Goal: Task Accomplishment & Management: Complete application form

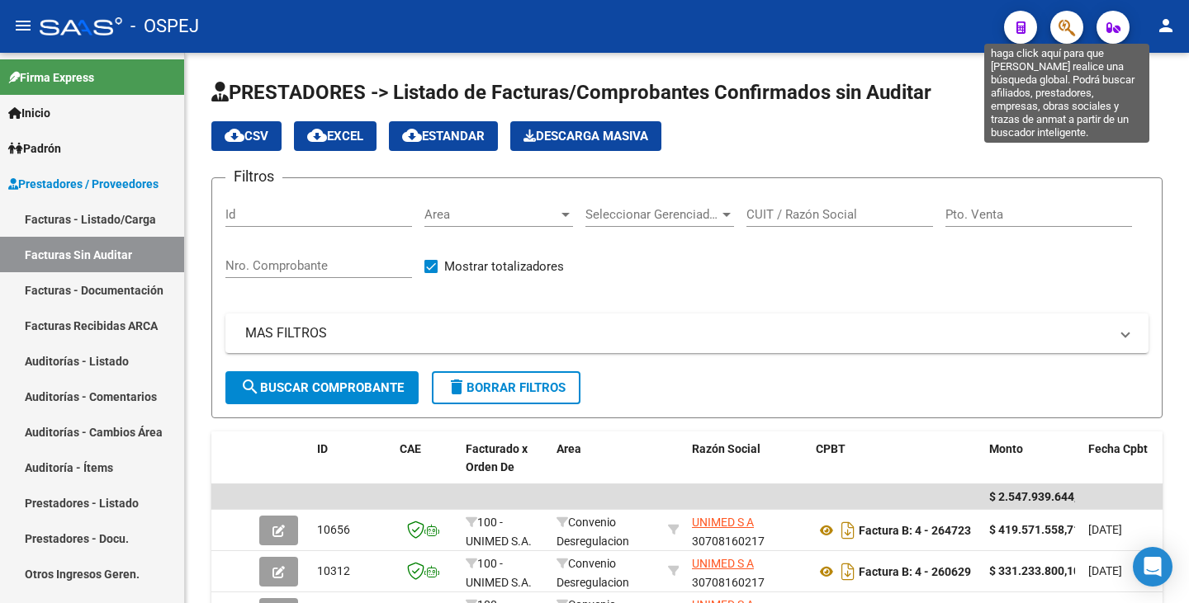
click at [1071, 30] on icon "button" at bounding box center [1066, 27] width 17 height 19
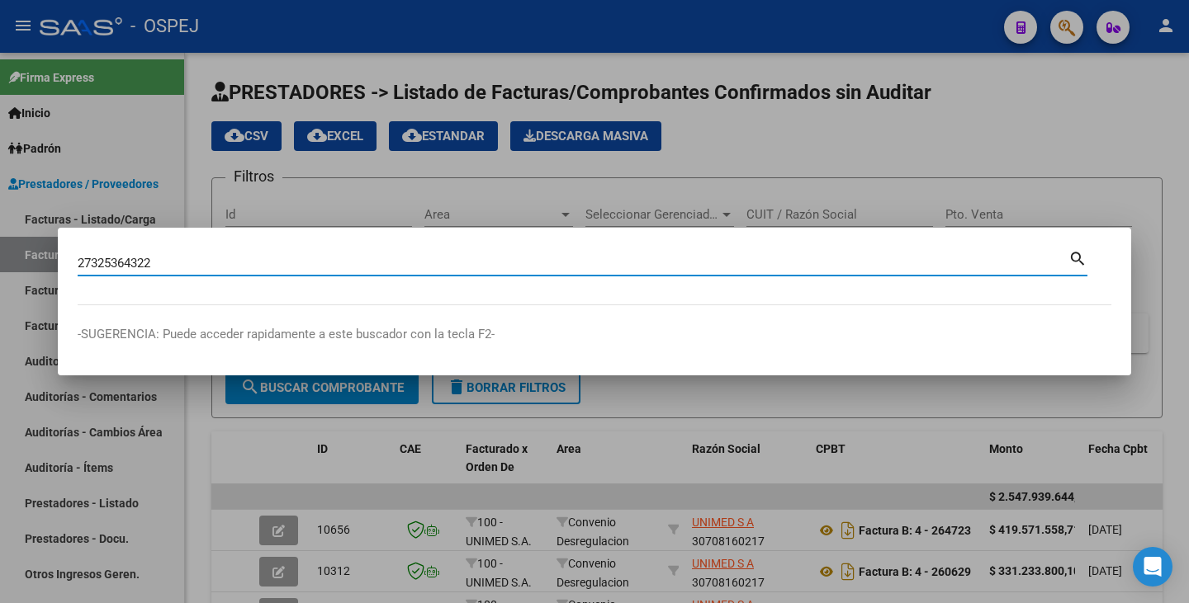
type input "27325364322"
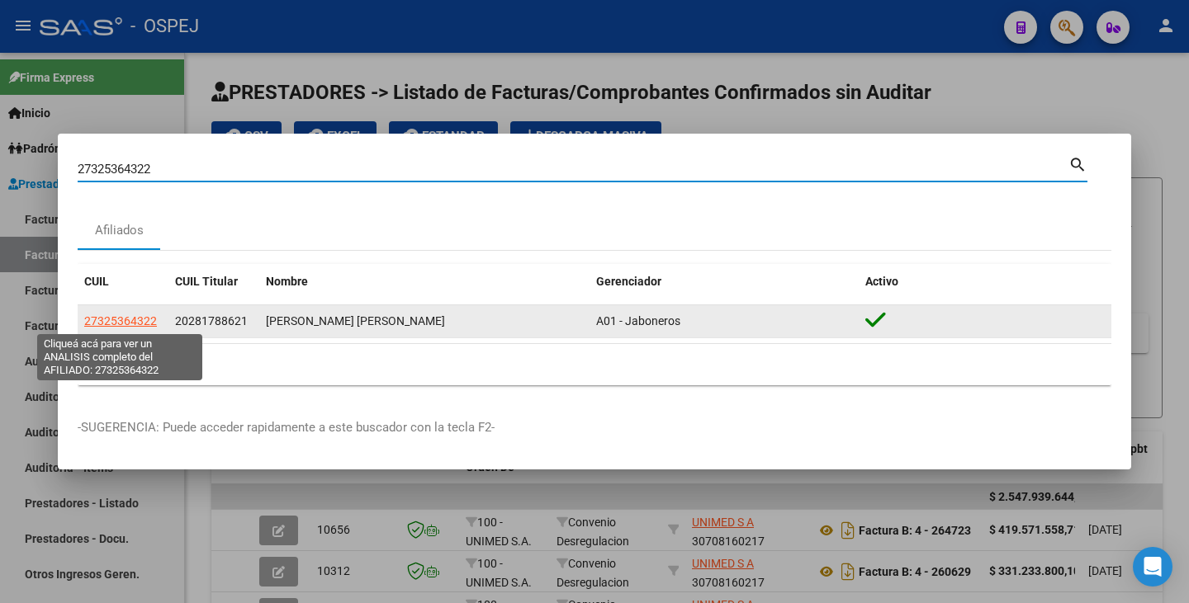
click at [145, 316] on span "27325364322" at bounding box center [120, 321] width 73 height 13
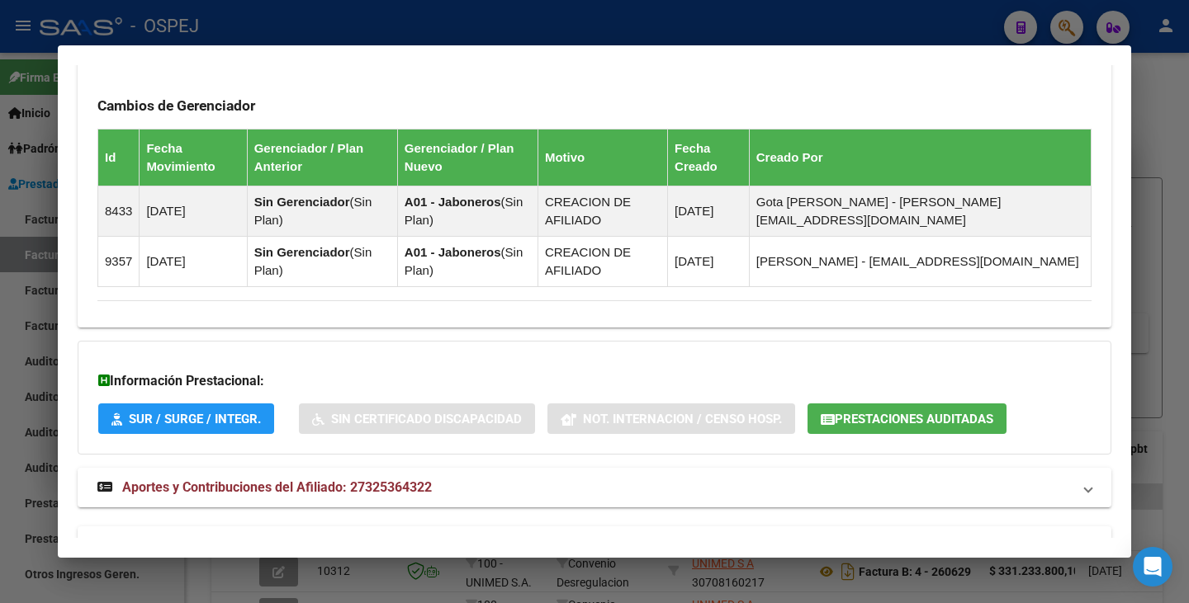
scroll to position [1174, 0]
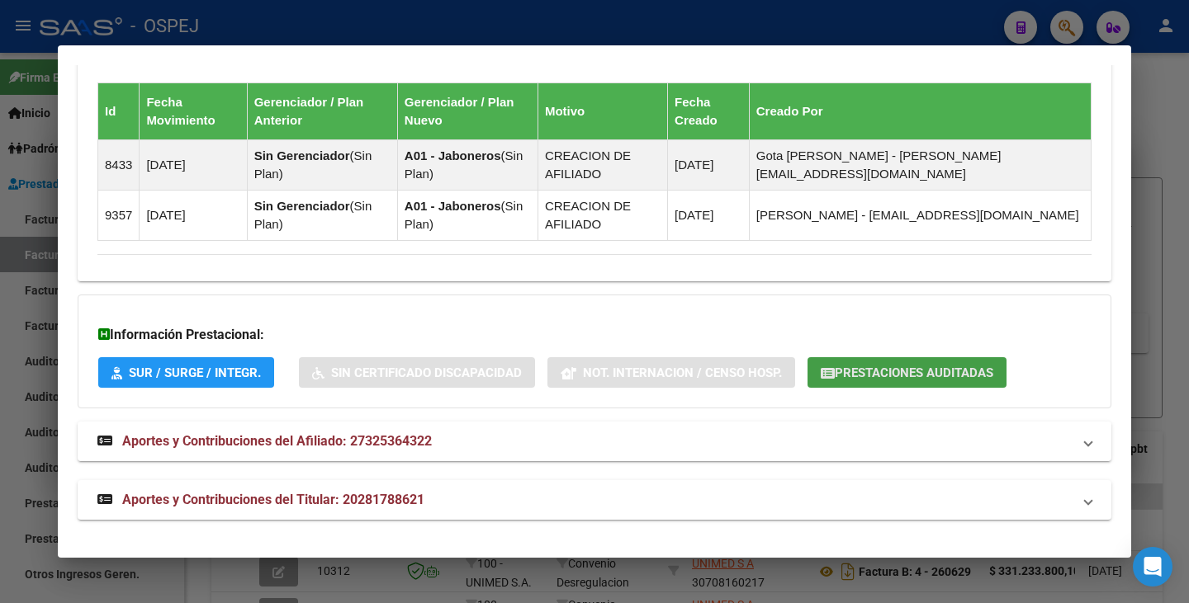
click at [818, 383] on button "Prestaciones Auditadas" at bounding box center [906, 372] width 199 height 31
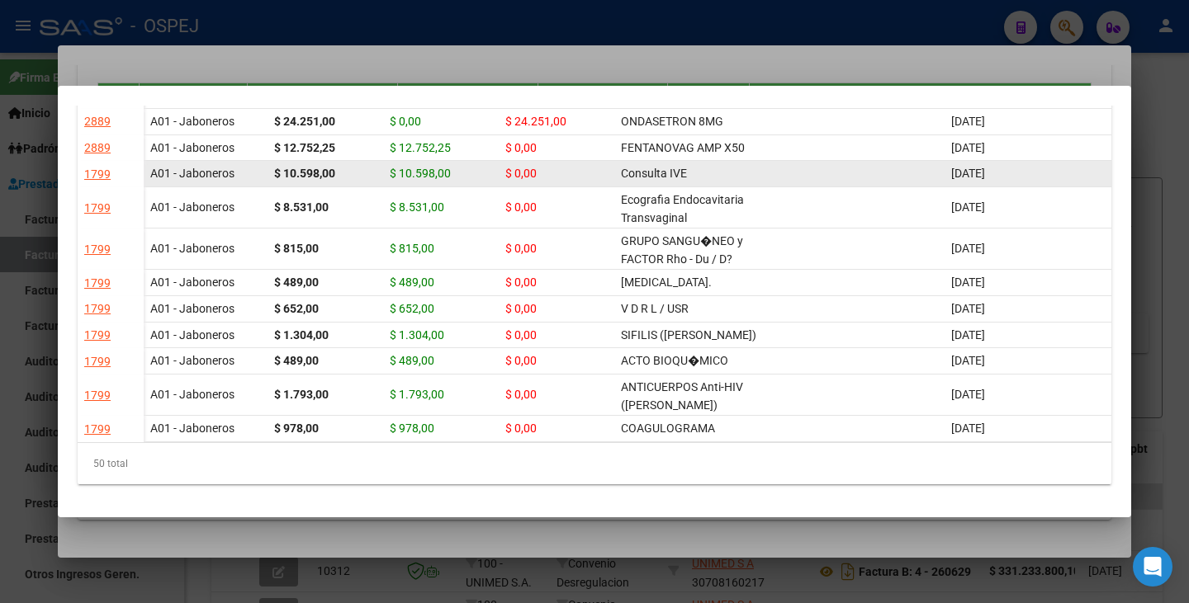
scroll to position [1403, 0]
click at [102, 184] on div "1799" at bounding box center [97, 174] width 26 height 19
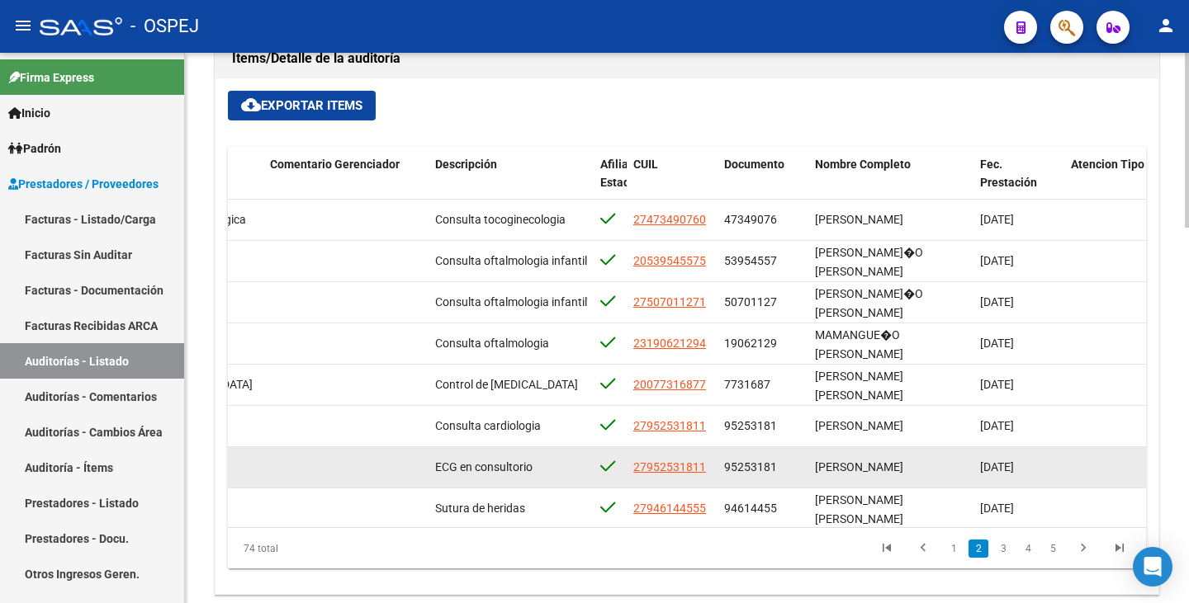
scroll to position [826, 823]
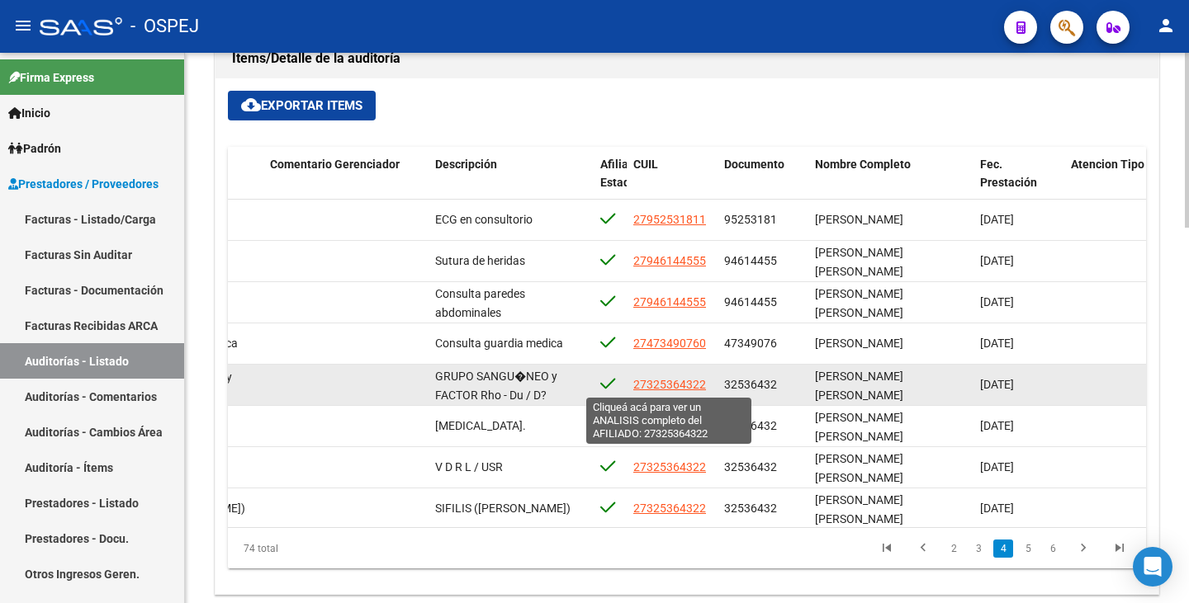
click at [674, 382] on span "27325364322" at bounding box center [669, 384] width 73 height 13
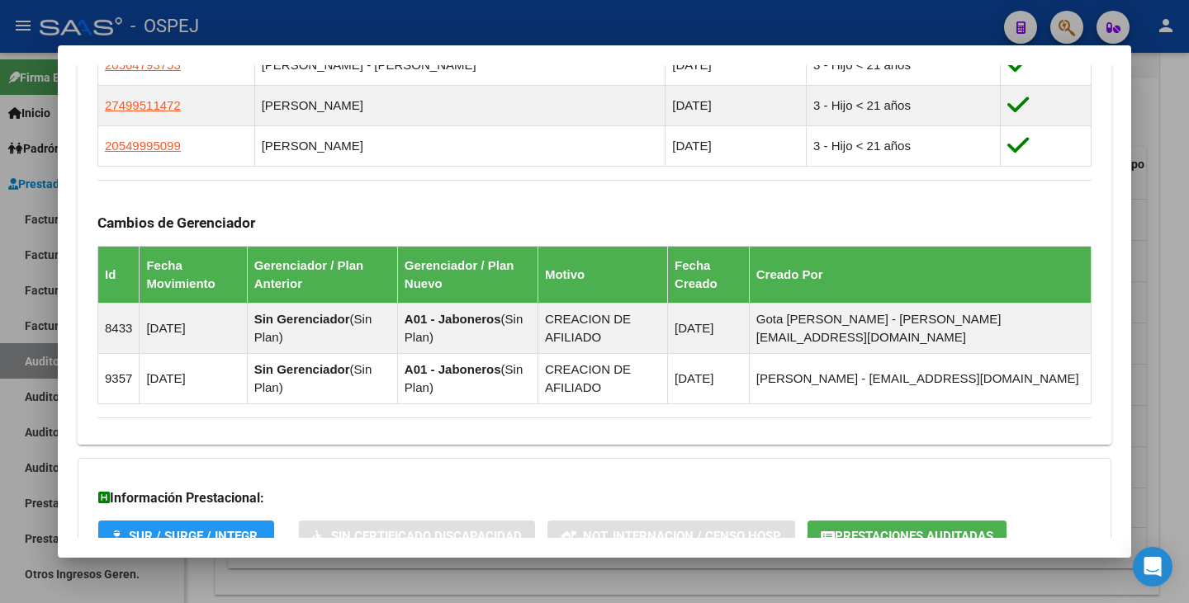
scroll to position [1174, 0]
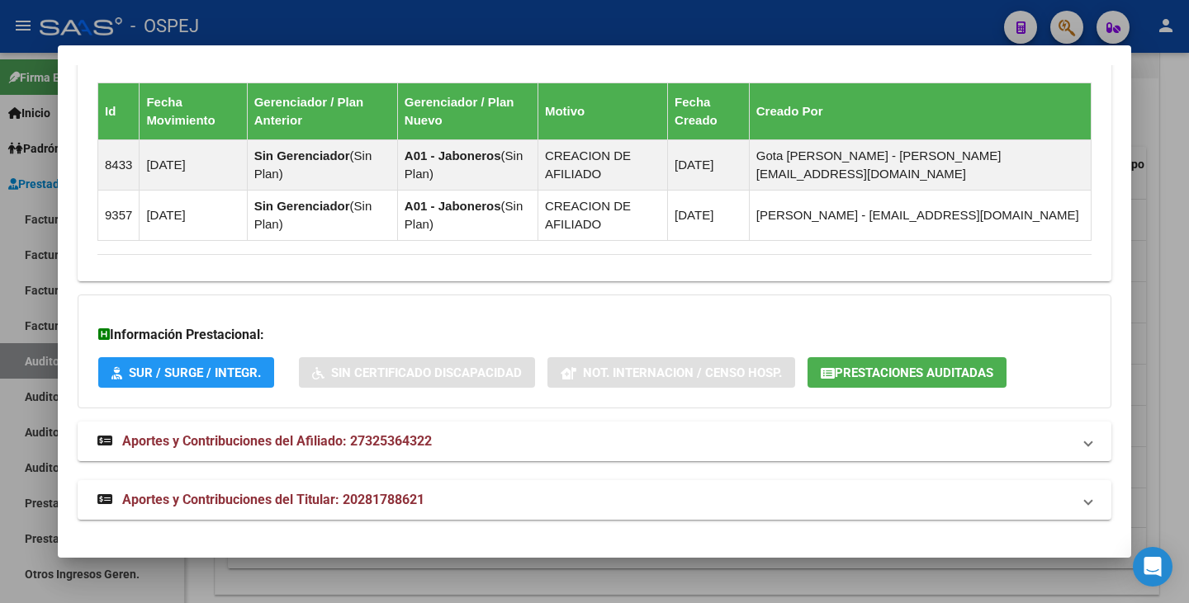
click at [866, 376] on span "Prestaciones Auditadas" at bounding box center [914, 373] width 159 height 15
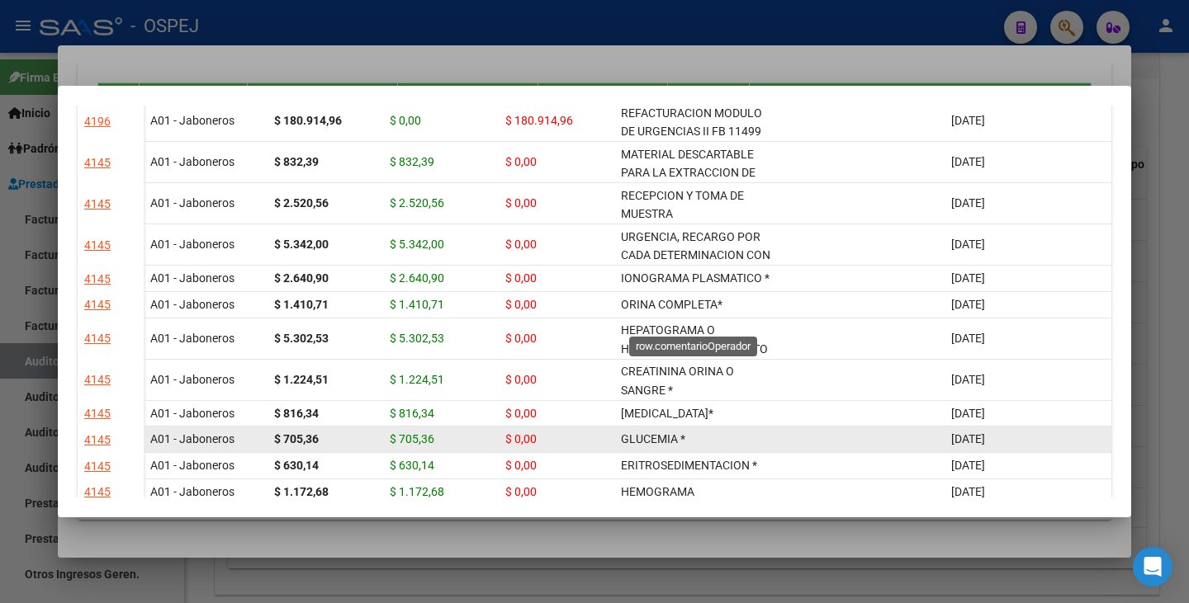
scroll to position [484, 0]
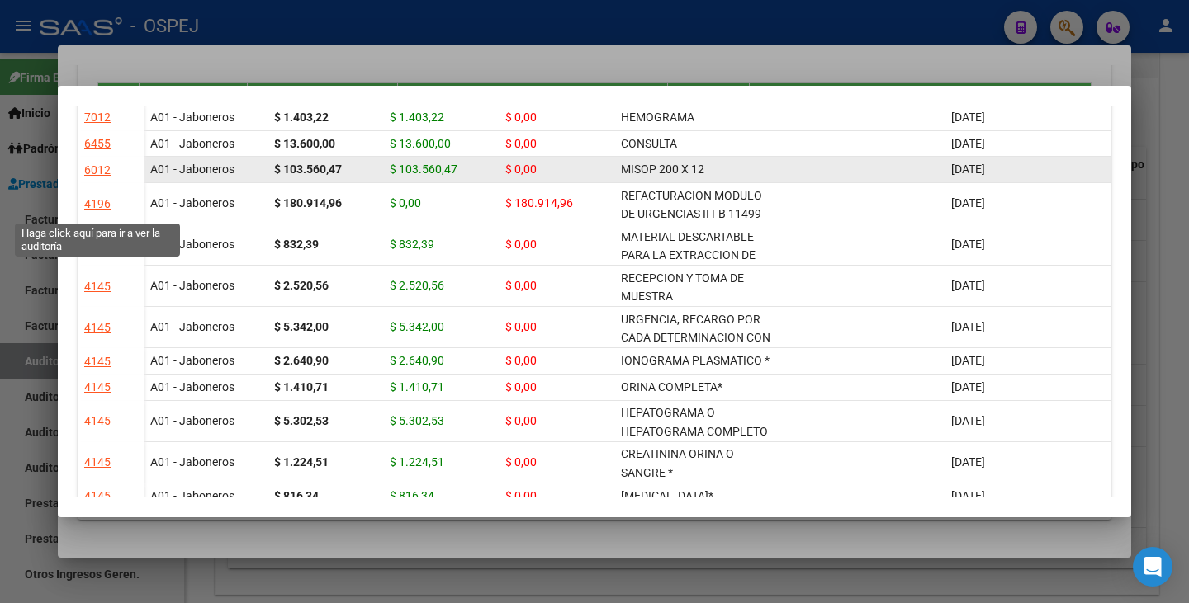
click at [92, 180] on div "6012" at bounding box center [97, 170] width 26 height 19
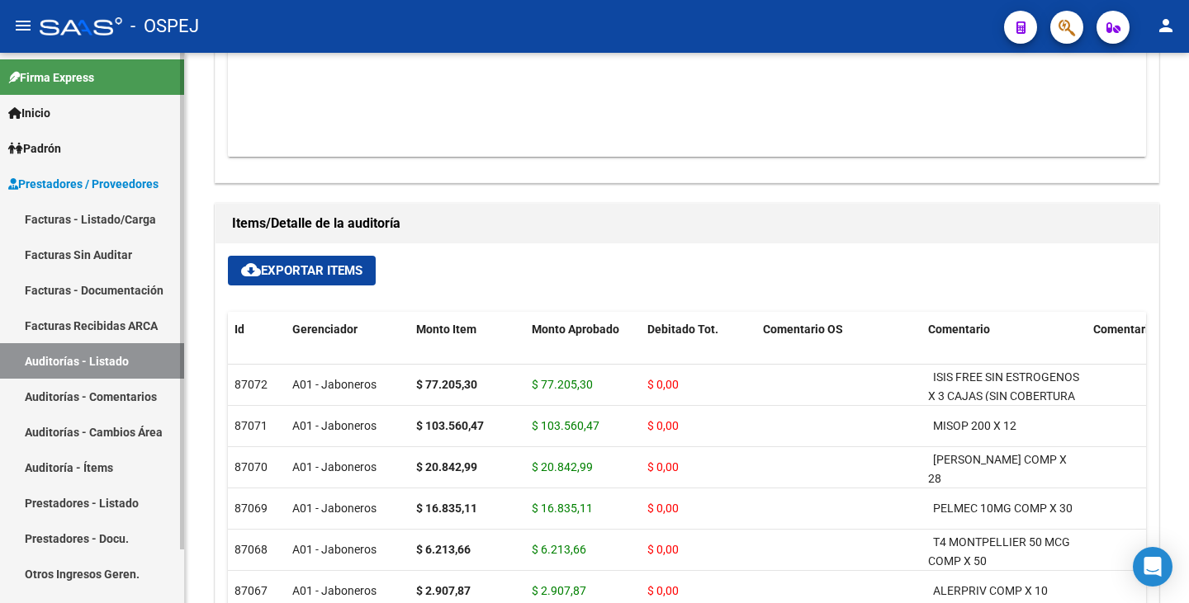
click at [86, 473] on link "Auditoría - Ítems" at bounding box center [92, 467] width 184 height 35
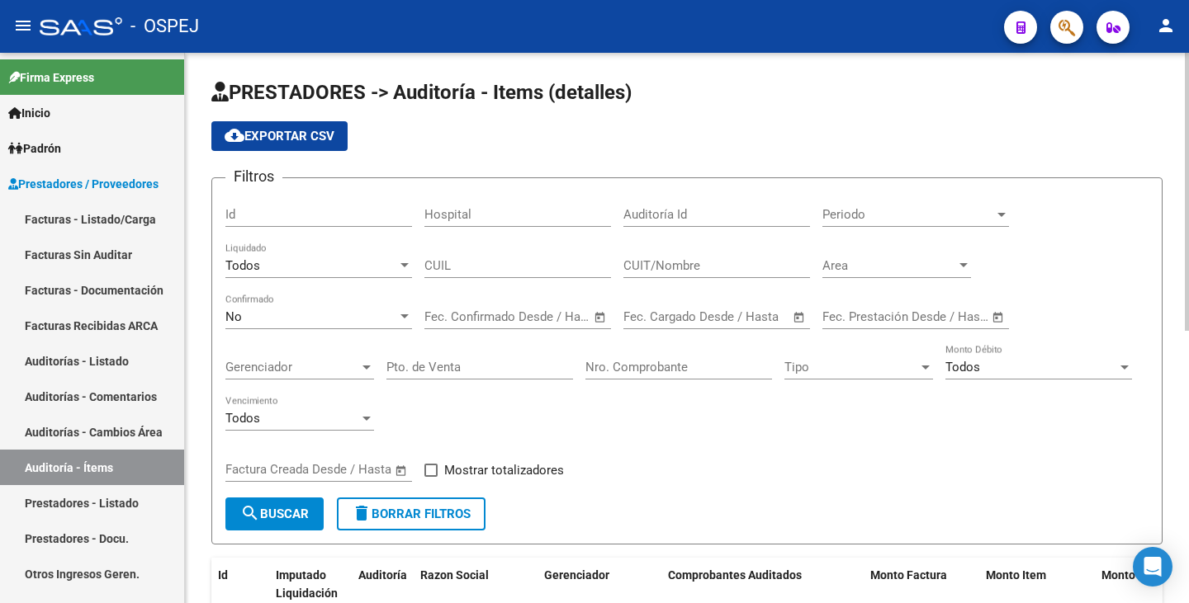
click at [390, 267] on div "Todos" at bounding box center [311, 265] width 172 height 15
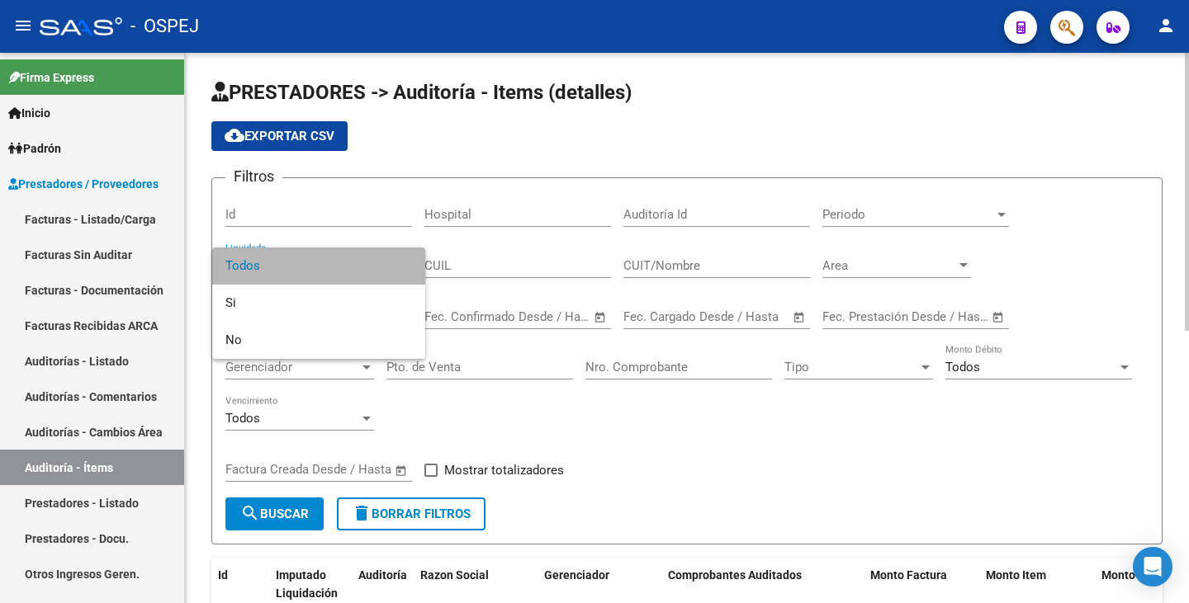
click at [390, 267] on span "Todos" at bounding box center [318, 266] width 187 height 37
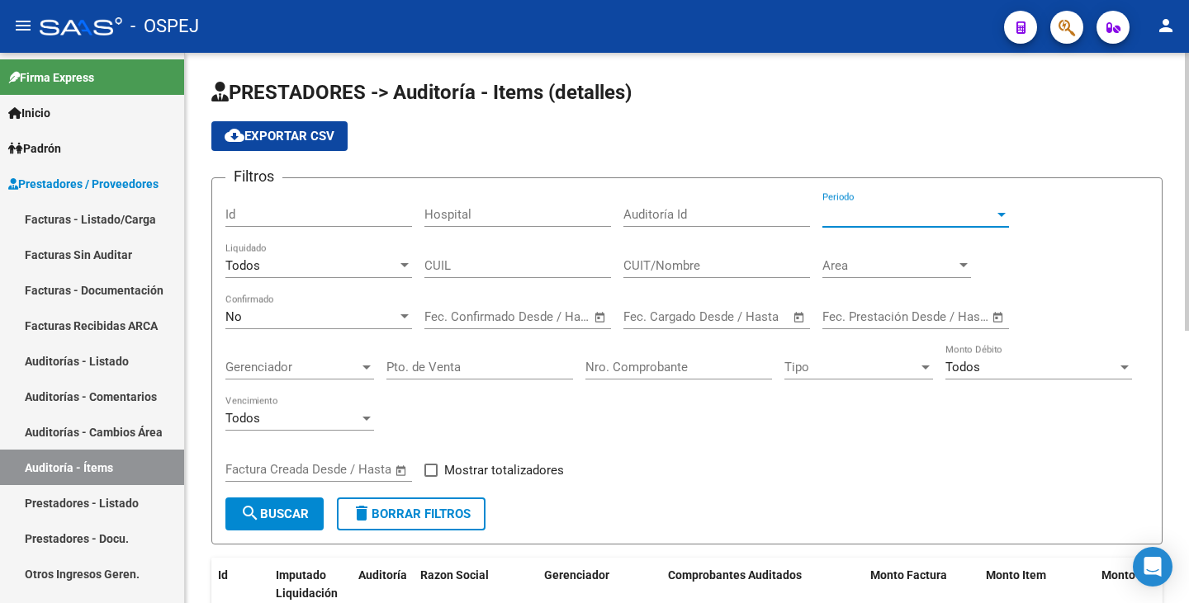
click at [996, 220] on div at bounding box center [1001, 214] width 15 height 13
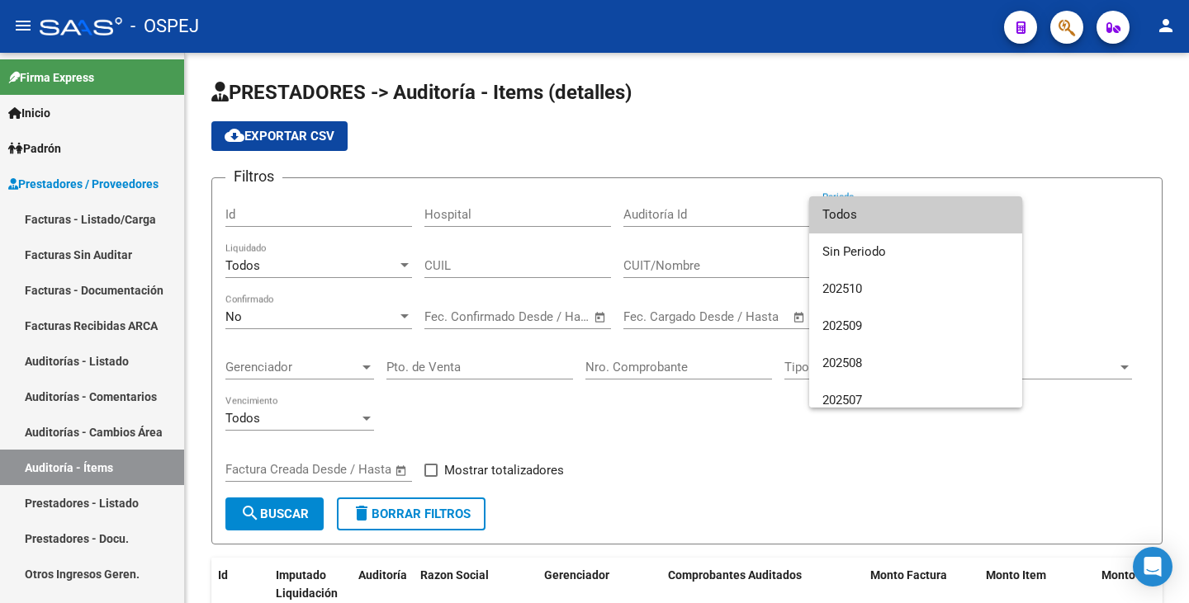
click at [494, 275] on div at bounding box center [594, 301] width 1189 height 603
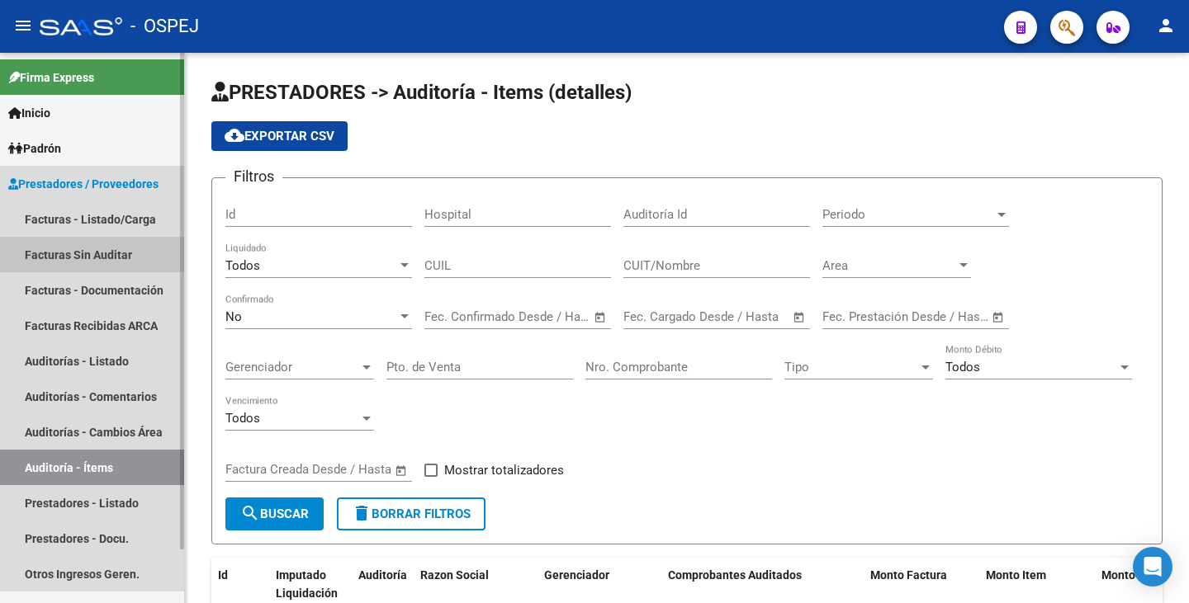
click at [85, 255] on link "Facturas Sin Auditar" at bounding box center [92, 254] width 184 height 35
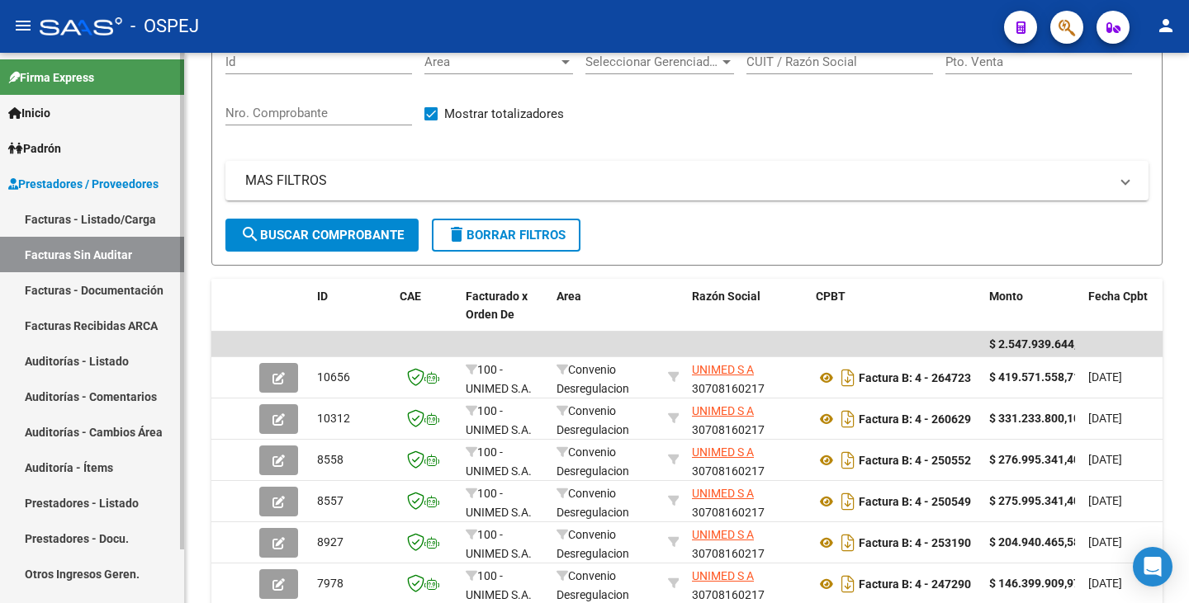
scroll to position [102, 0]
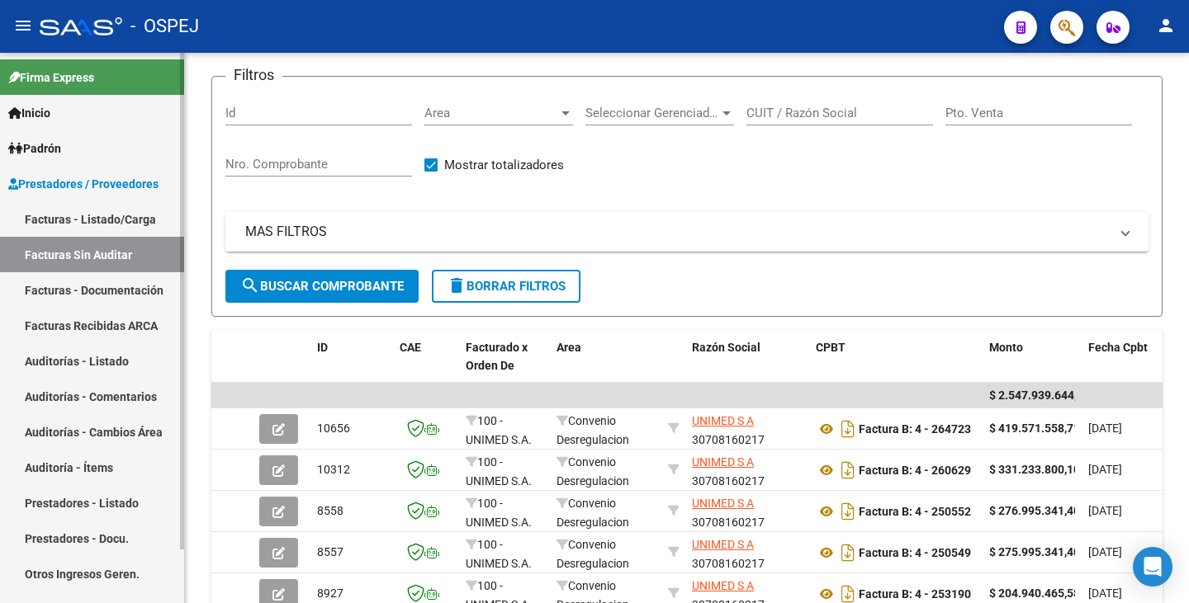
click at [103, 356] on link "Auditorías - Listado" at bounding box center [92, 360] width 184 height 35
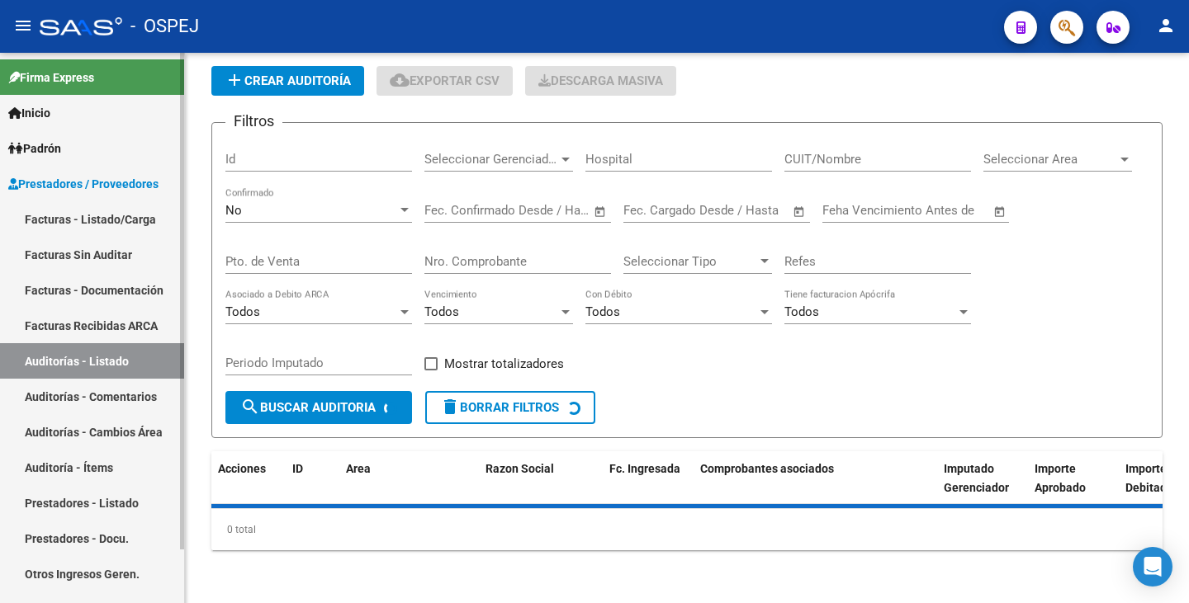
scroll to position [102, 0]
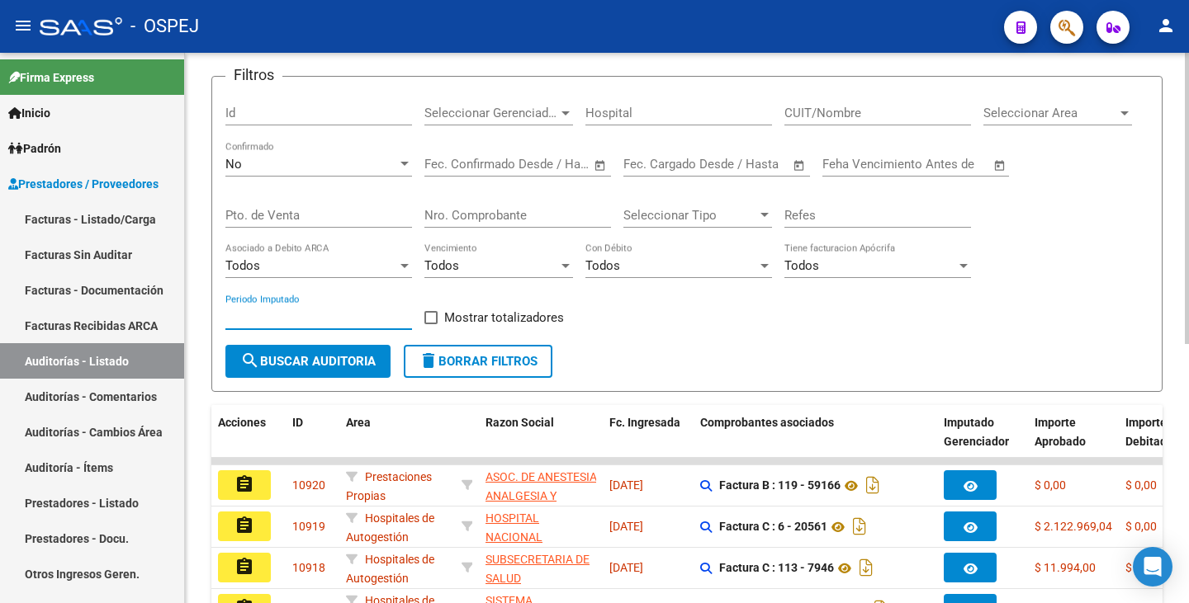
click at [272, 318] on input "Periodo Imputado" at bounding box center [318, 317] width 187 height 15
click at [312, 114] on input "Id" at bounding box center [318, 113] width 187 height 15
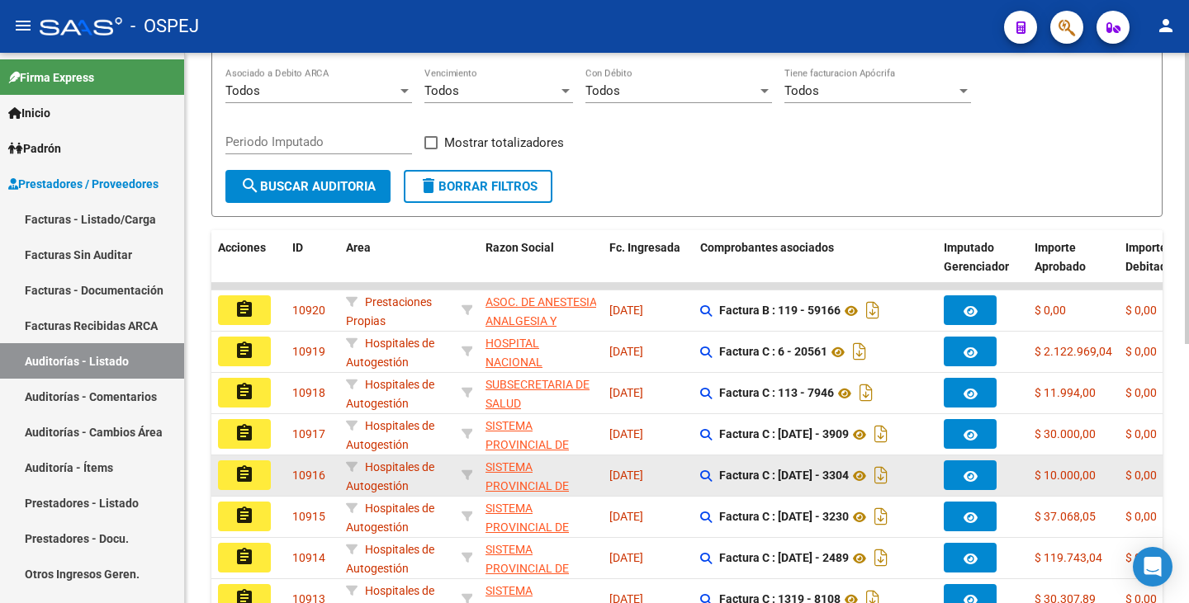
scroll to position [349, 0]
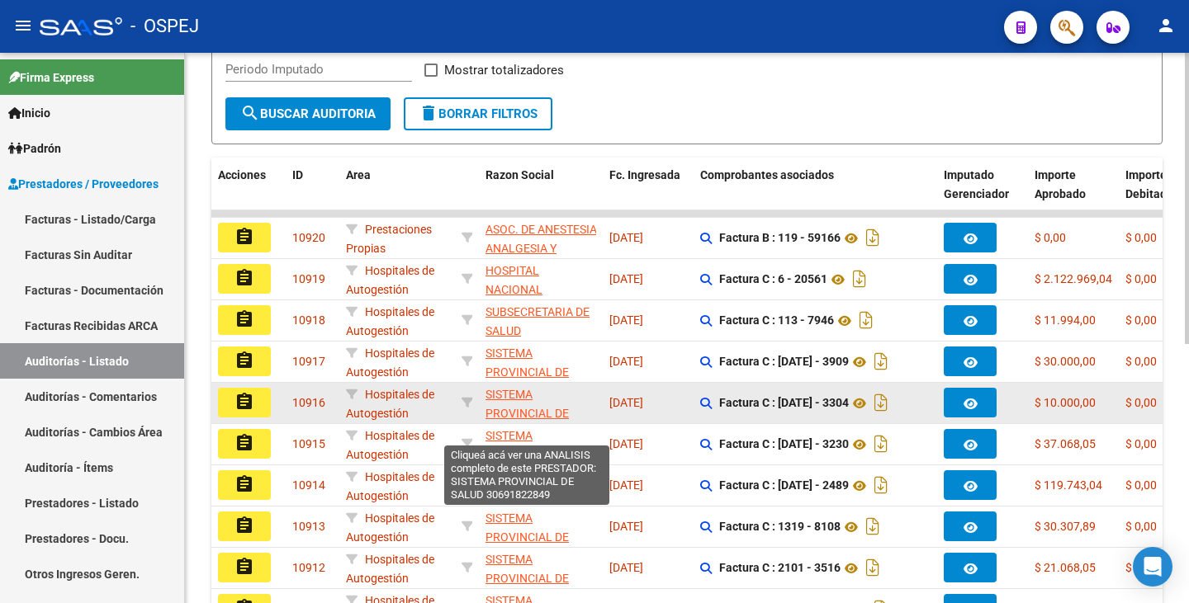
click at [510, 405] on span "SISTEMA PROVINCIAL DE SALUD" at bounding box center [526, 413] width 83 height 51
type textarea "30691822849"
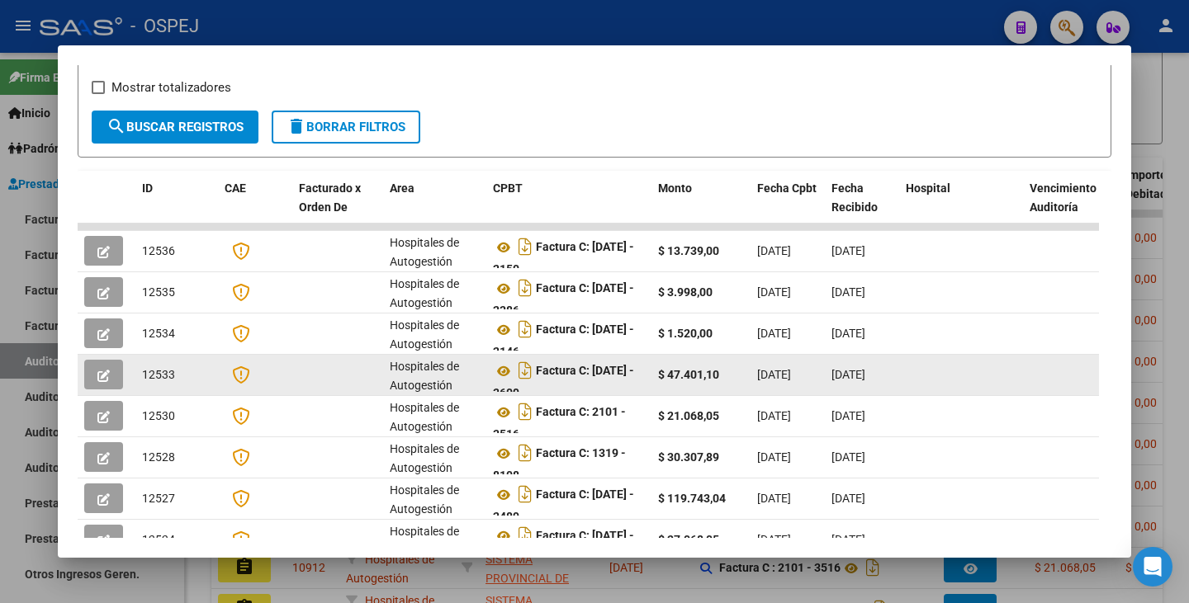
scroll to position [11, 0]
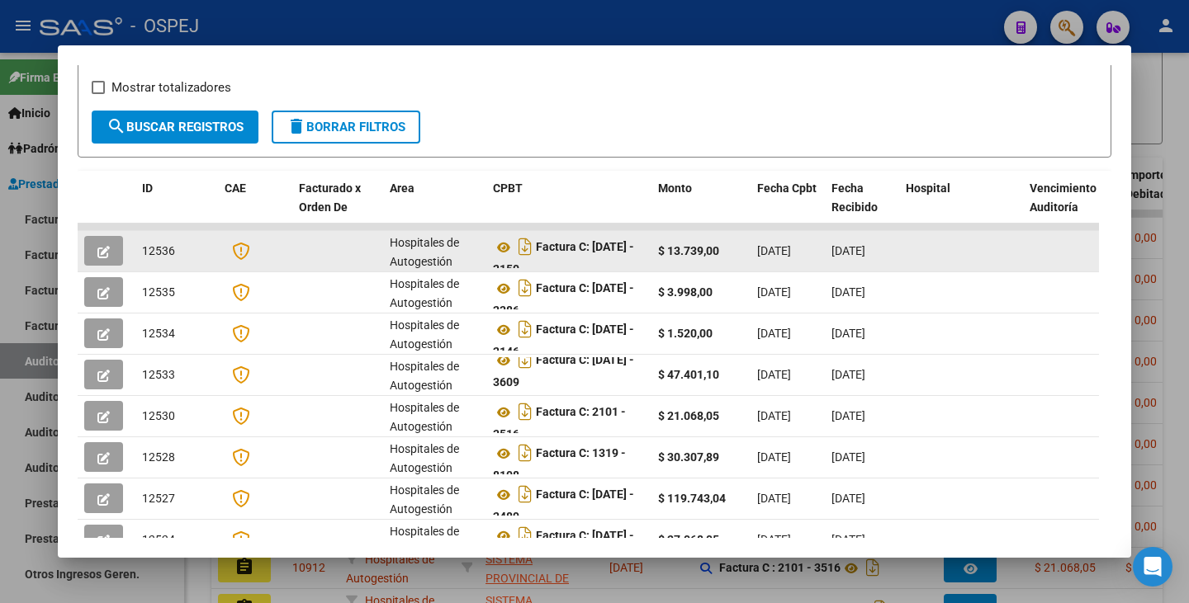
click at [79, 265] on datatable-body-cell at bounding box center [107, 251] width 58 height 40
click at [107, 255] on icon "button" at bounding box center [103, 252] width 12 height 12
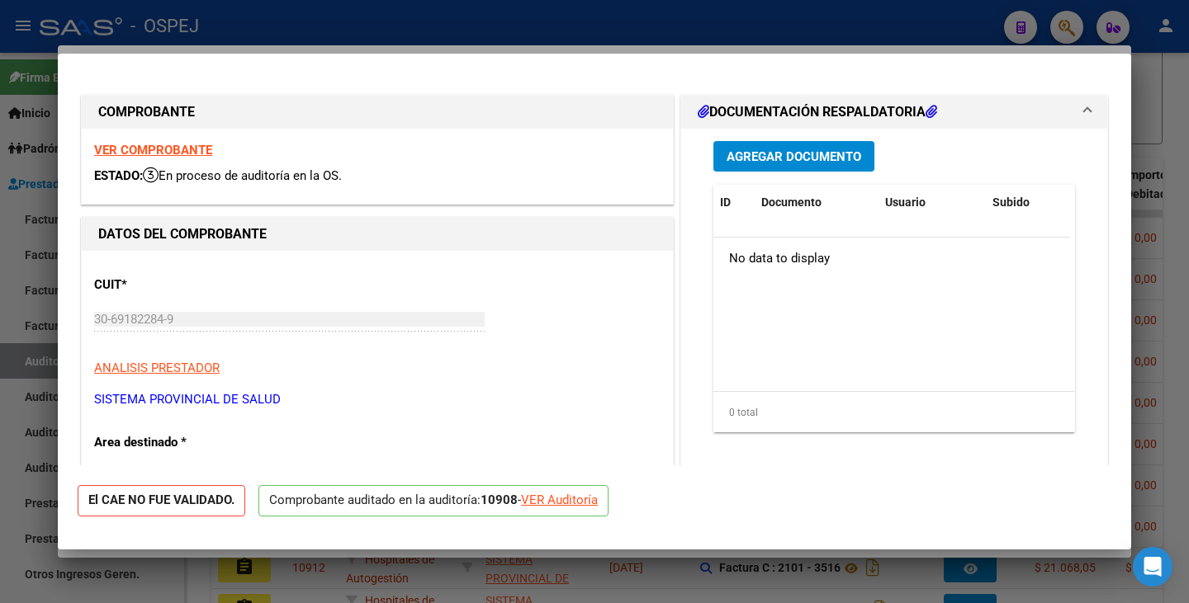
click at [0, 310] on div at bounding box center [594, 301] width 1189 height 603
type input "$ 0,00"
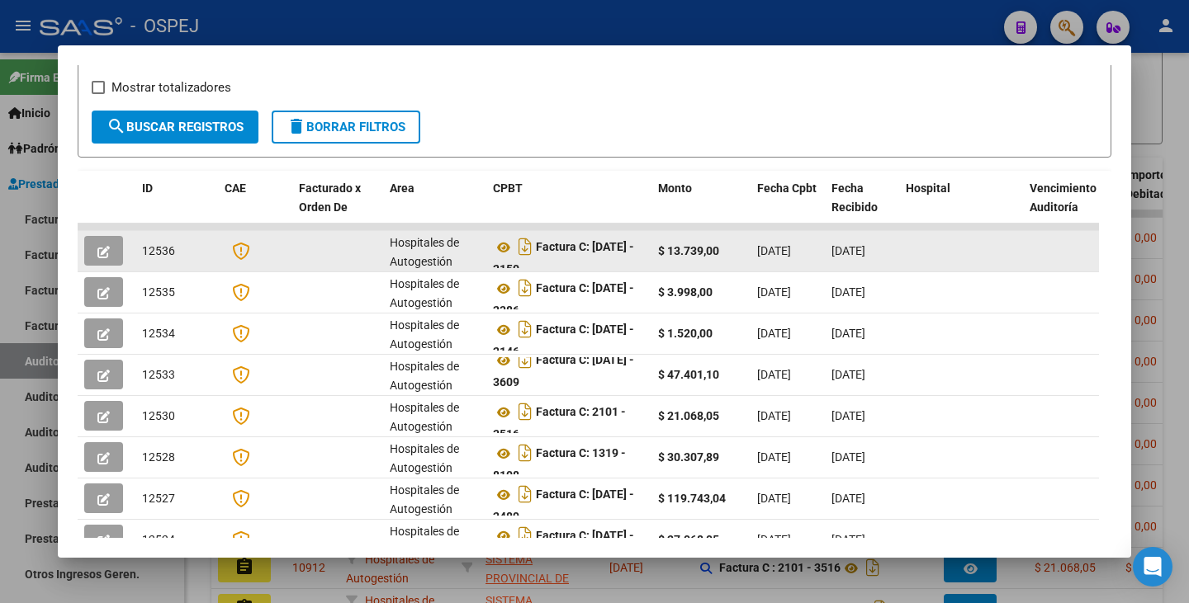
click at [122, 266] on button "button" at bounding box center [103, 251] width 39 height 30
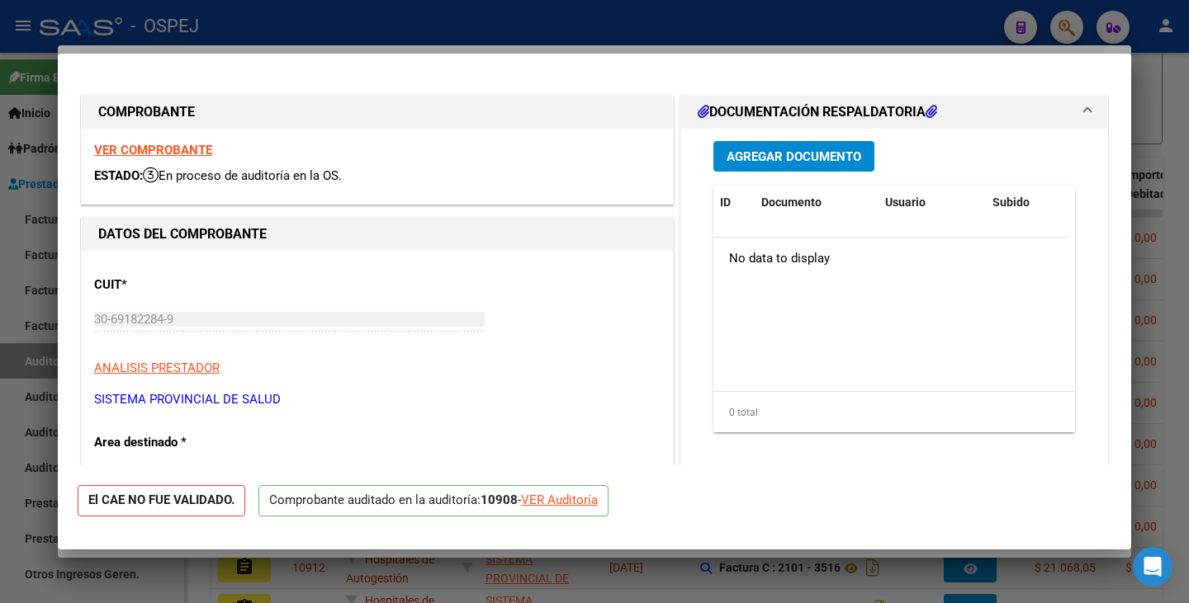
click at [589, 500] on div "VER Auditoría" at bounding box center [559, 500] width 77 height 19
type input "$ 0,00"
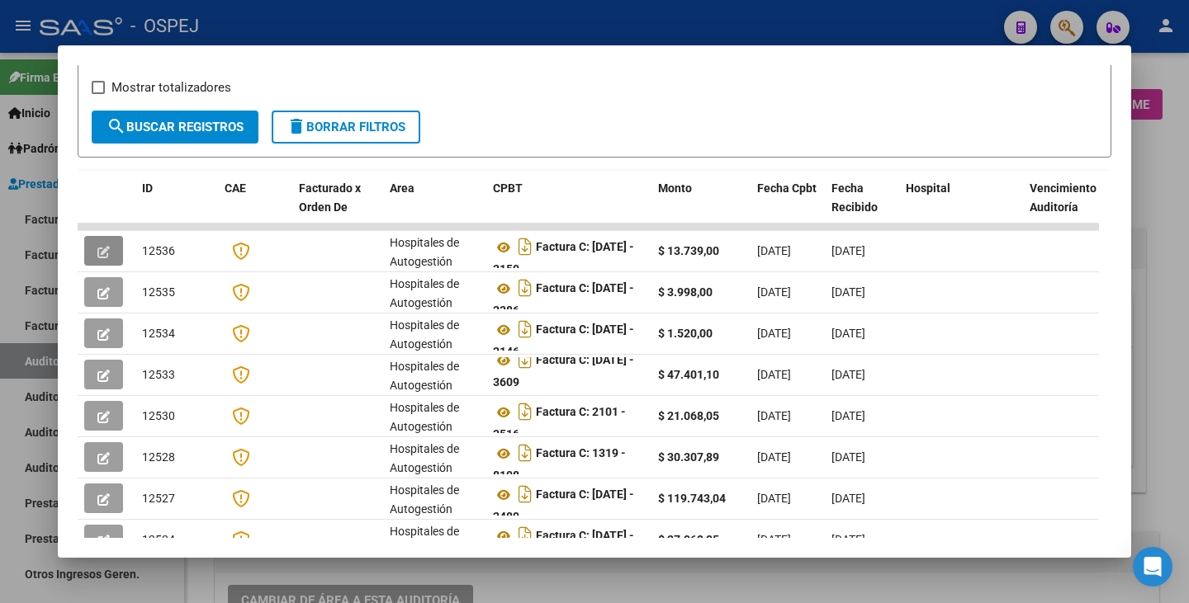
click at [868, 583] on div at bounding box center [594, 301] width 1189 height 603
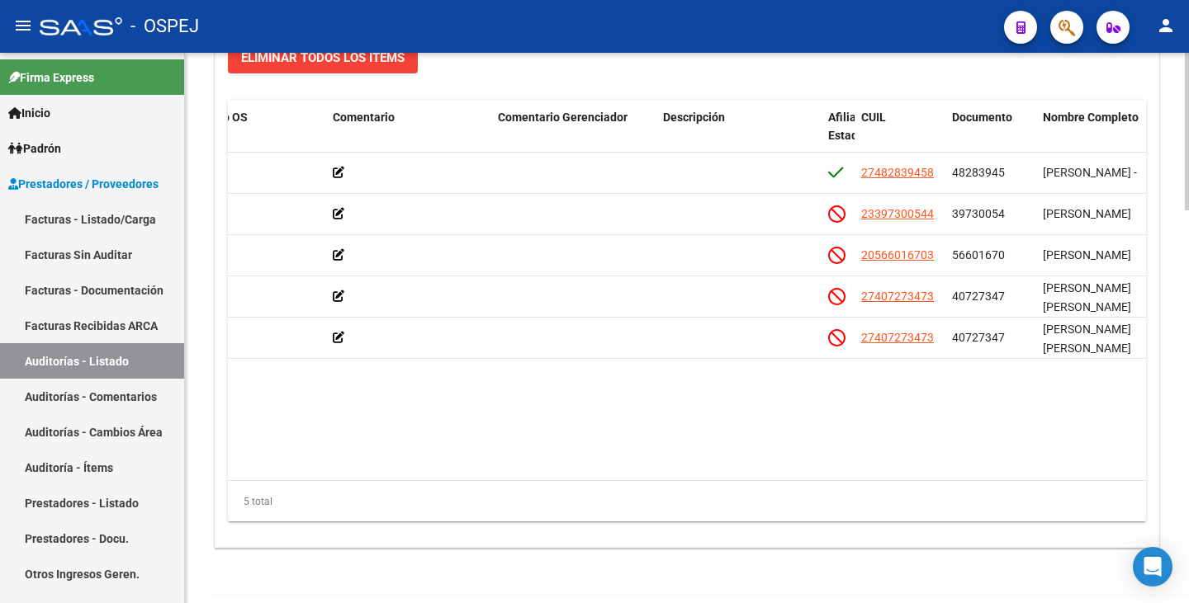
scroll to position [1321, 0]
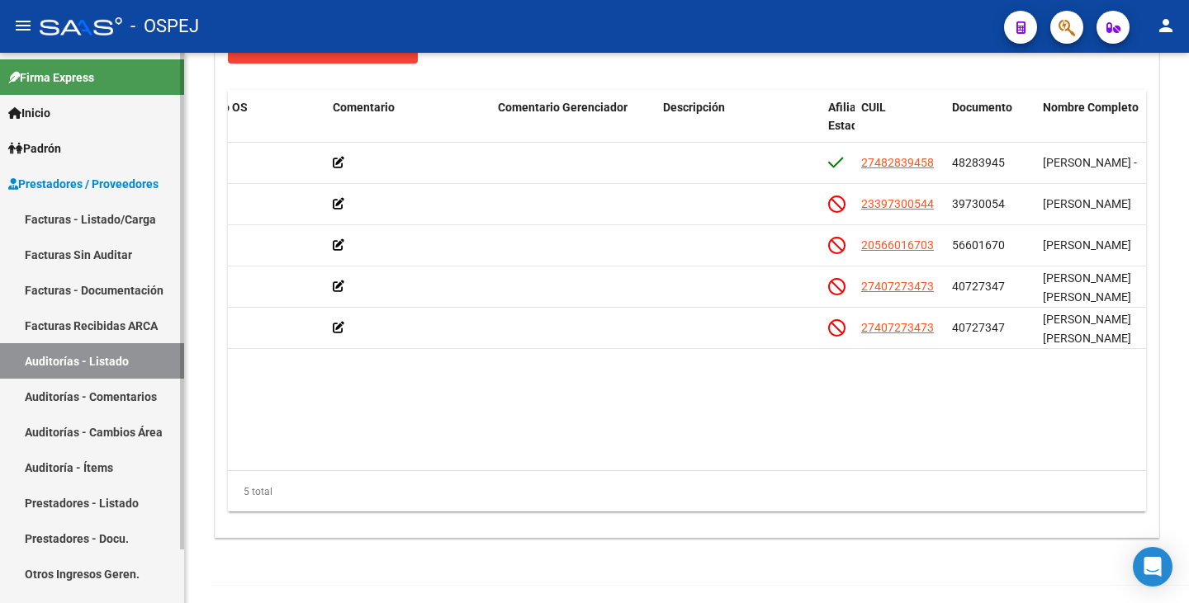
click at [92, 218] on link "Facturas - Listado/Carga" at bounding box center [92, 218] width 184 height 35
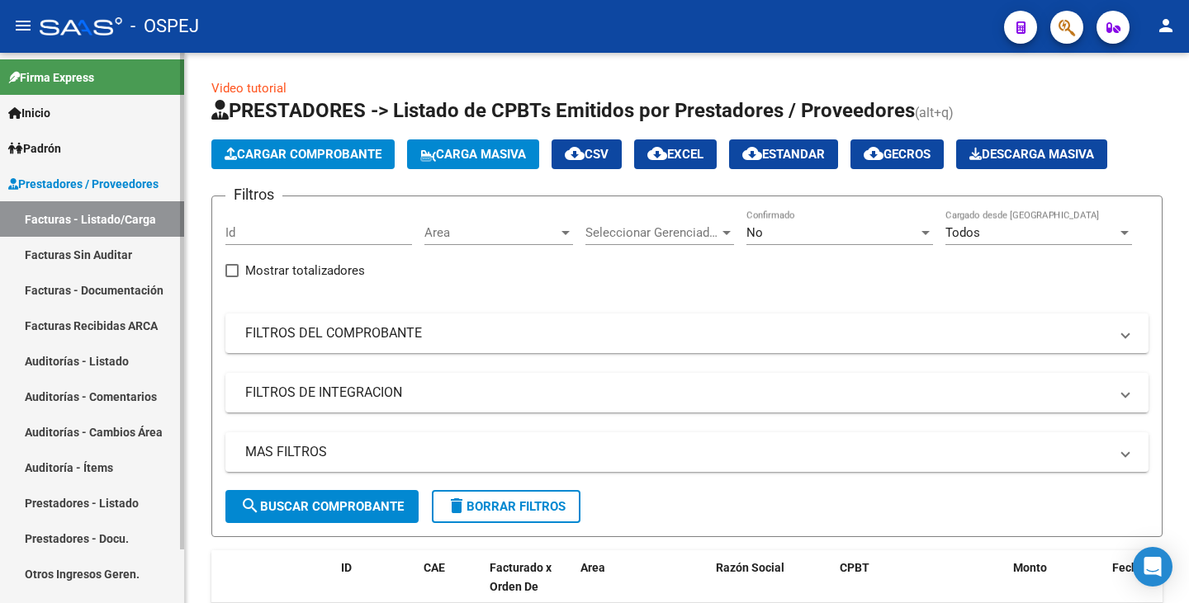
click at [82, 472] on link "Auditoría - Ítems" at bounding box center [92, 467] width 184 height 35
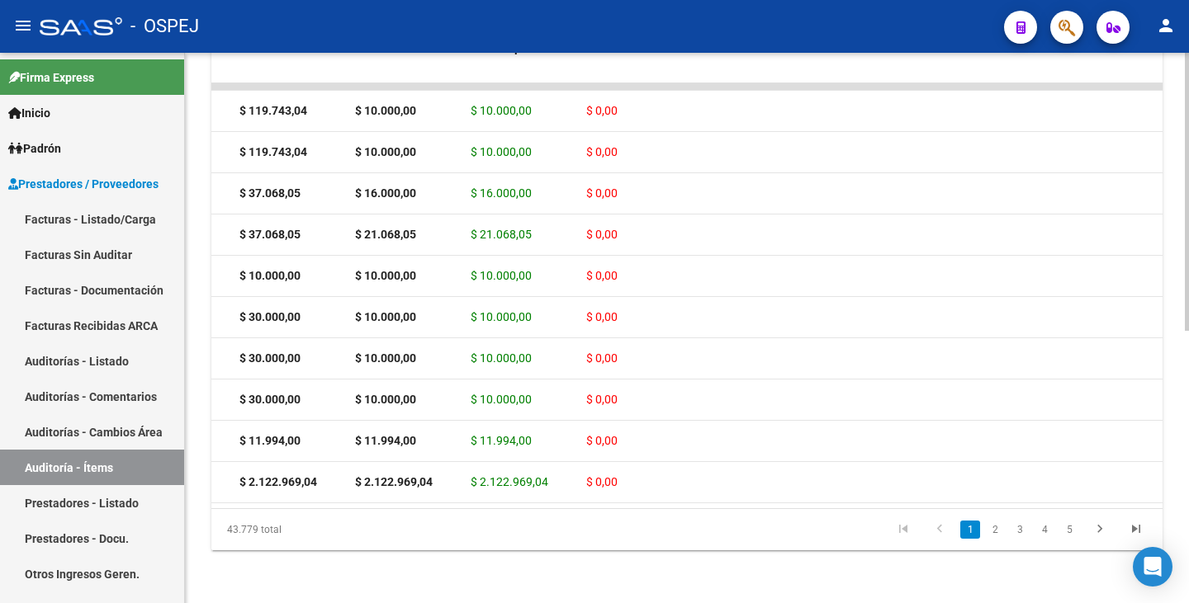
scroll to position [0, 634]
click at [494, 510] on div "43.779 total 1 2 3 4 5" at bounding box center [686, 529] width 951 height 41
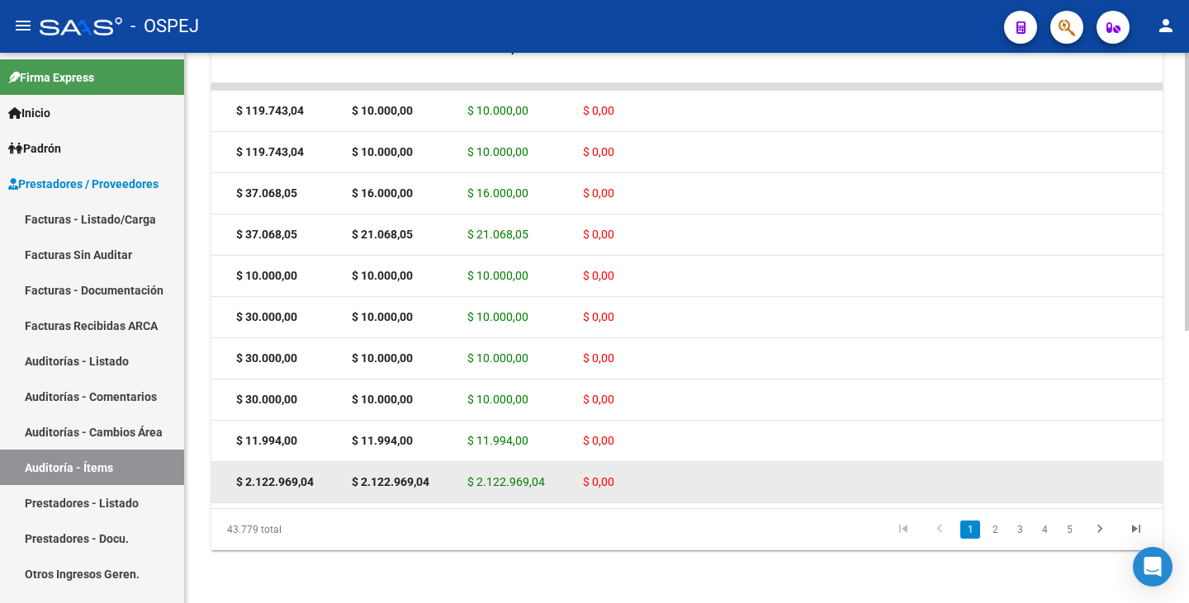
drag, startPoint x: 494, startPoint y: 510, endPoint x: 230, endPoint y: 458, distance: 269.2
click at [230, 458] on div "Id Imputado Liquidación Auditoría Razon Social Gerenciador Comprobantes Auditad…" at bounding box center [686, 291] width 951 height 520
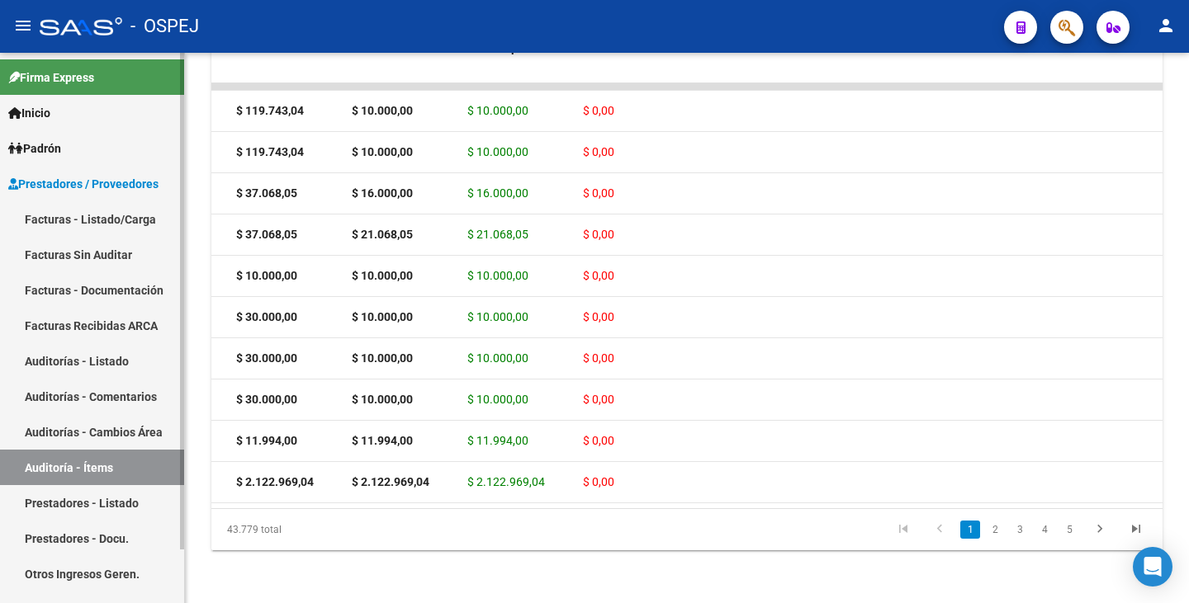
click at [87, 254] on link "Facturas Sin Auditar" at bounding box center [92, 254] width 184 height 35
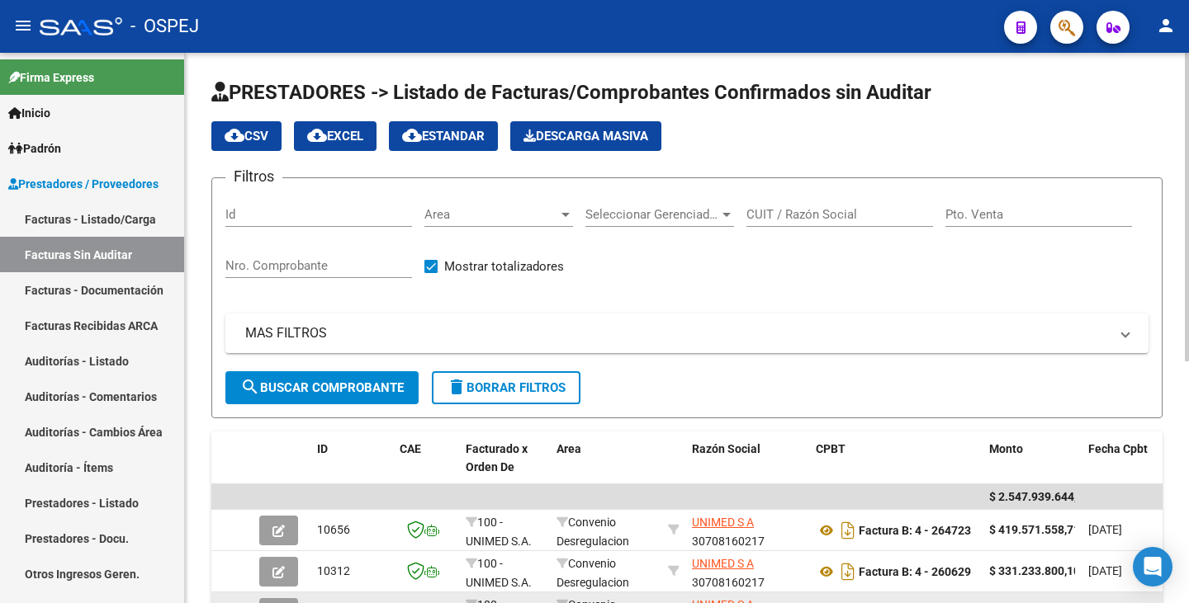
scroll to position [165, 0]
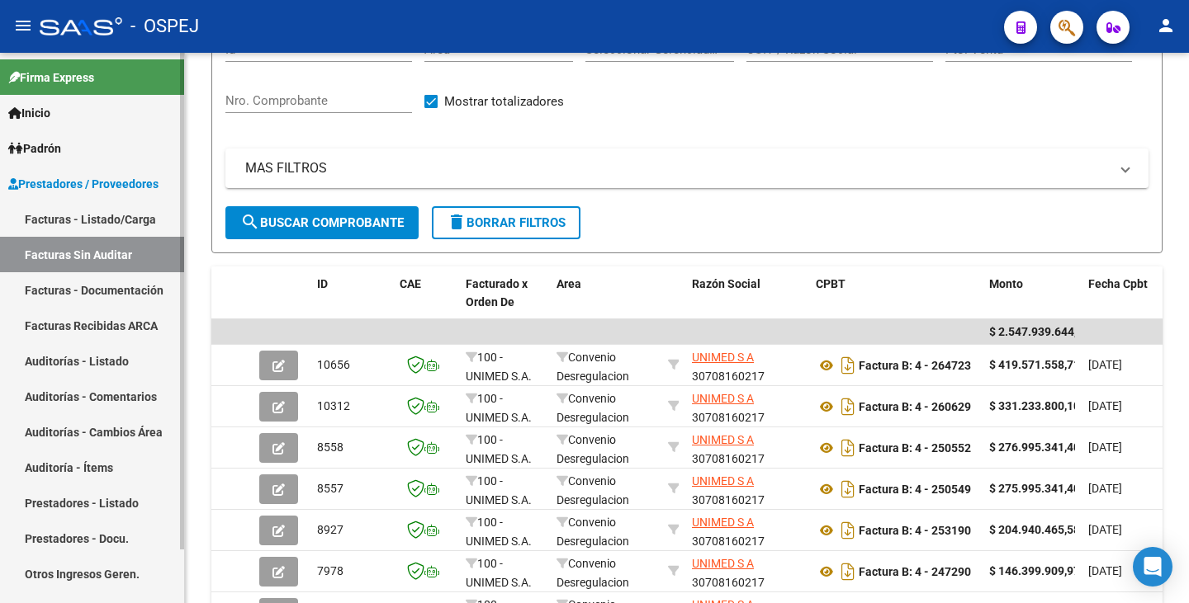
click at [103, 355] on link "Auditorías - Listado" at bounding box center [92, 360] width 184 height 35
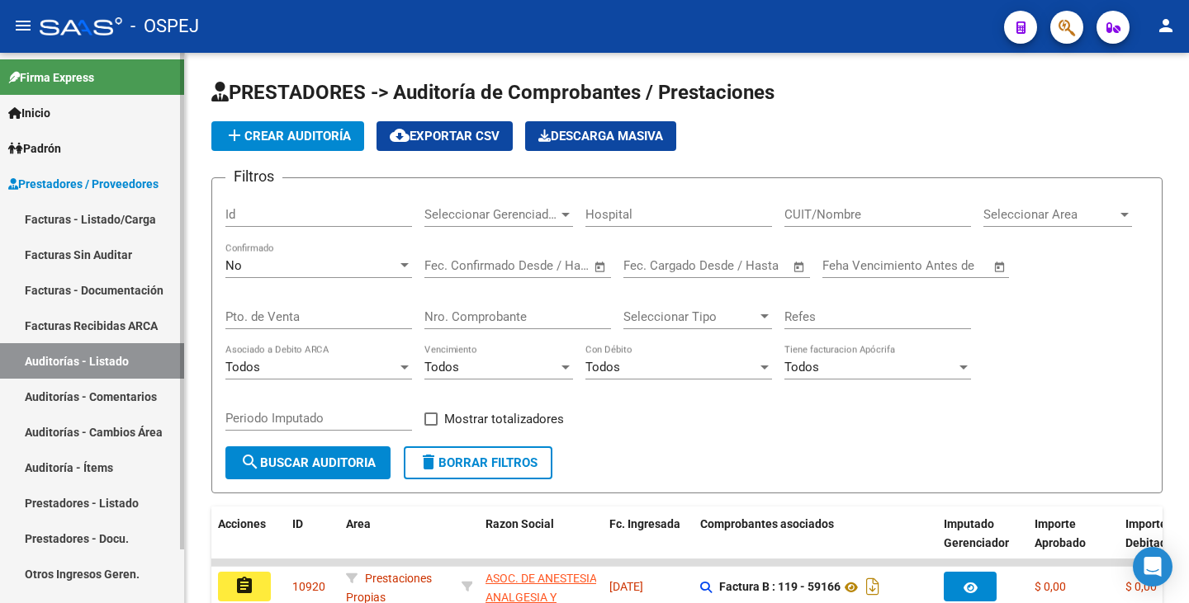
click at [121, 215] on link "Facturas - Listado/Carga" at bounding box center [92, 218] width 184 height 35
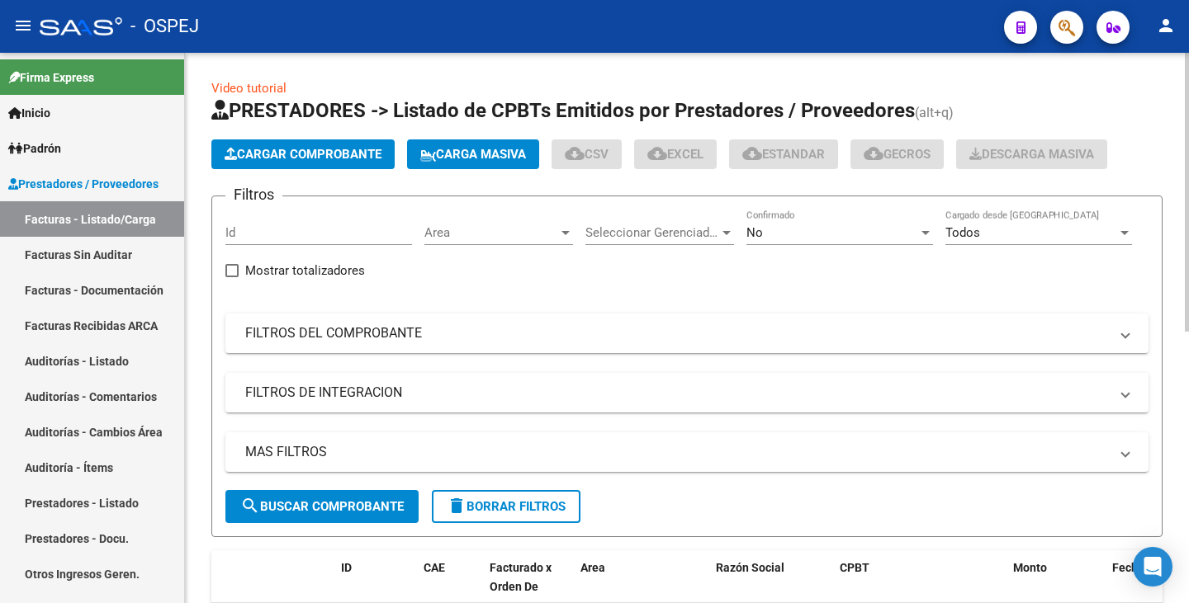
click at [279, 145] on button "Cargar Comprobante" at bounding box center [302, 155] width 183 height 30
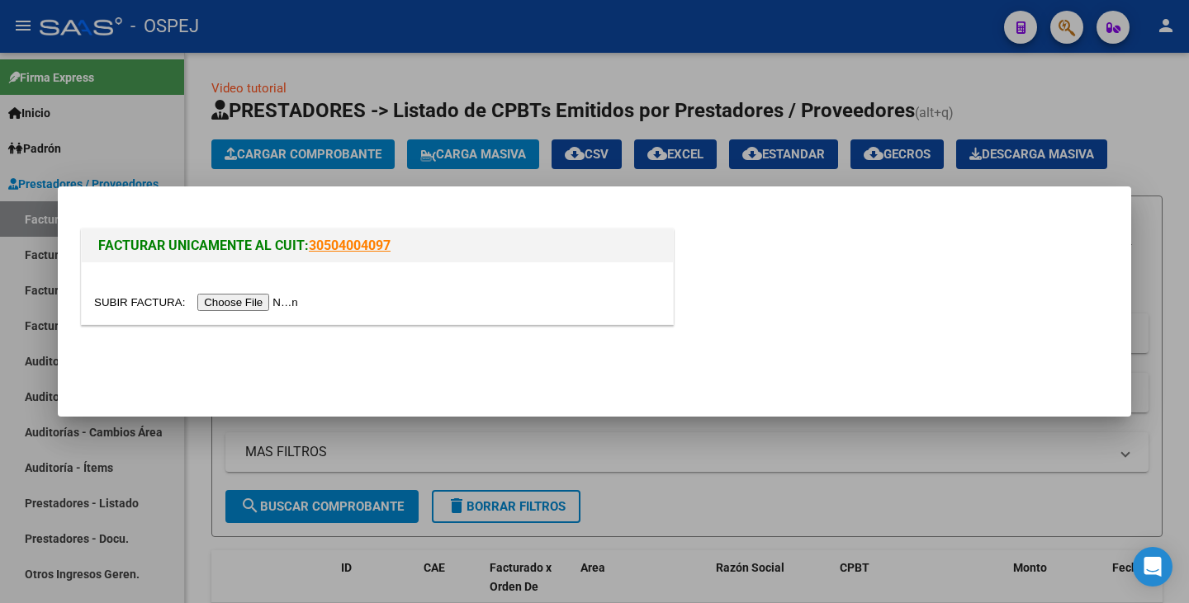
click at [249, 307] on input "file" at bounding box center [198, 302] width 209 height 17
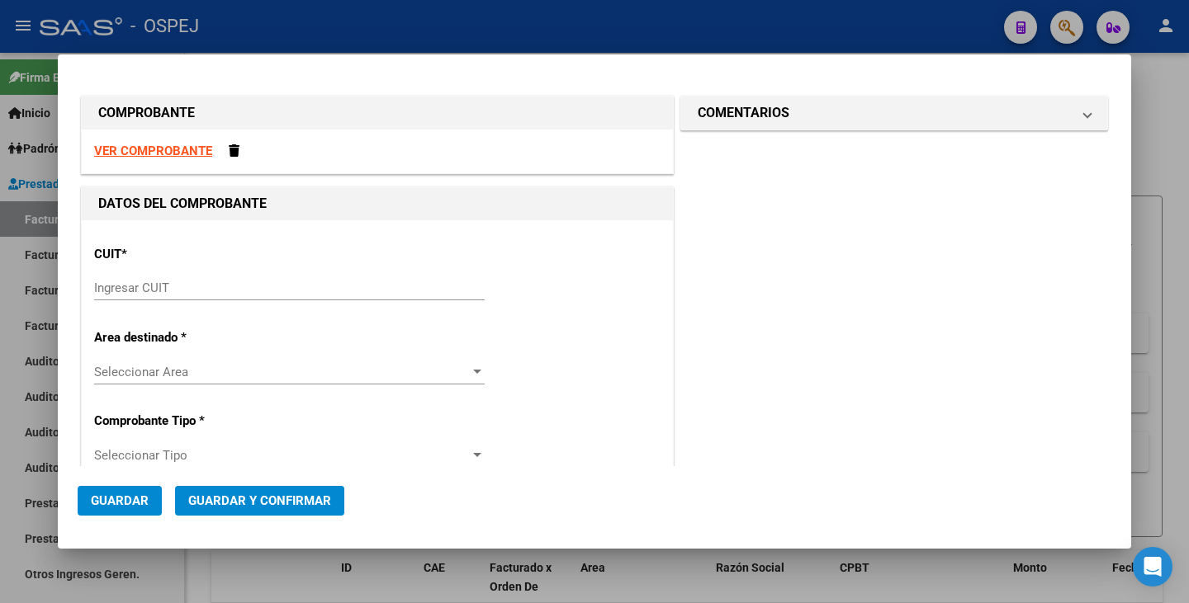
click at [159, 289] on input "Ingresar CUIT" at bounding box center [289, 288] width 390 height 15
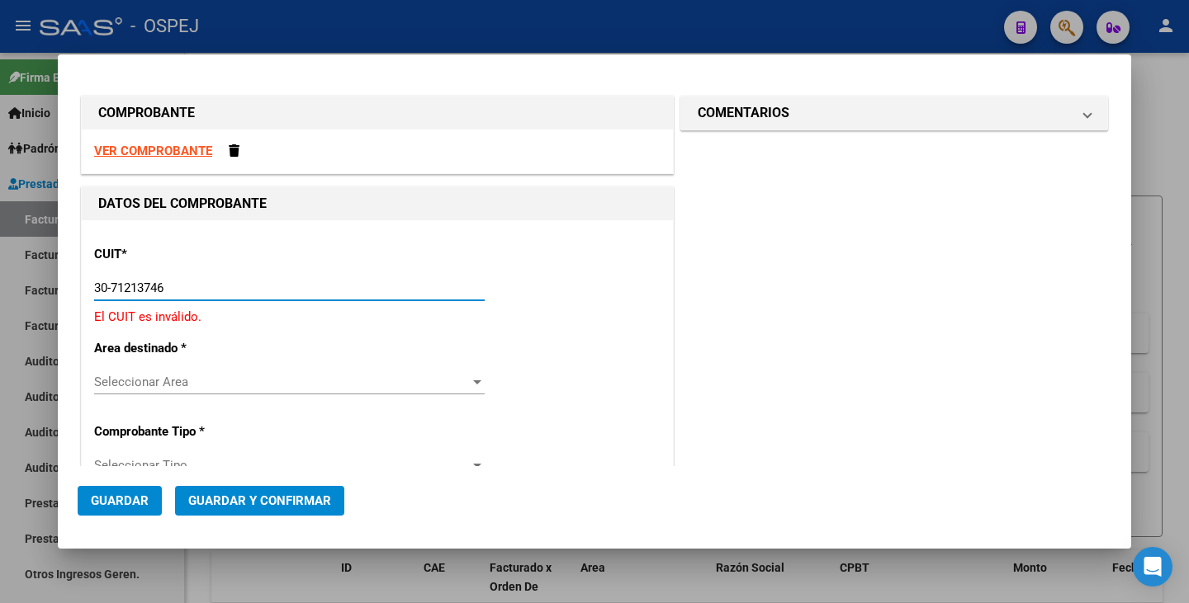
type input "30-71213746-7"
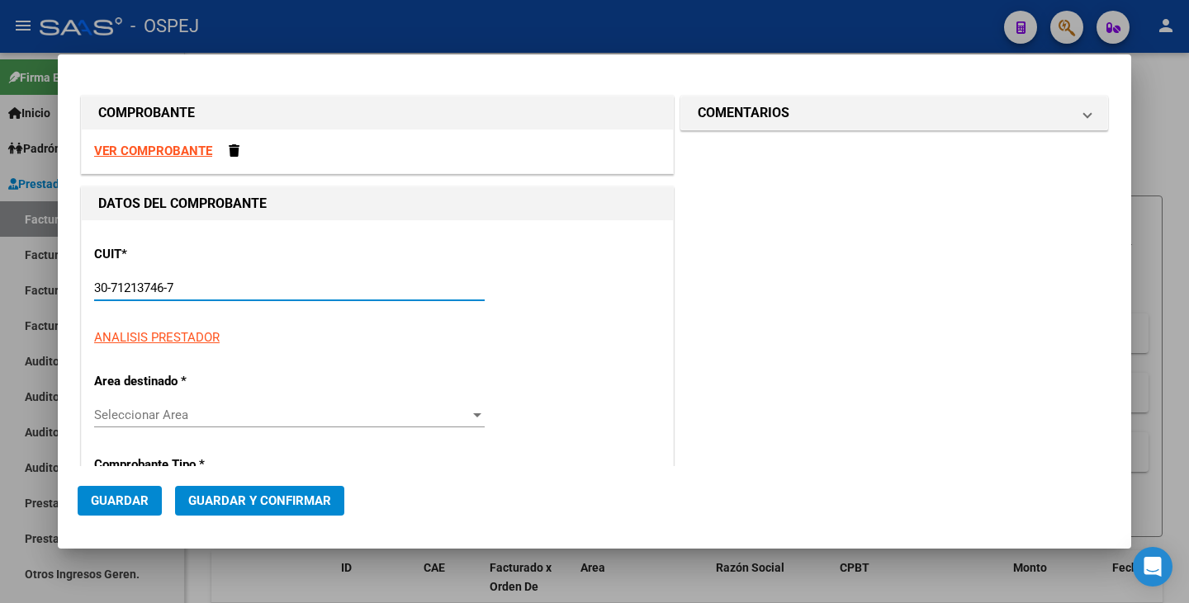
type input "1"
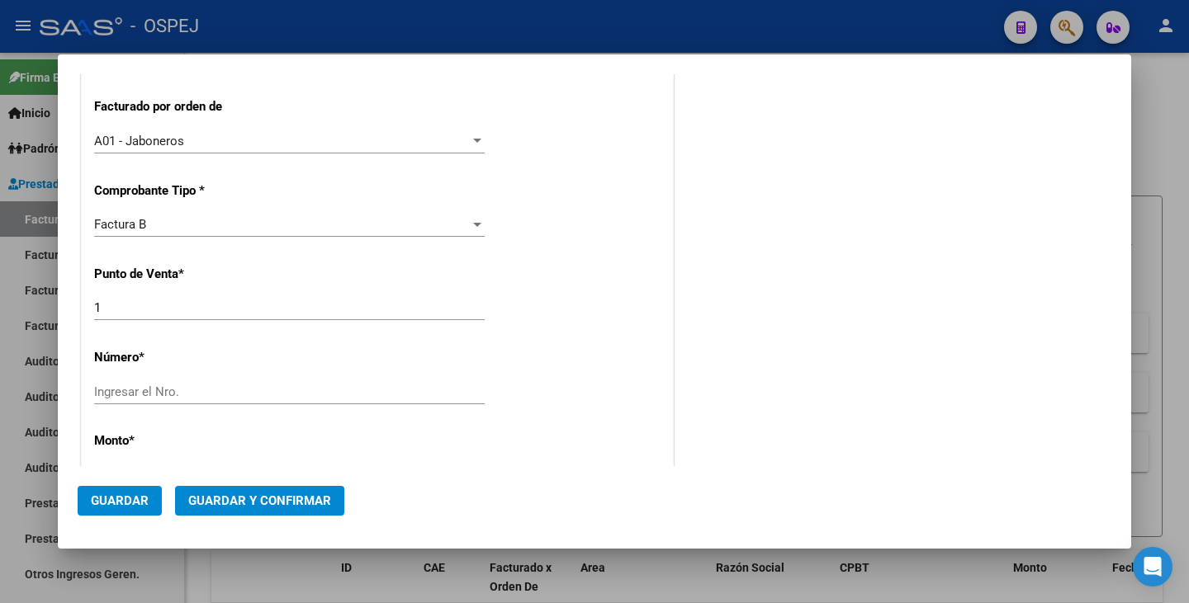
scroll to position [413, 0]
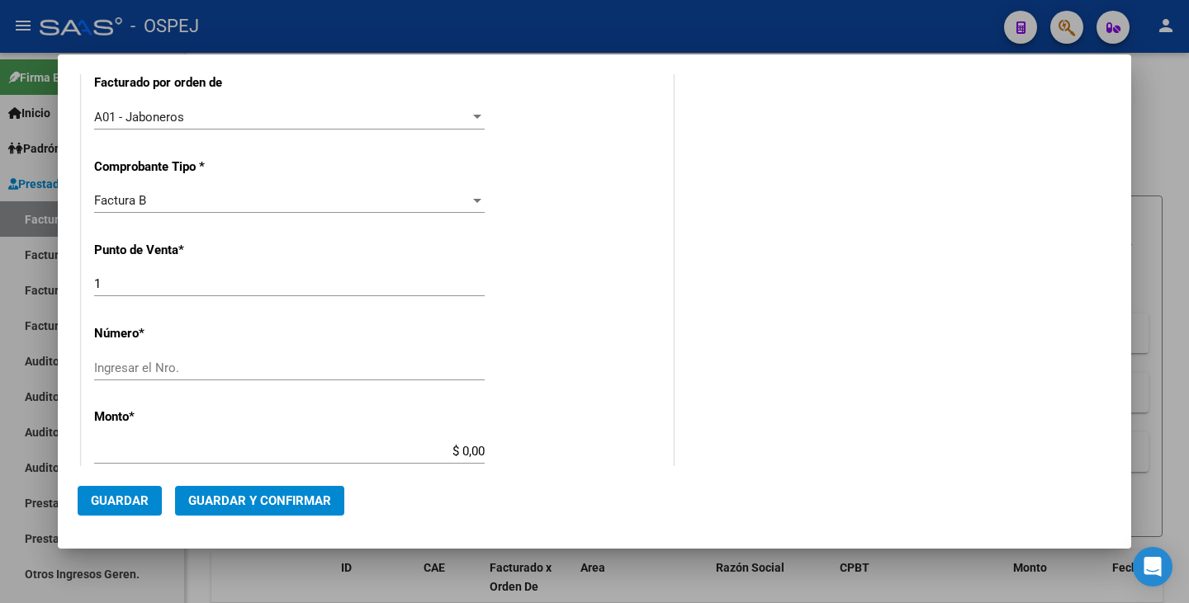
type input "30-71213746-7"
click at [150, 376] on div "Ingresar el Nro." at bounding box center [289, 368] width 390 height 25
type input "202508"
click at [477, 452] on div "$ 0,00 Ingresar el monto" at bounding box center [289, 459] width 390 height 40
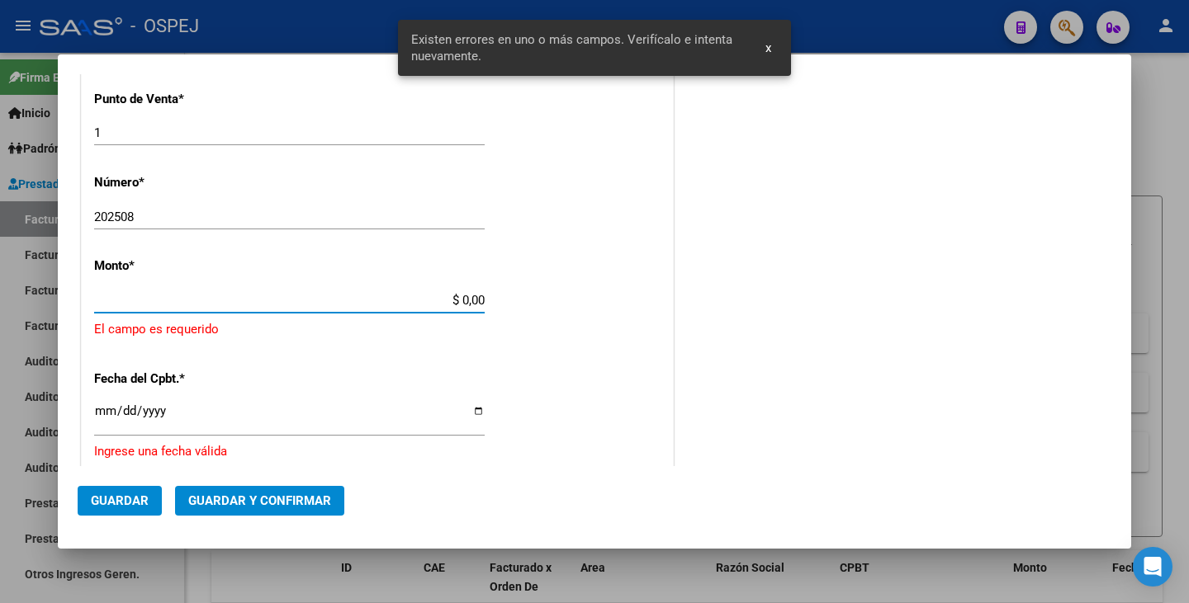
scroll to position [586, 0]
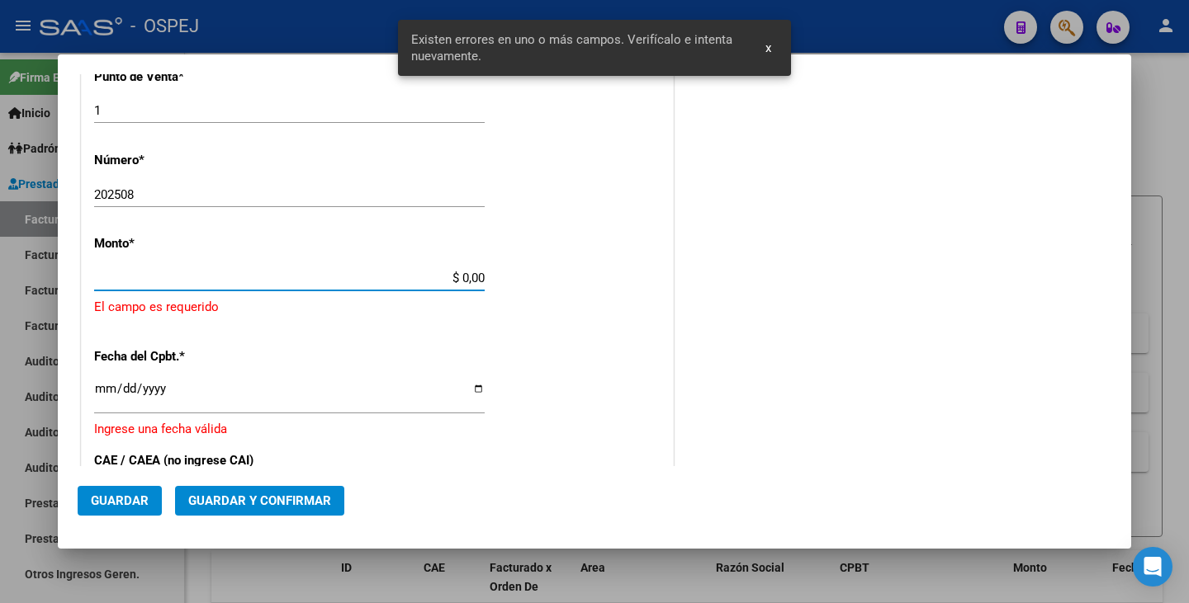
click at [480, 282] on input "$ 0,00" at bounding box center [289, 278] width 390 height 15
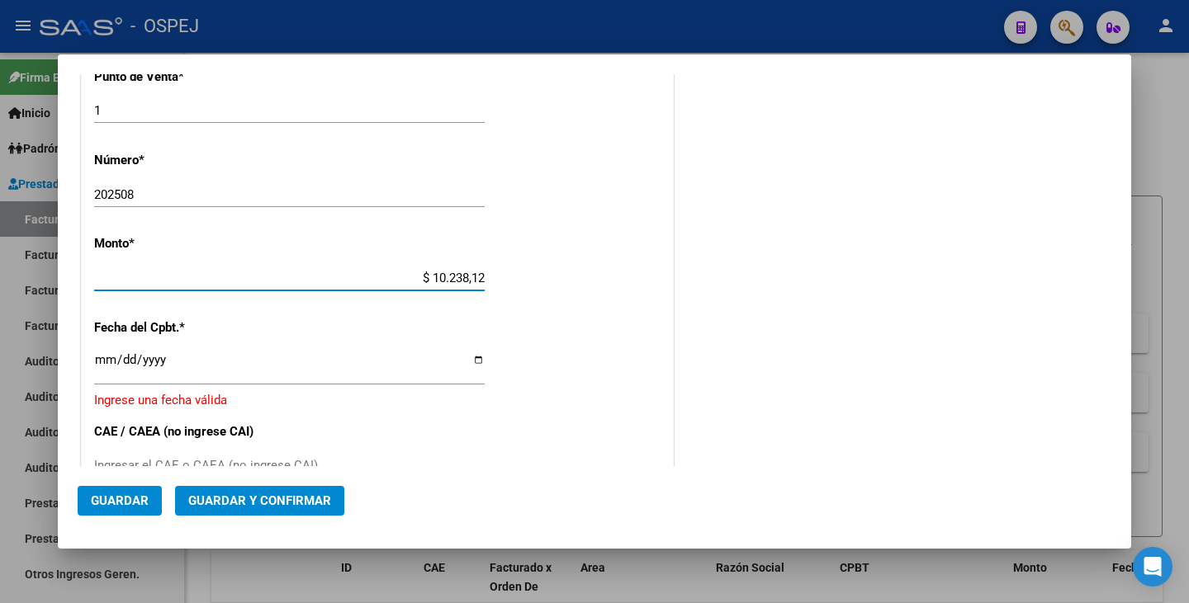
type input "$ 102.381,26"
click at [108, 367] on input "Ingresar la fecha" at bounding box center [289, 366] width 390 height 26
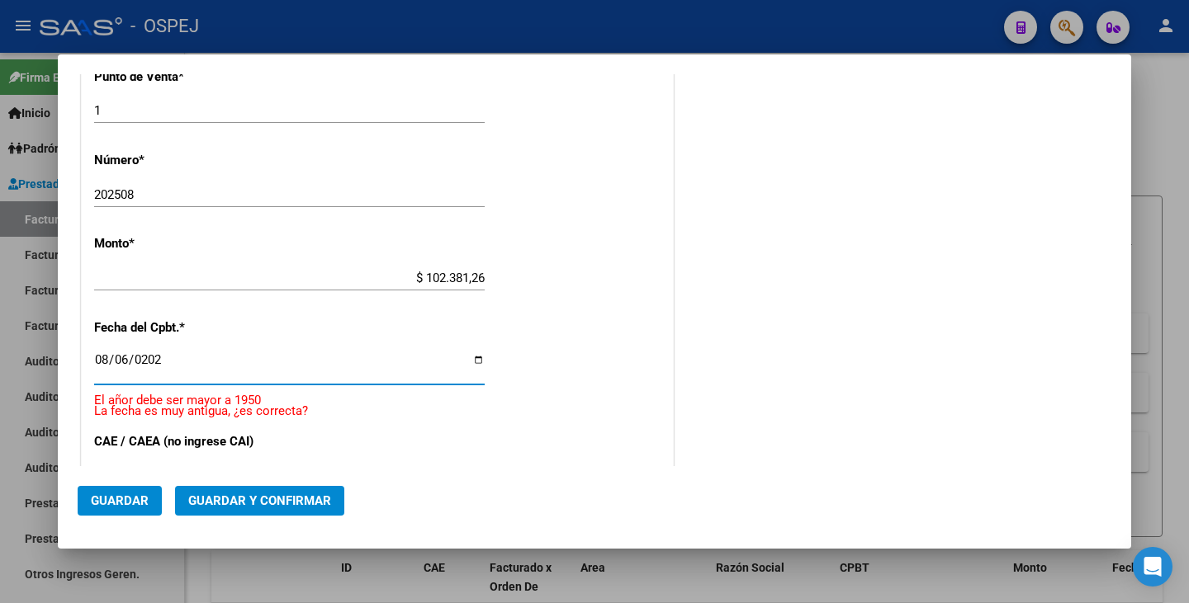
type input "2025-08-06"
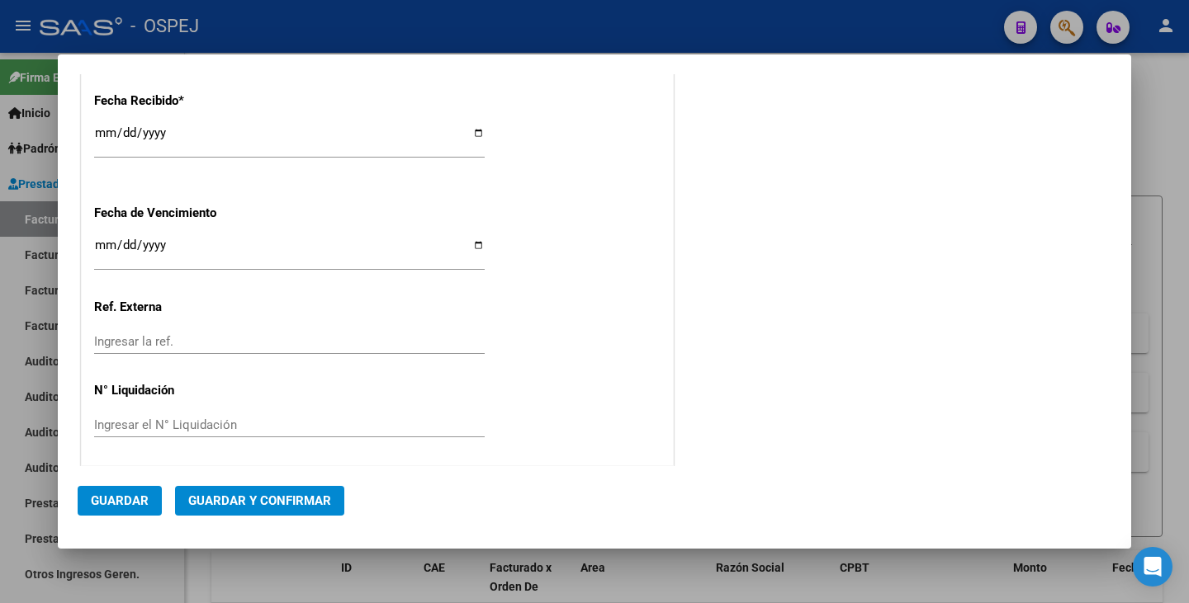
scroll to position [1012, 0]
click at [293, 499] on span "Guardar y Confirmar" at bounding box center [259, 501] width 143 height 15
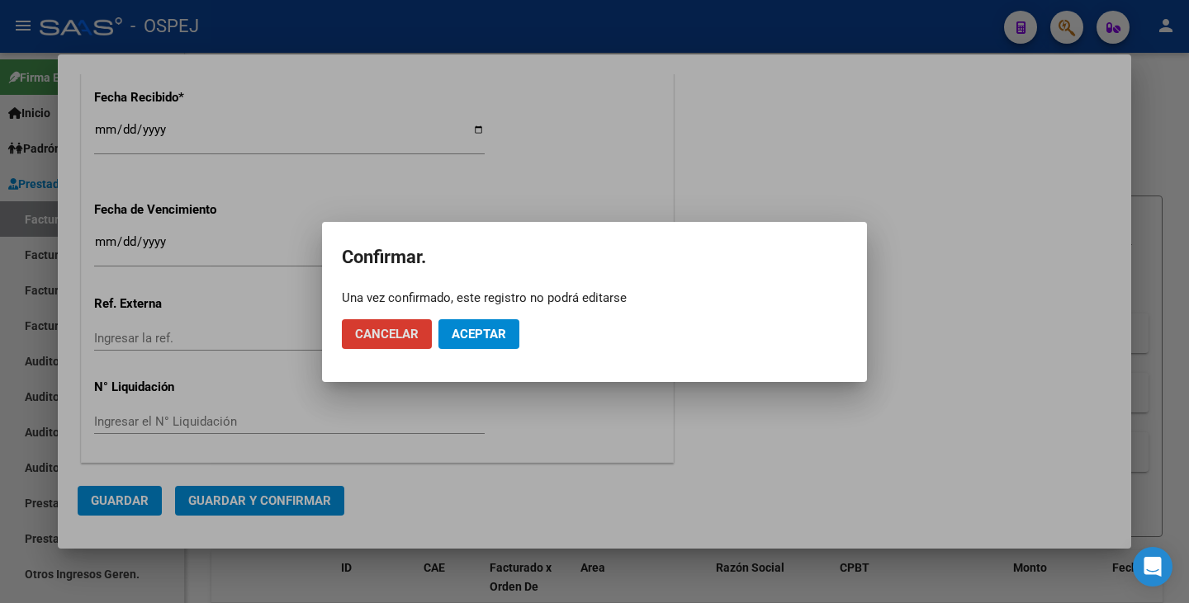
click at [499, 337] on span "Aceptar" at bounding box center [479, 334] width 54 height 15
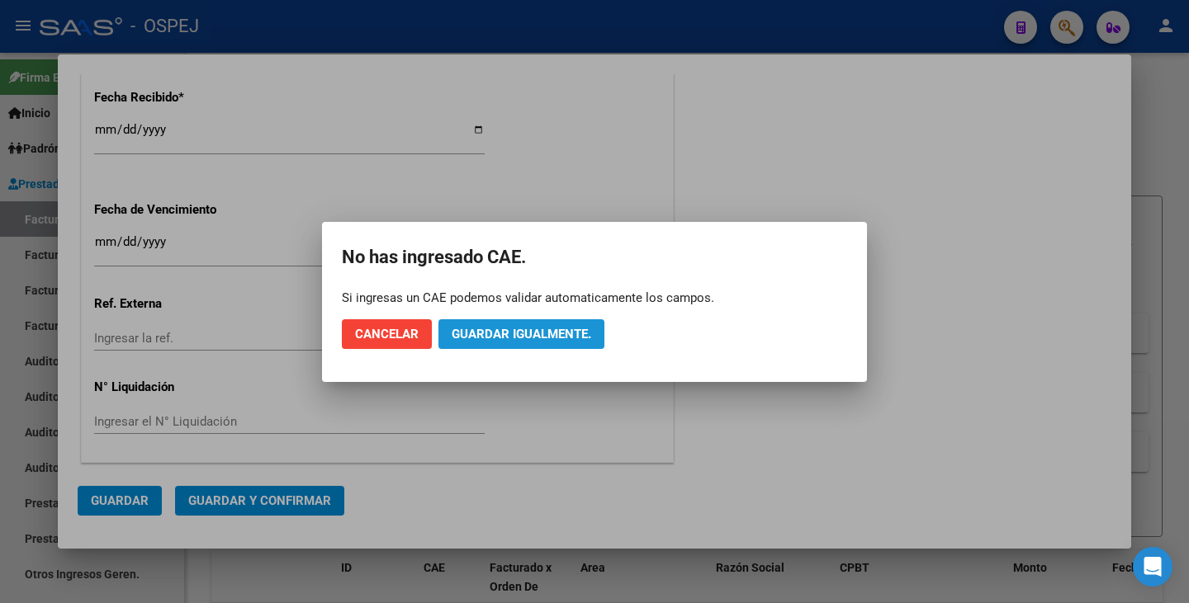
click at [499, 337] on span "Guardar igualmente." at bounding box center [522, 334] width 140 height 15
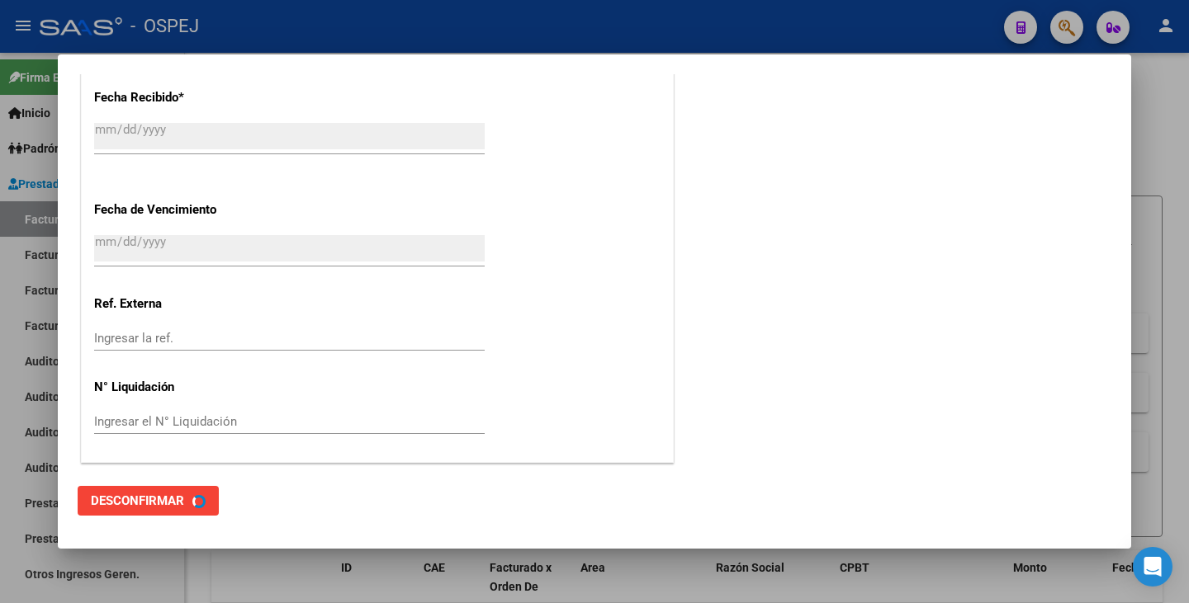
scroll to position [0, 0]
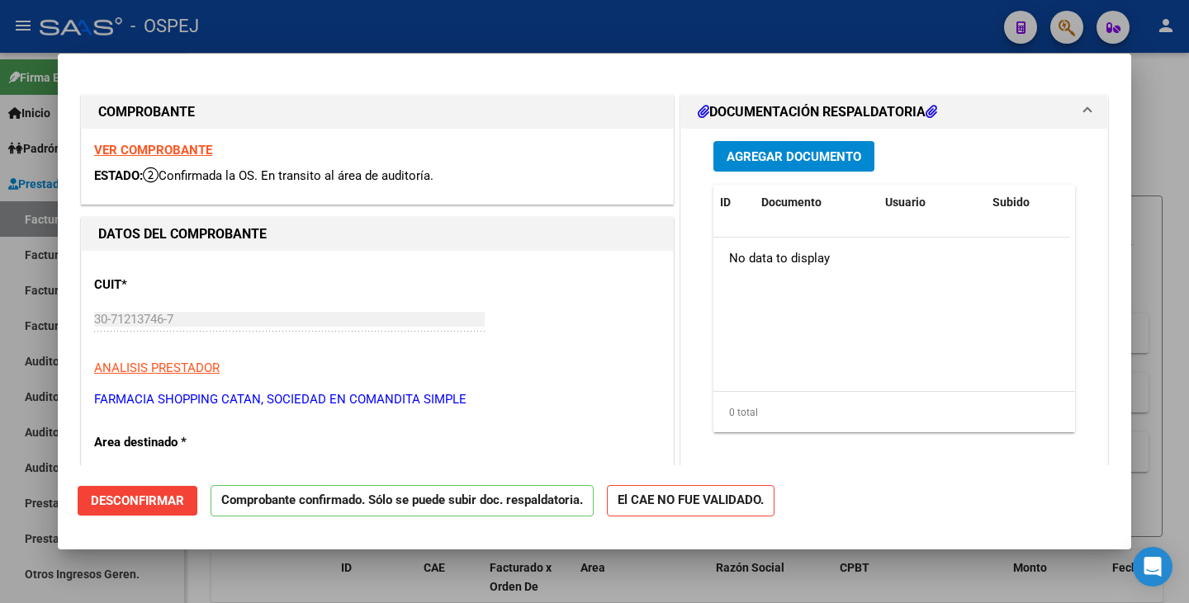
click at [196, 570] on div at bounding box center [594, 301] width 1189 height 603
type input "$ 0,00"
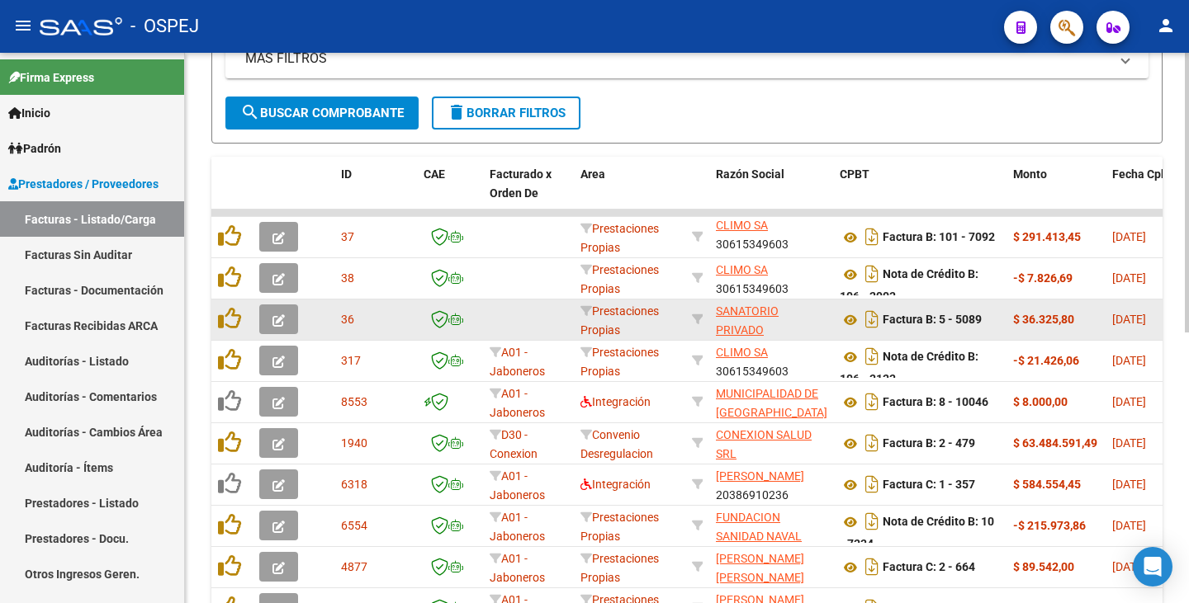
scroll to position [413, 0]
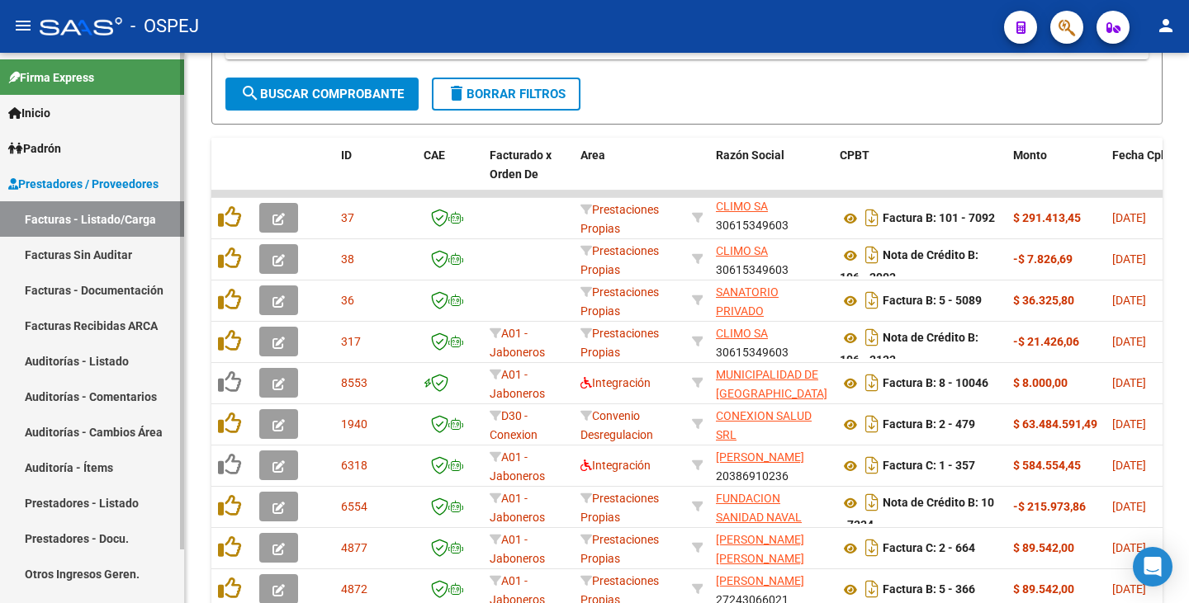
click at [127, 360] on link "Auditorías - Listado" at bounding box center [92, 360] width 184 height 35
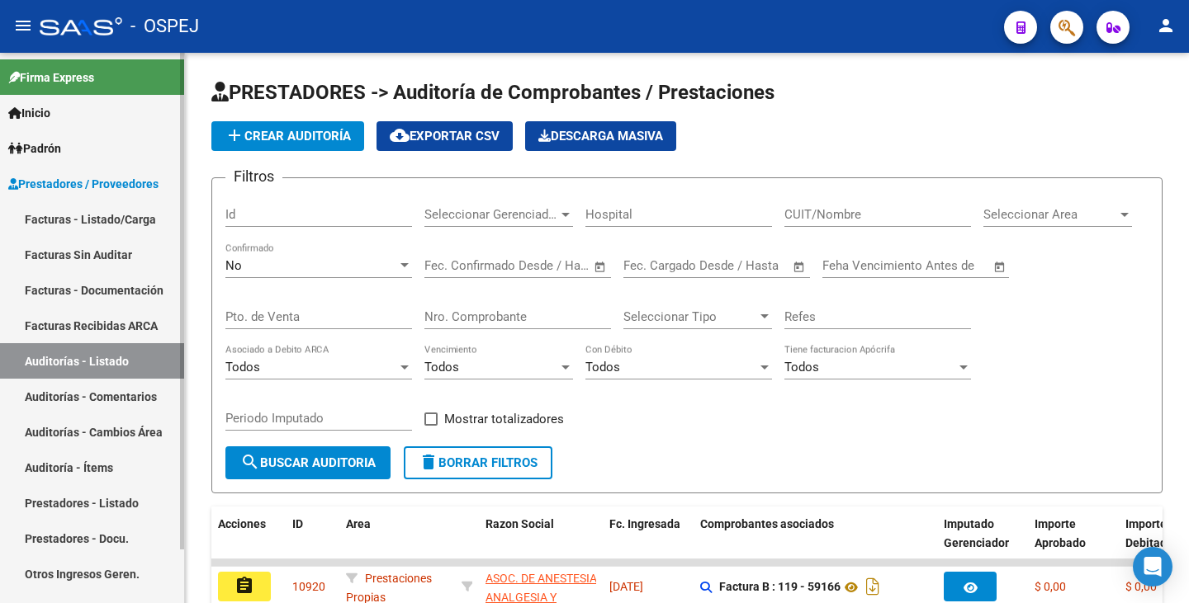
click at [95, 252] on link "Facturas Sin Auditar" at bounding box center [92, 254] width 184 height 35
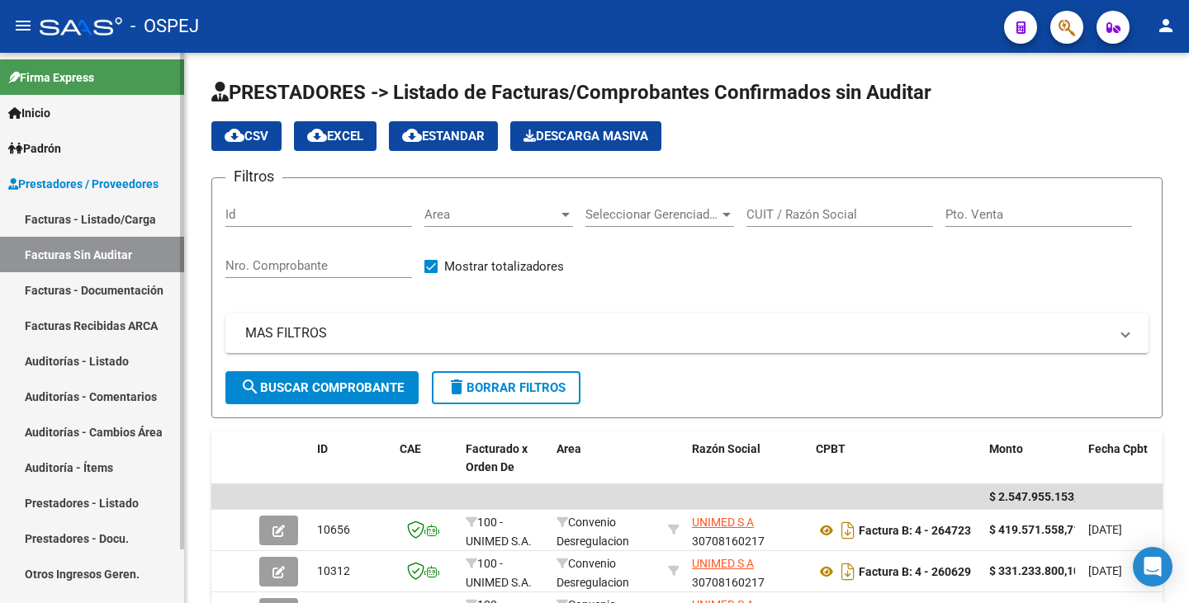
click at [100, 364] on link "Auditorías - Listado" at bounding box center [92, 360] width 184 height 35
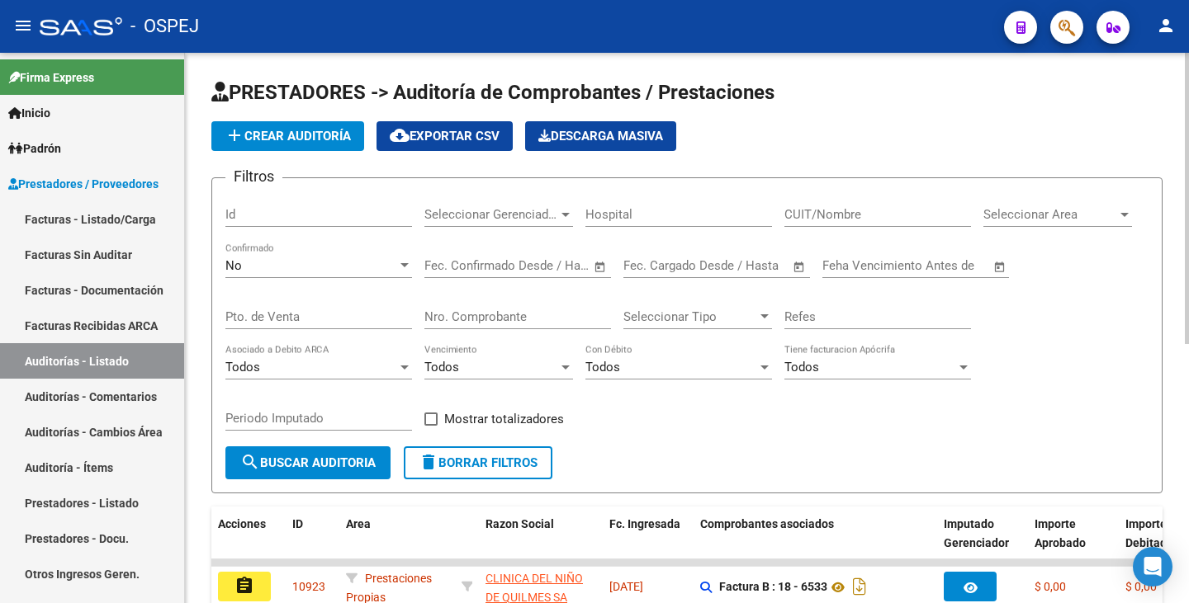
click at [353, 143] on button "add Crear Auditoría" at bounding box center [287, 136] width 153 height 30
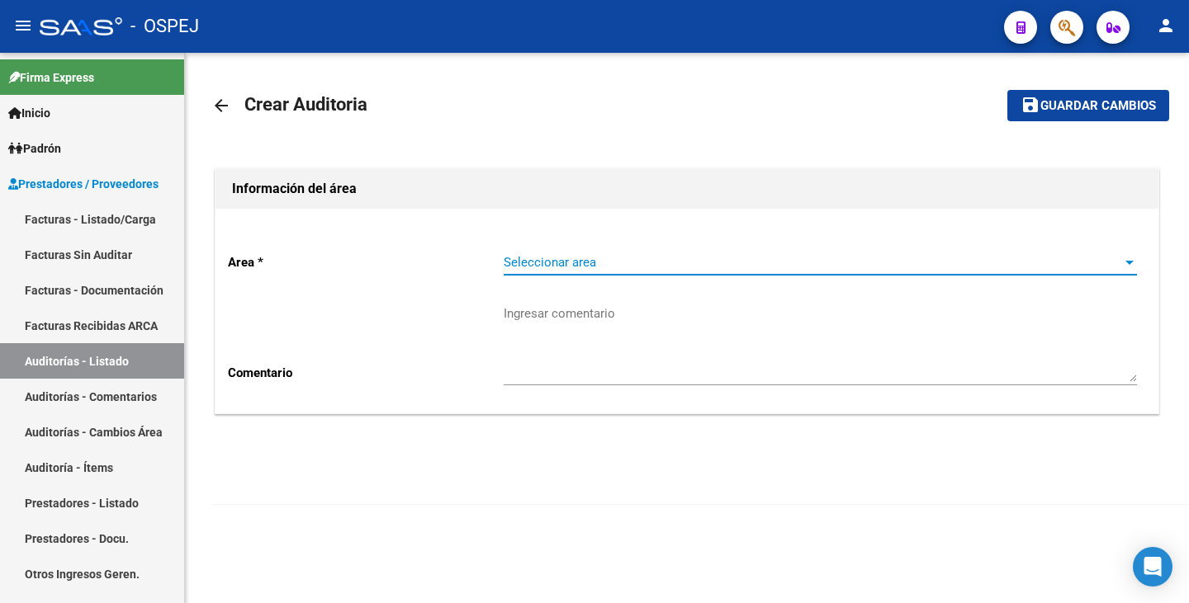
click at [580, 261] on span "Seleccionar area" at bounding box center [813, 262] width 618 height 15
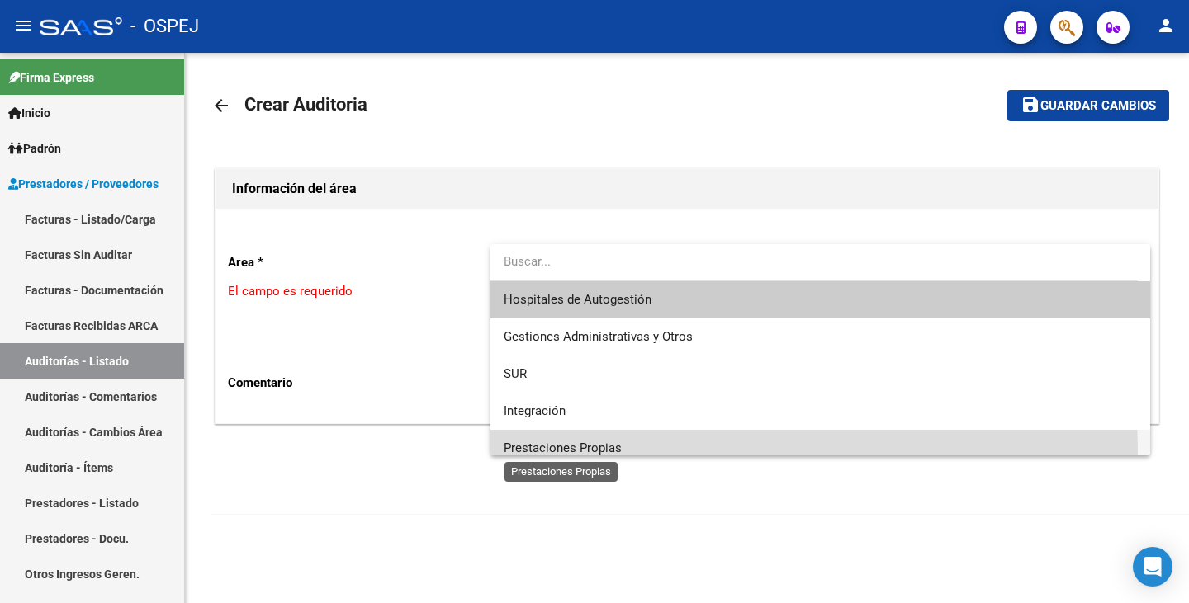
click at [592, 450] on span "Prestaciones Propias" at bounding box center [563, 448] width 118 height 15
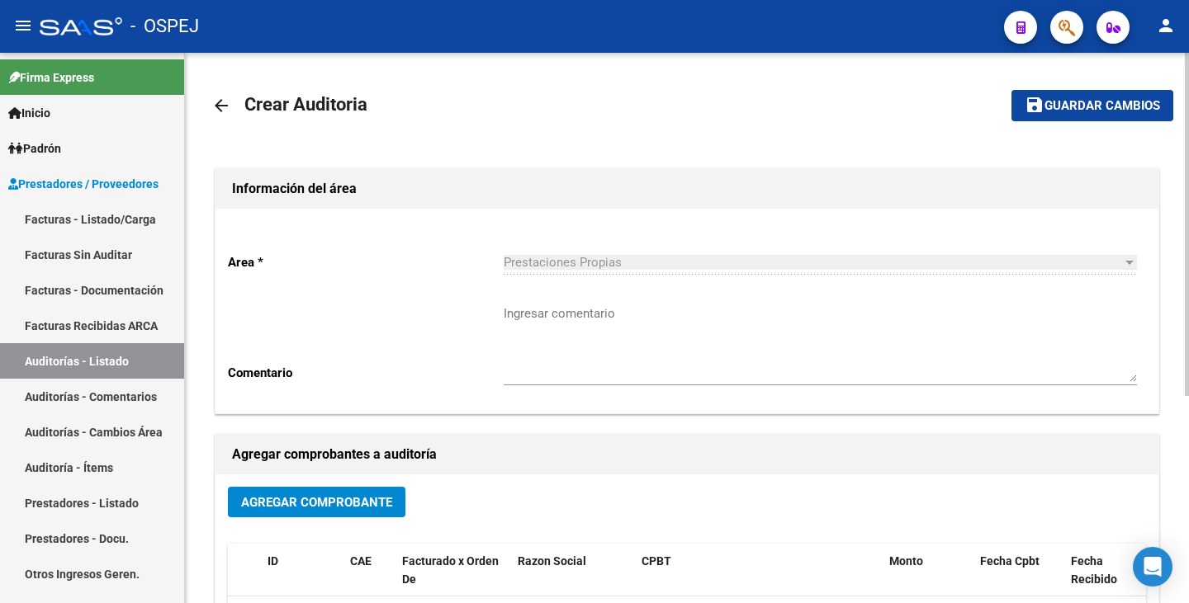
click at [322, 524] on div "Agregar Comprobante" at bounding box center [687, 509] width 918 height 44
click at [328, 504] on span "Agregar Comprobante" at bounding box center [316, 502] width 151 height 15
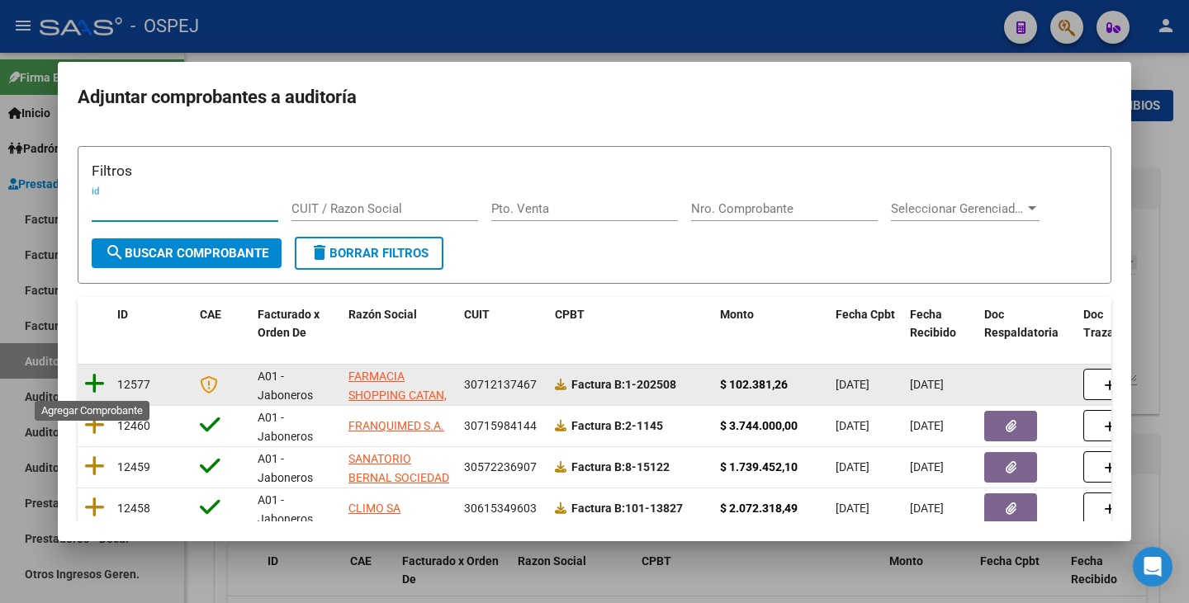
click at [85, 386] on icon at bounding box center [94, 383] width 21 height 23
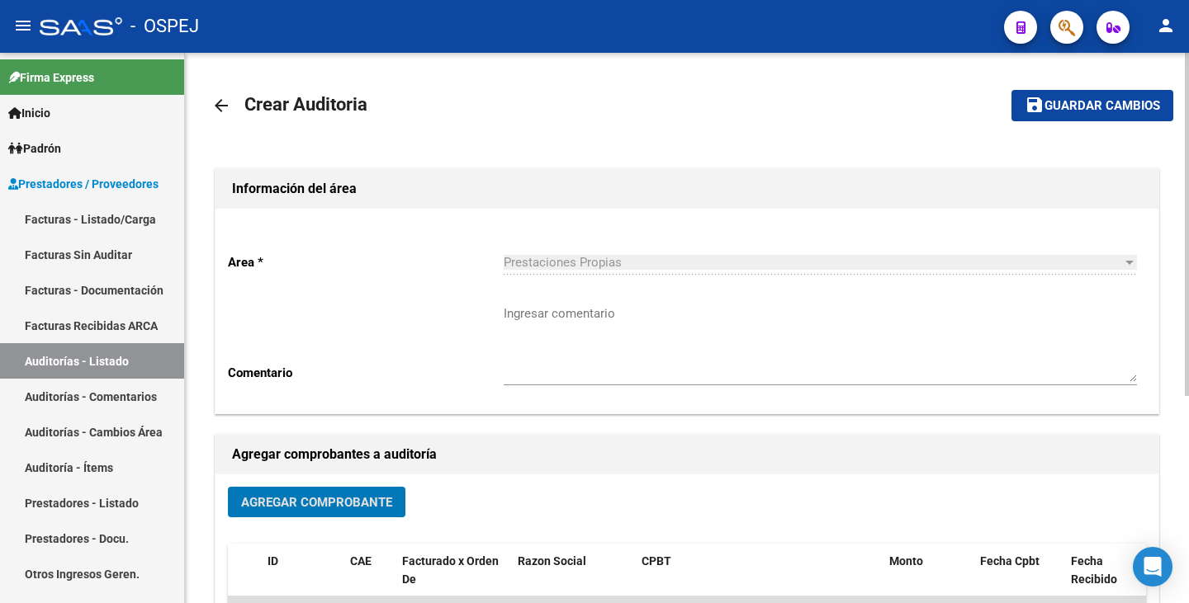
click at [1078, 113] on span "Guardar cambios" at bounding box center [1102, 106] width 116 height 15
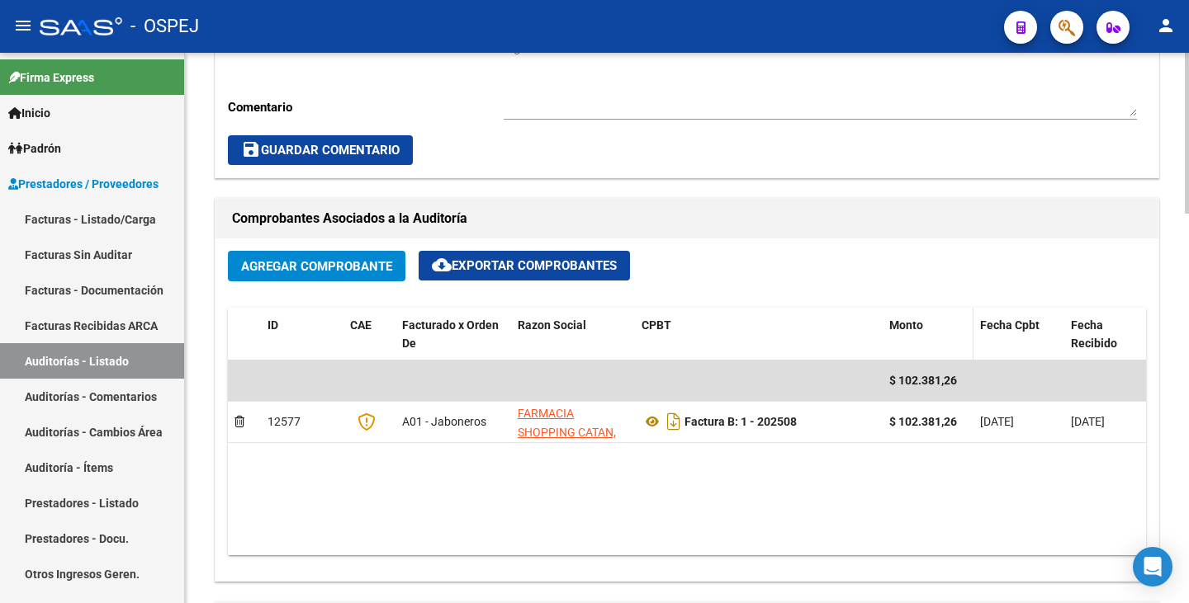
scroll to position [660, 0]
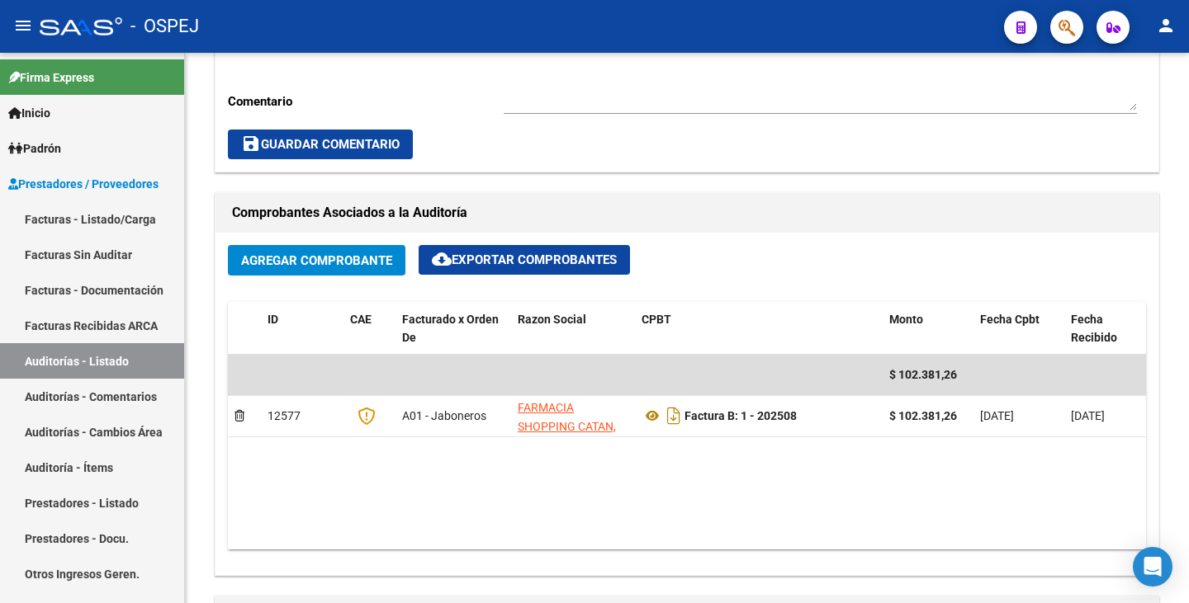
click at [1071, 31] on icon "button" at bounding box center [1066, 27] width 17 height 19
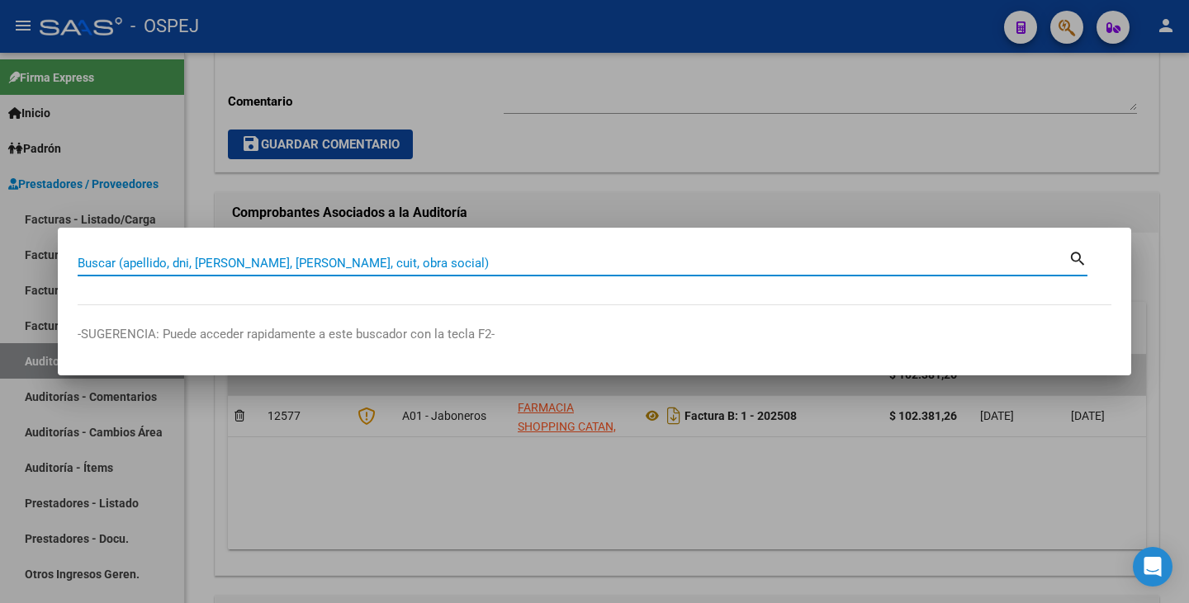
paste input "54346452"
type input "54346452"
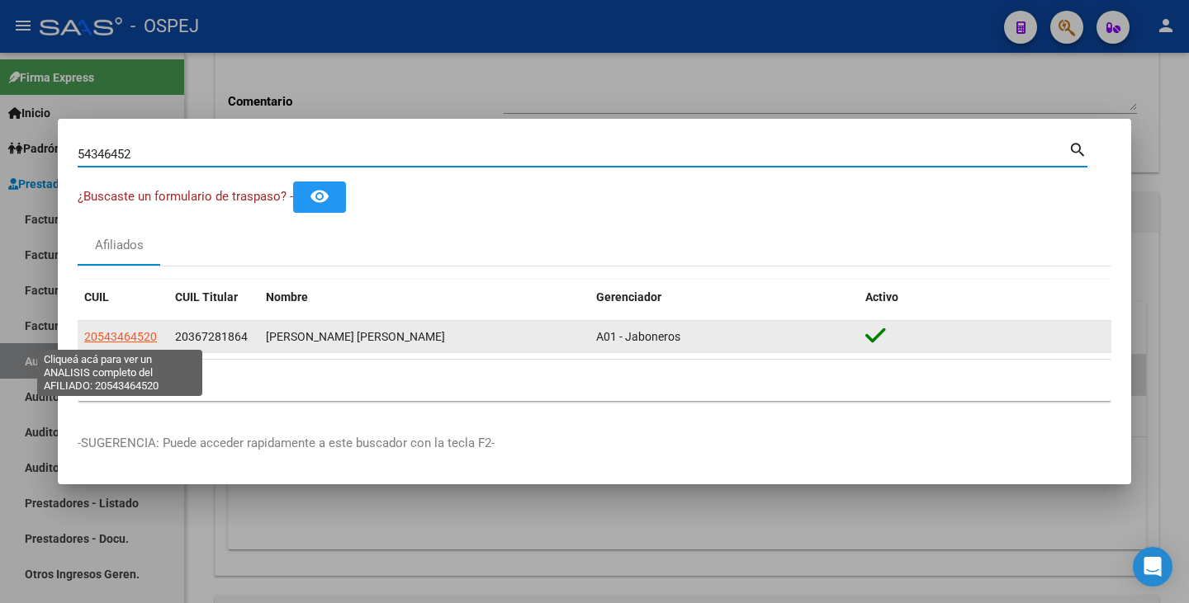
click at [124, 337] on span "20543464520" at bounding box center [120, 336] width 73 height 13
type textarea "20543464520"
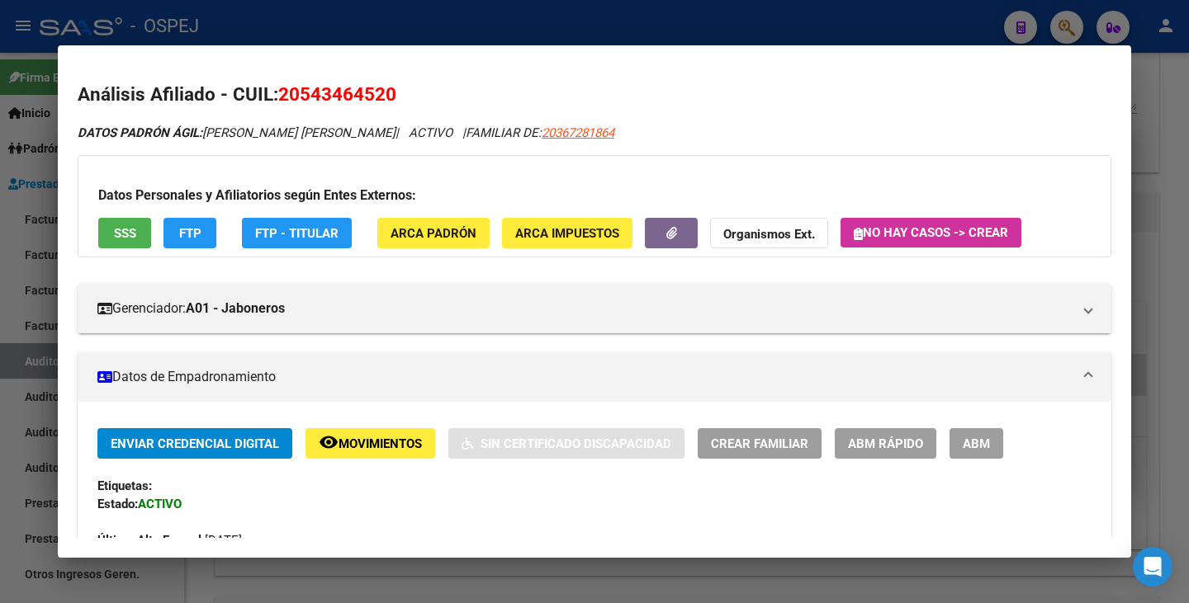
drag, startPoint x: 282, startPoint y: 94, endPoint x: 395, endPoint y: 91, distance: 114.0
click at [395, 91] on span "20543464520" at bounding box center [337, 93] width 118 height 21
copy span "20543464520"
drag, startPoint x: 208, startPoint y: 134, endPoint x: 395, endPoint y: 141, distance: 187.5
click at [395, 141] on div "DATOS PADRÓN ÁGIL: ACOSTA SAYAGO AARON GABRIEL | ACTIVO | FAMILIAR DE: 20367281…" at bounding box center [595, 133] width 1034 height 19
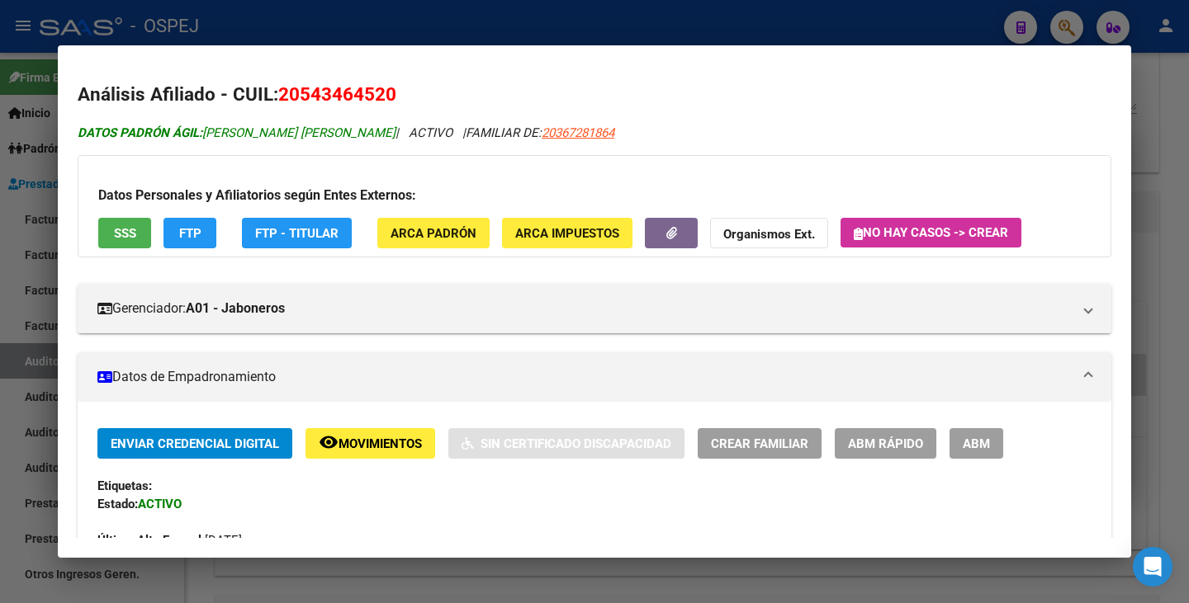
copy span "[PERSON_NAME] [PERSON_NAME]"
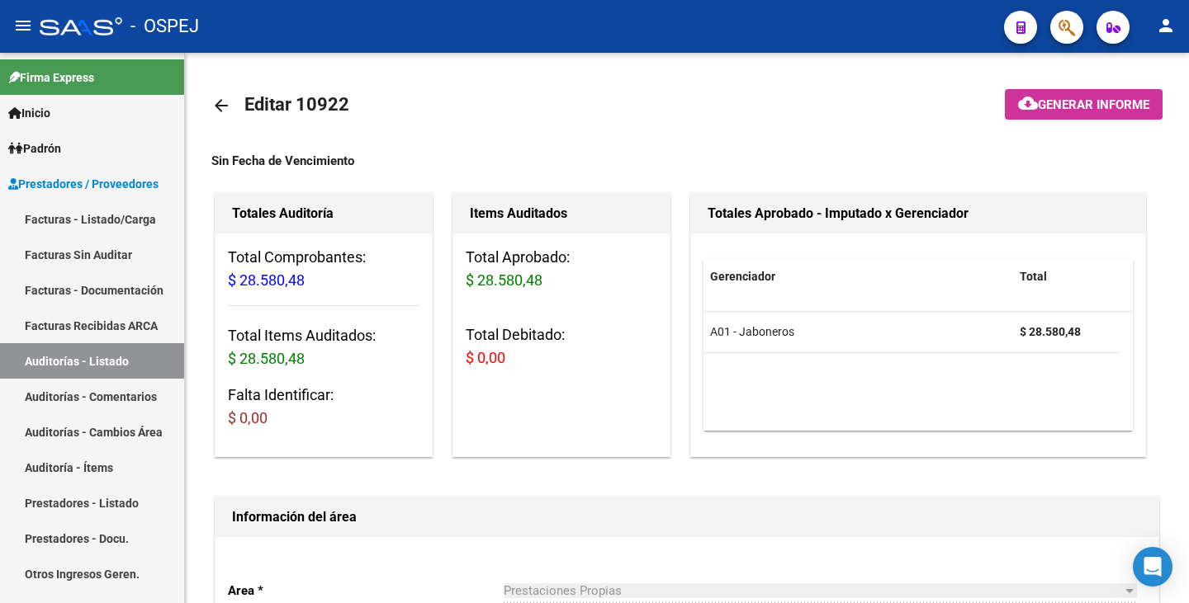
click at [1057, 31] on button "button" at bounding box center [1066, 27] width 33 height 33
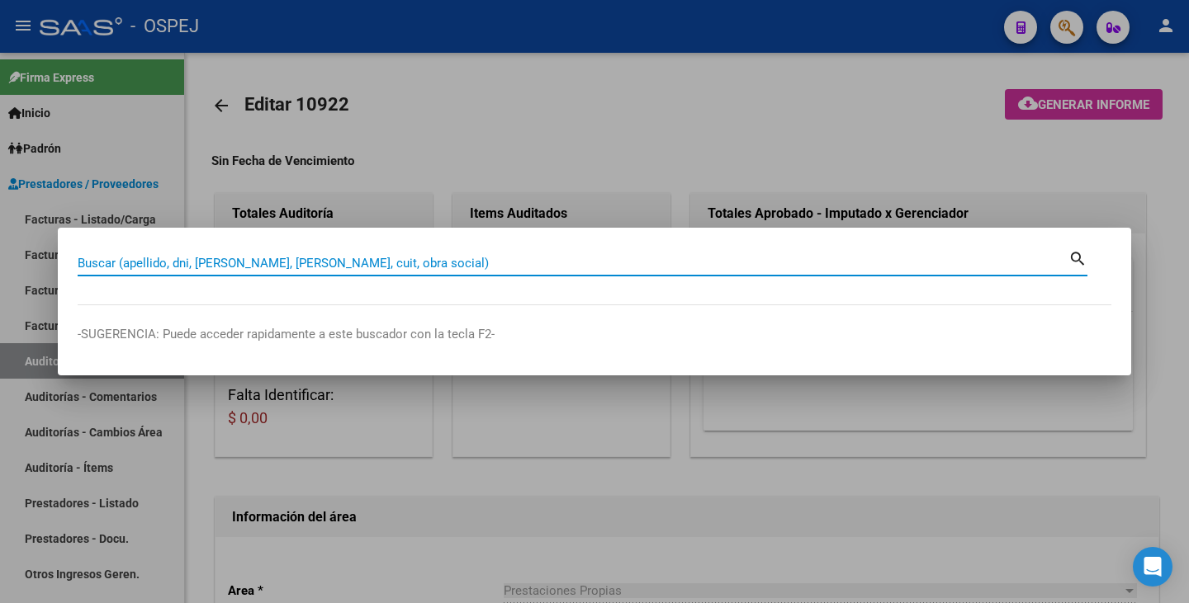
paste input "06554214"
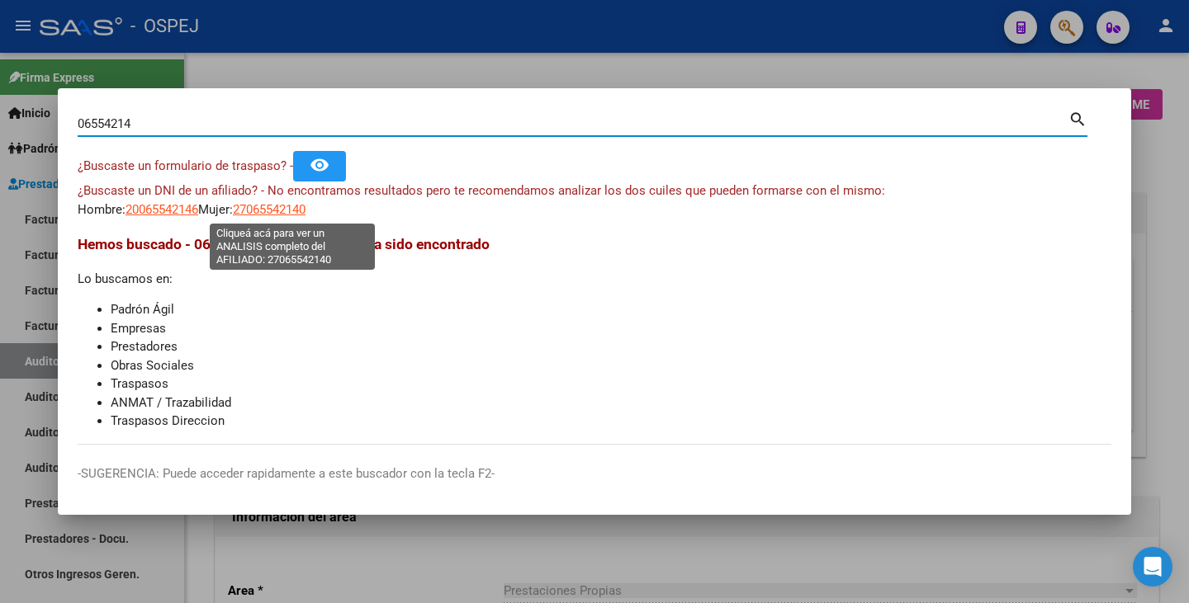
click at [277, 207] on span "27065542140" at bounding box center [269, 209] width 73 height 15
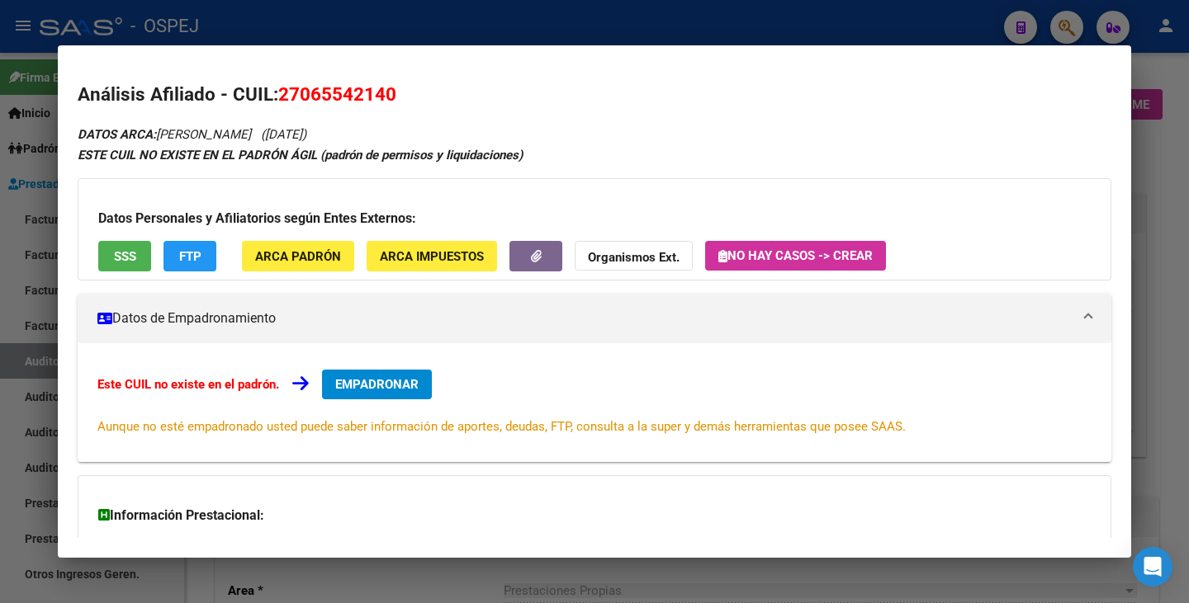
click at [266, 572] on div at bounding box center [594, 301] width 1189 height 603
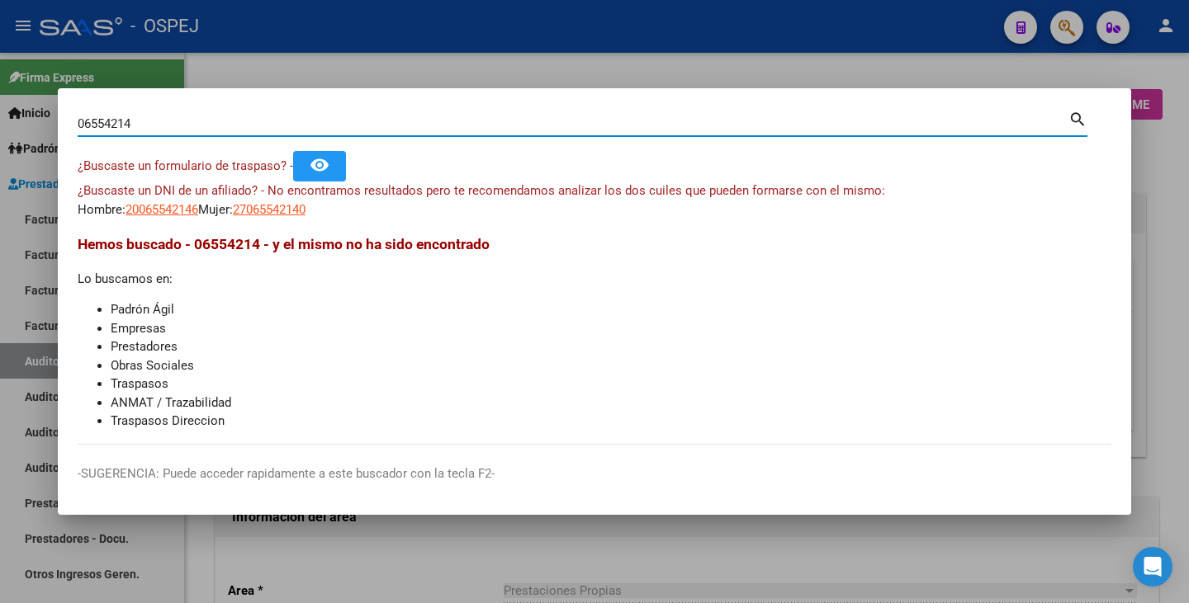
drag, startPoint x: 138, startPoint y: 123, endPoint x: 0, endPoint y: 116, distance: 138.0
click at [0, 116] on div "06554214 Buscar (apellido, dni, cuil, nro traspaso, cuit, obra social) search ¿…" at bounding box center [594, 301] width 1189 height 603
type input "6559214"
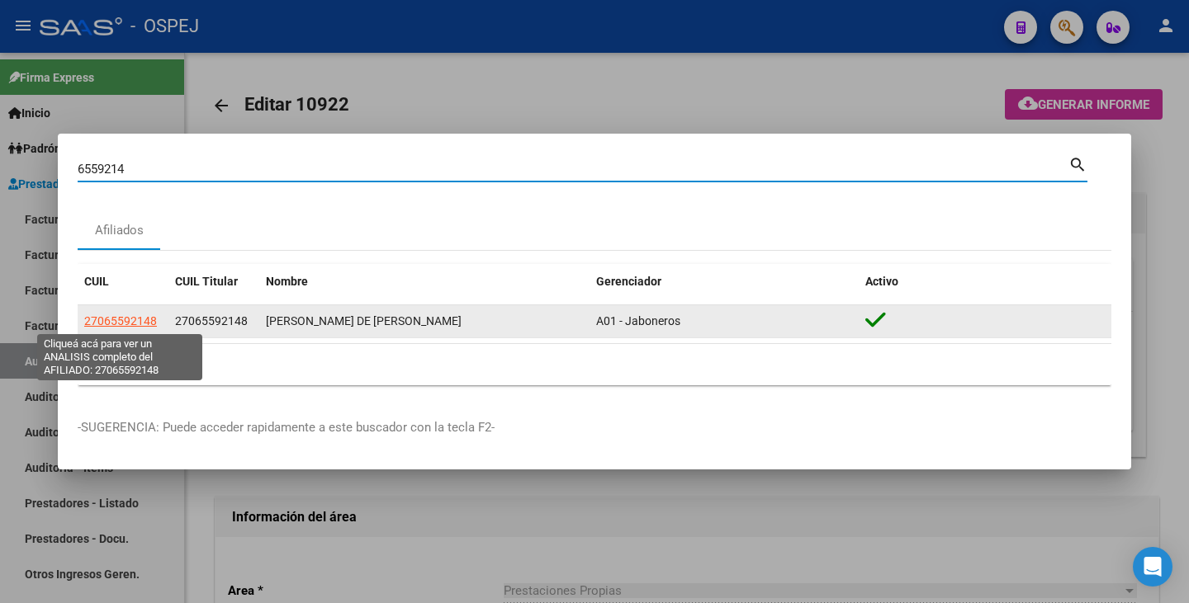
click at [104, 319] on span "27065592148" at bounding box center [120, 321] width 73 height 13
type textarea "27065592148"
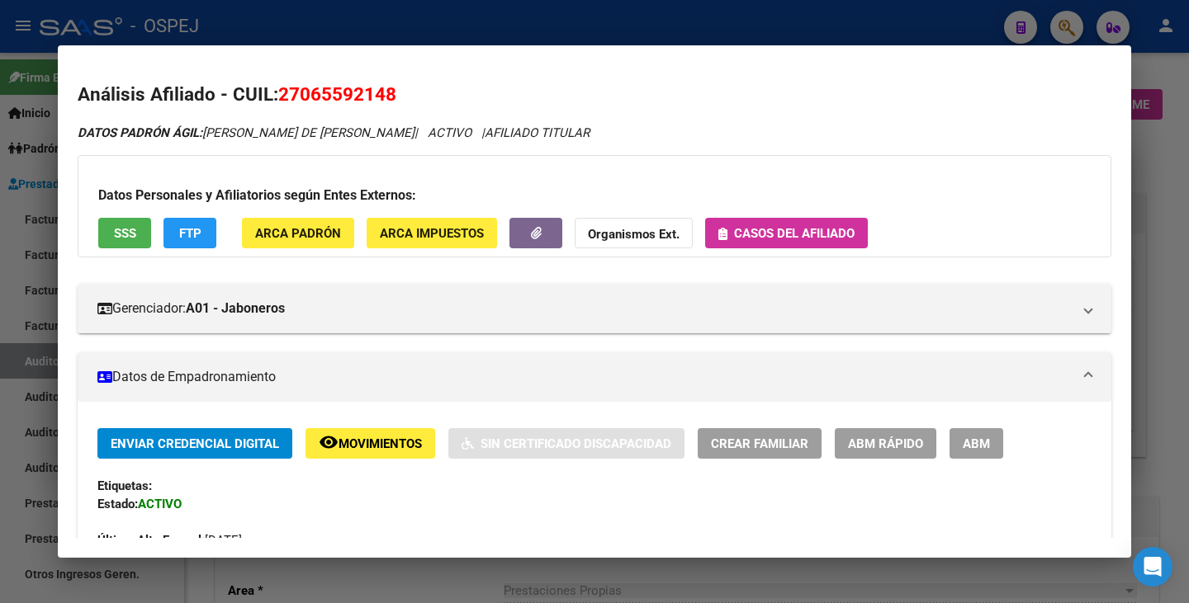
drag, startPoint x: 283, startPoint y: 92, endPoint x: 393, endPoint y: 97, distance: 109.9
click at [393, 97] on span "27065592148" at bounding box center [337, 93] width 118 height 21
copy span "27065592148"
drag, startPoint x: 303, startPoint y: 92, endPoint x: 383, endPoint y: 97, distance: 80.2
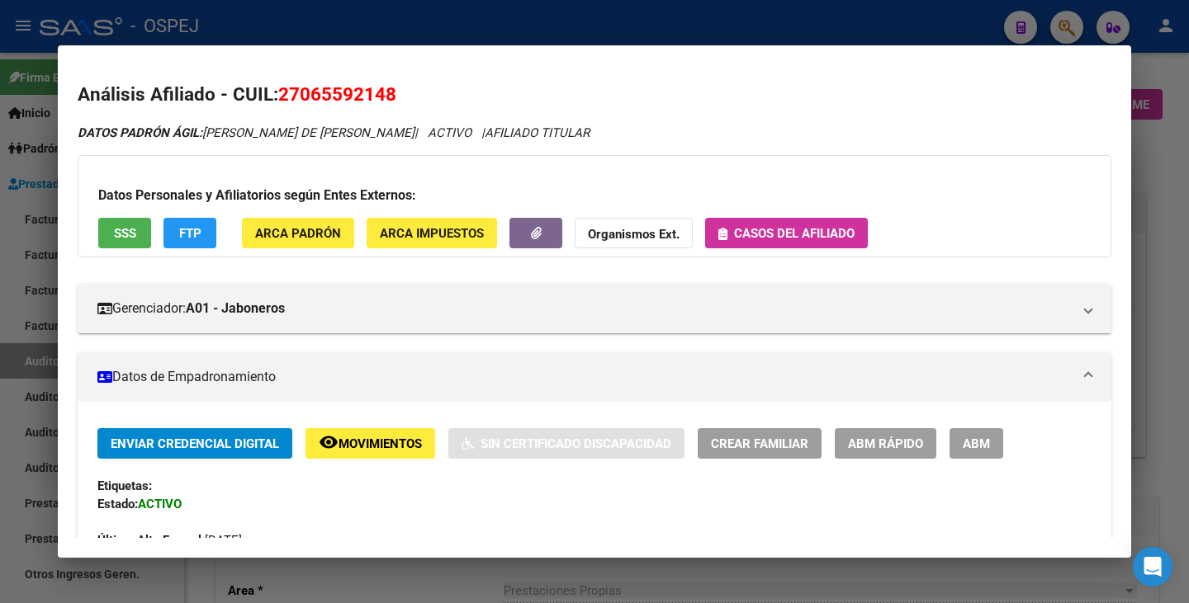
click at [383, 97] on span "27065592148" at bounding box center [337, 93] width 118 height 21
copy span "06559214"
drag, startPoint x: 208, startPoint y: 132, endPoint x: 347, endPoint y: 139, distance: 138.8
click at [347, 139] on icon "DATOS PADRÓN ÁGIL: JUAREZ OLGA DE JESUS | ACTIVO | AFILIADO TITULAR" at bounding box center [334, 132] width 512 height 15
copy span "JUAREZ OLGA DE JESUS"
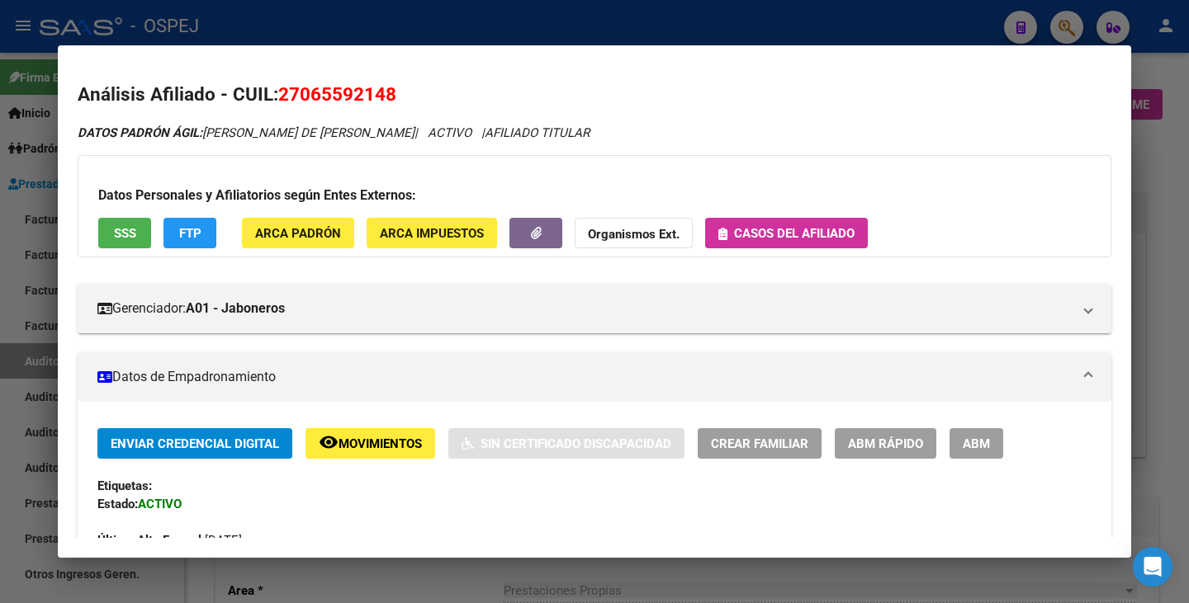
drag, startPoint x: 0, startPoint y: 428, endPoint x: 1, endPoint y: 386, distance: 42.1
click at [0, 428] on div at bounding box center [594, 301] width 1189 height 603
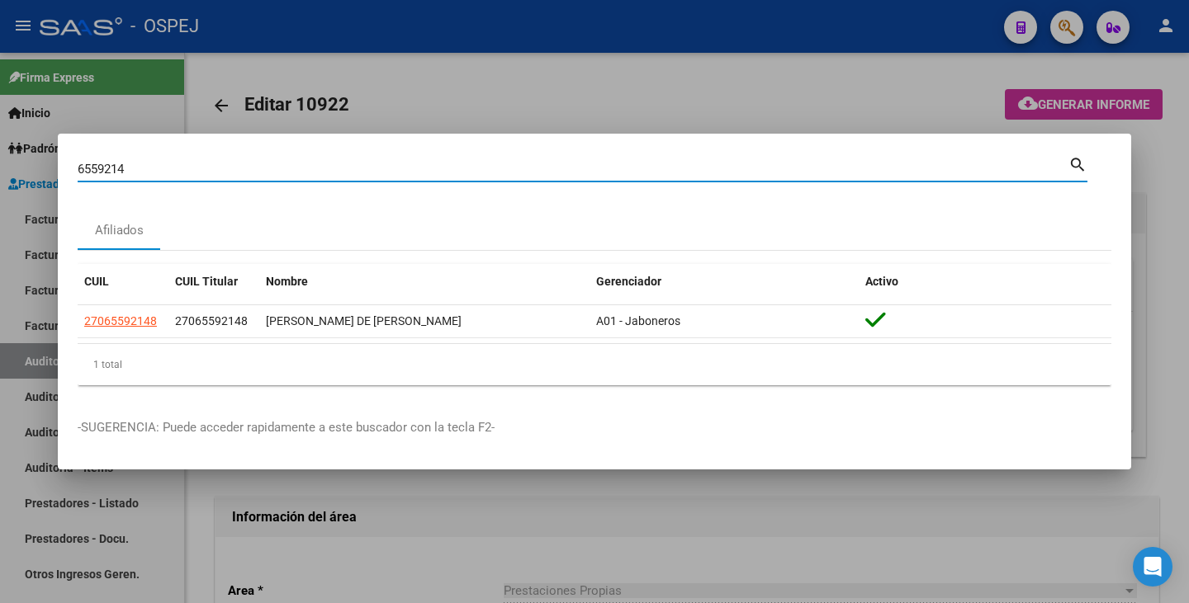
drag, startPoint x: 143, startPoint y: 165, endPoint x: 0, endPoint y: 130, distance: 147.2
click at [0, 130] on div "6559214 Buscar (apellido, dni, cuil, nro traspaso, cuit, obra social) search Af…" at bounding box center [594, 301] width 1189 height 603
paste input "39438423"
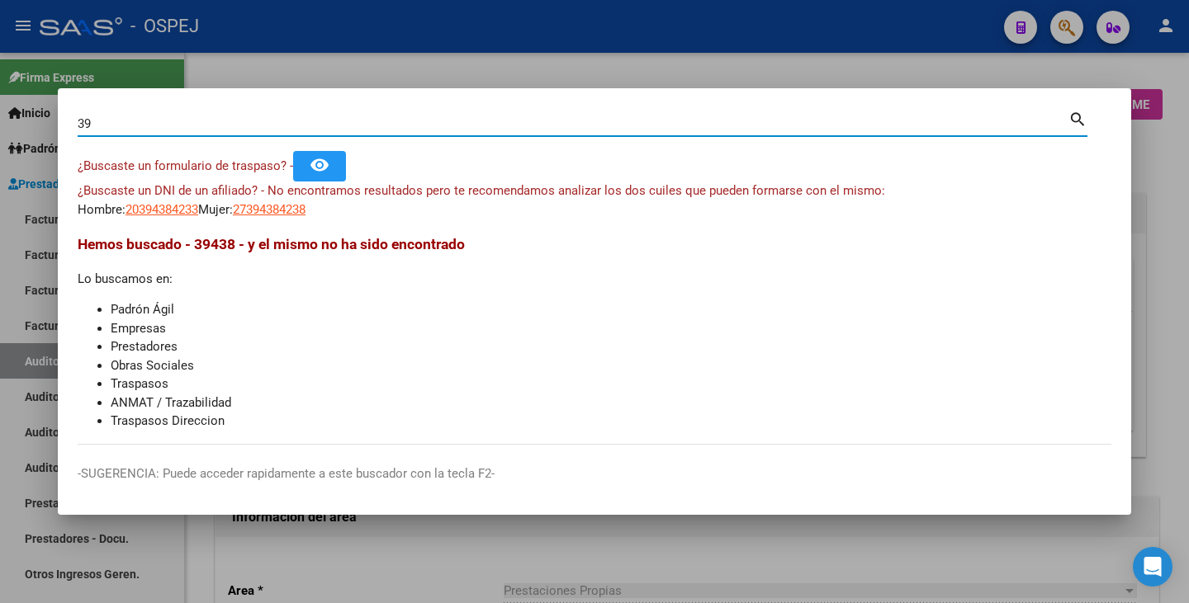
type input "3"
type input "39431892"
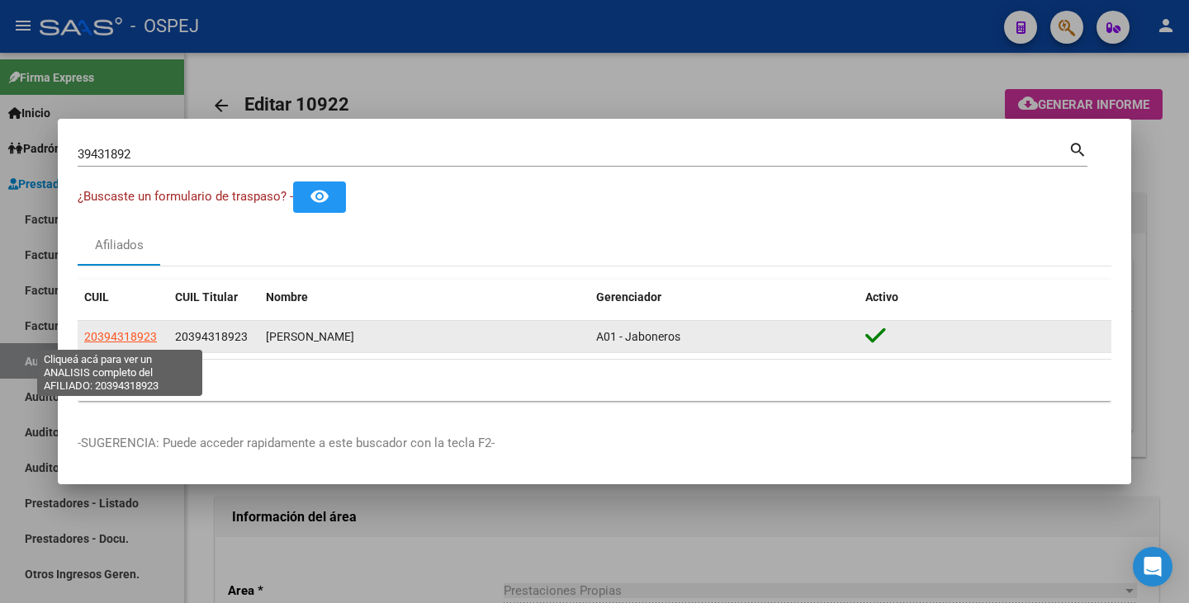
click at [103, 338] on span "20394318923" at bounding box center [120, 336] width 73 height 13
type textarea "20394318923"
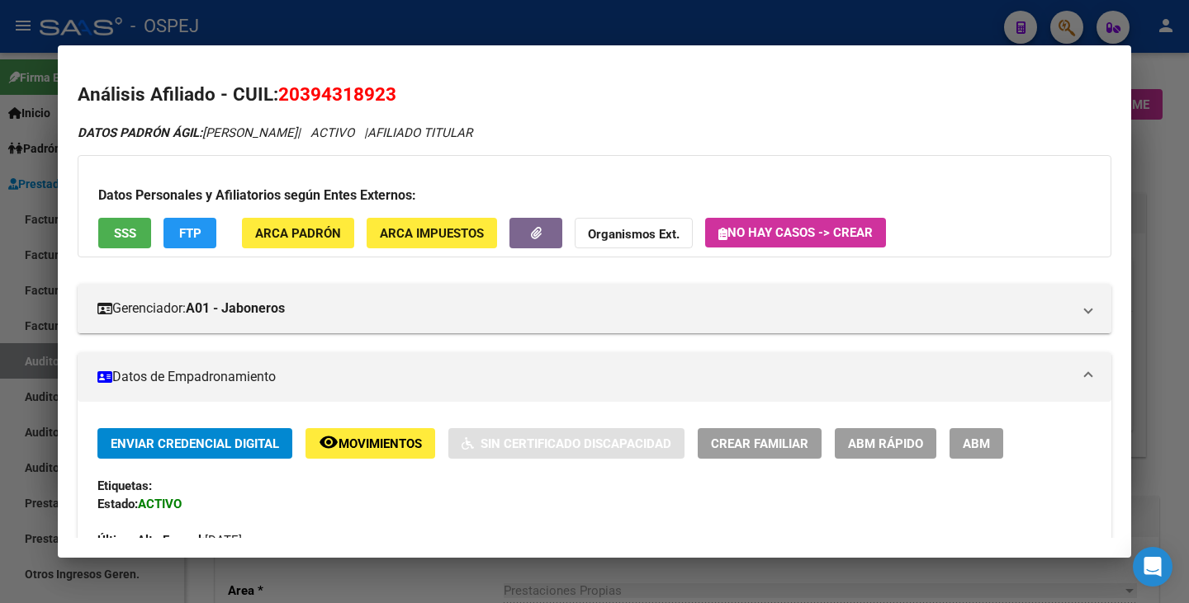
drag, startPoint x: 303, startPoint y: 96, endPoint x: 384, endPoint y: 94, distance: 80.9
click at [384, 94] on span "20394318923" at bounding box center [337, 93] width 118 height 21
copy span "39431892"
click at [272, 103] on h2 "Análisis Afiliado - CUIL: 20394318923" at bounding box center [595, 95] width 1034 height 28
drag, startPoint x: 282, startPoint y: 89, endPoint x: 409, endPoint y: 97, distance: 127.3
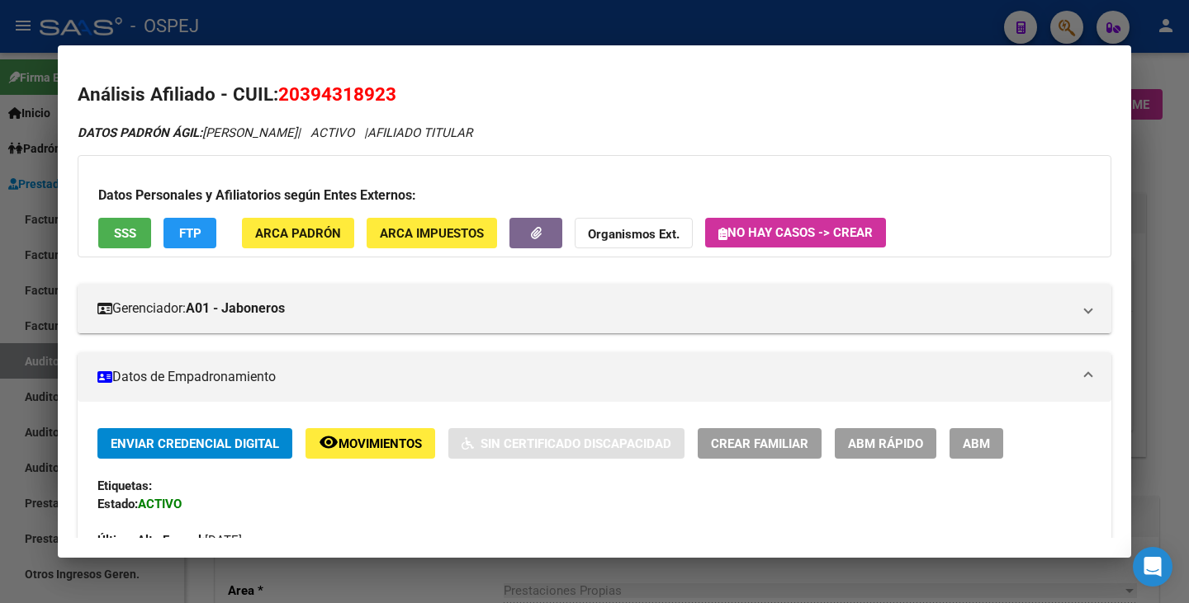
click at [409, 97] on h2 "Análisis Afiliado - CUIL: 20394318923" at bounding box center [595, 95] width 1034 height 28
copy span "20394318923"
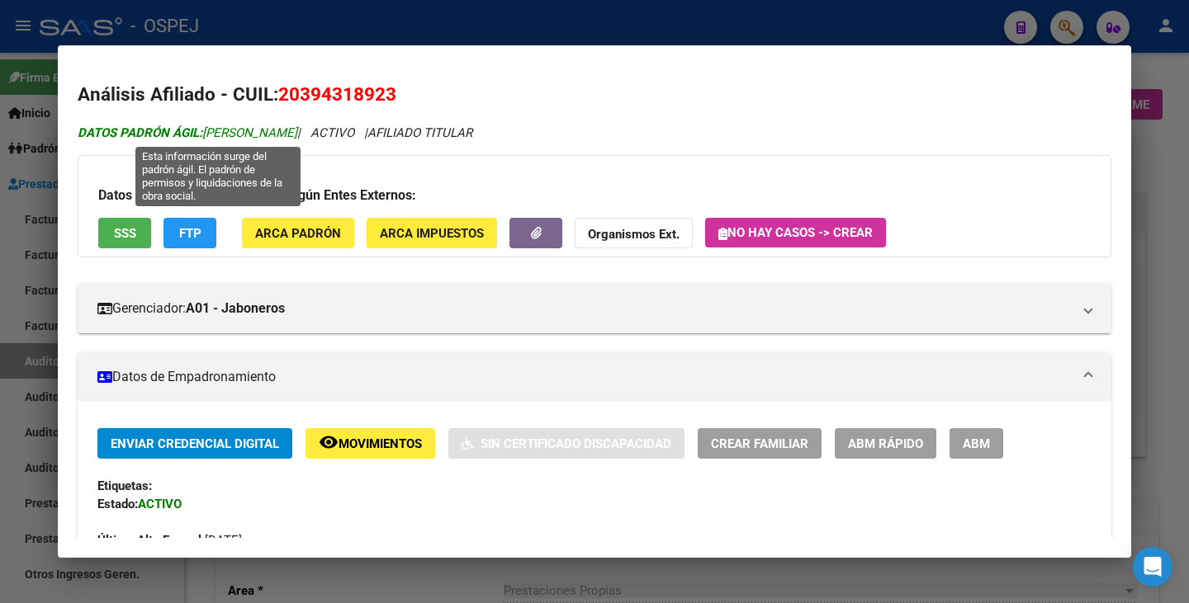
click at [229, 135] on span "DATOS PADRÓN ÁGIL: BANEGAS FRANCO JAVIER" at bounding box center [188, 132] width 220 height 15
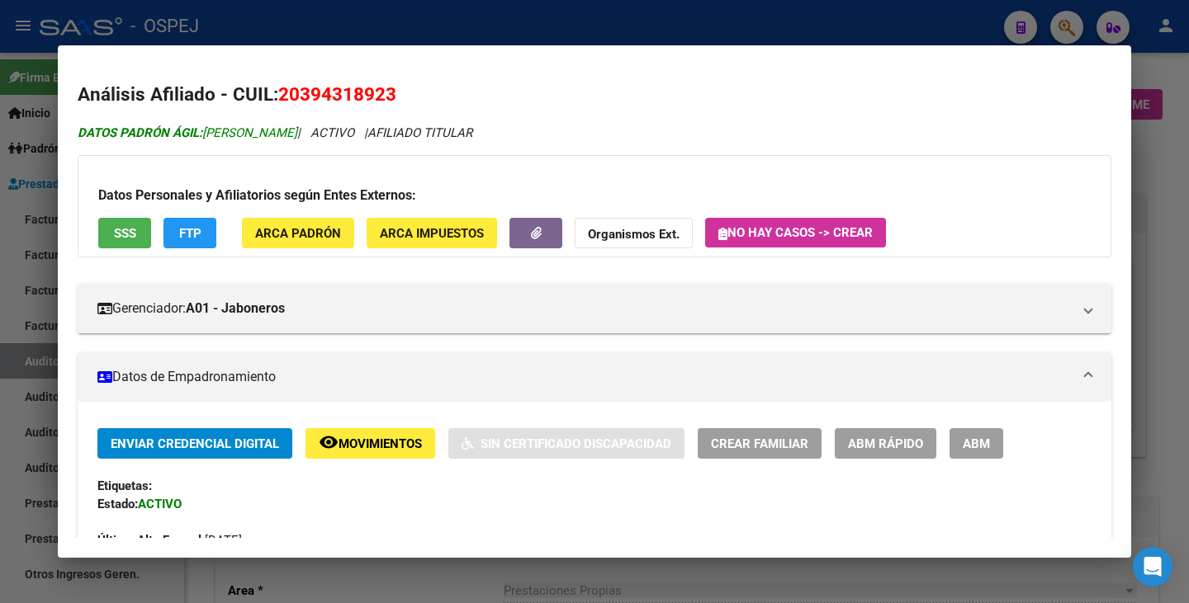
drag, startPoint x: 210, startPoint y: 132, endPoint x: 265, endPoint y: 130, distance: 55.3
click at [265, 130] on span "DATOS PADRÓN ÁGIL: BANEGAS FRANCO JAVIER" at bounding box center [188, 132] width 220 height 15
click at [237, 135] on span "DATOS PADRÓN ÁGIL: BANEGAS FRANCO JAVIER" at bounding box center [188, 132] width 220 height 15
drag, startPoint x: 206, startPoint y: 133, endPoint x: 352, endPoint y: 133, distance: 145.3
click at [297, 133] on span "DATOS PADRÓN ÁGIL: BANEGAS FRANCO JAVIER" at bounding box center [188, 132] width 220 height 15
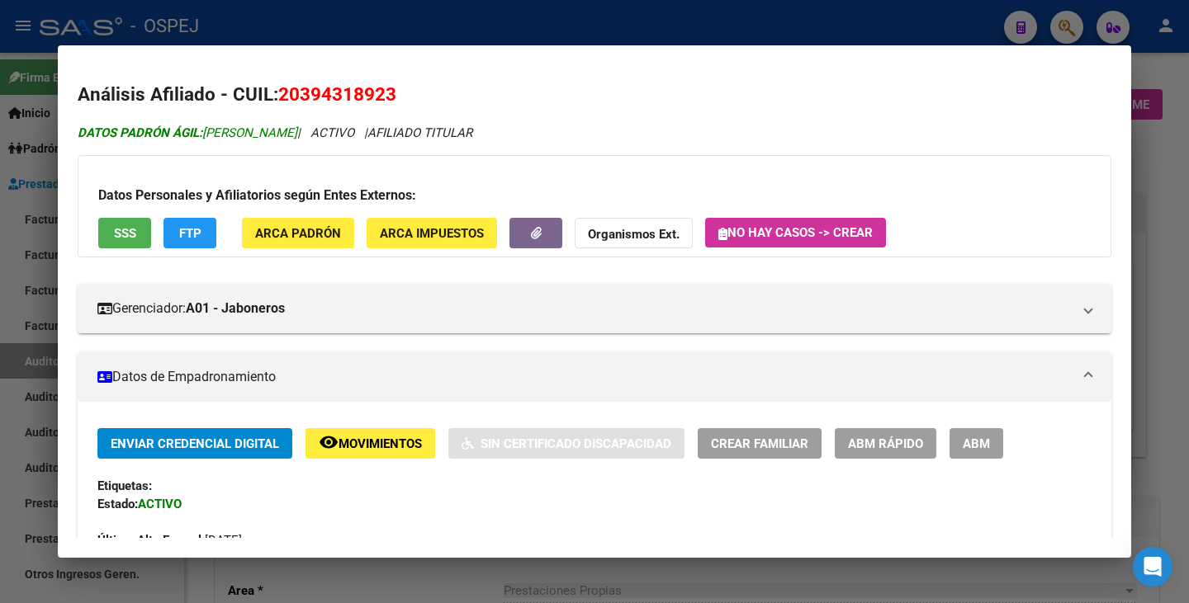
copy span "[PERSON_NAME]"
click at [487, 45] on mat-dialog-container "Análisis Afiliado - CUIL: 20394318923 DATOS PADRÓN ÁGIL: BANEGAS FRANCO JAVIER …" at bounding box center [594, 301] width 1073 height 513
click at [19, 201] on div at bounding box center [594, 301] width 1189 height 603
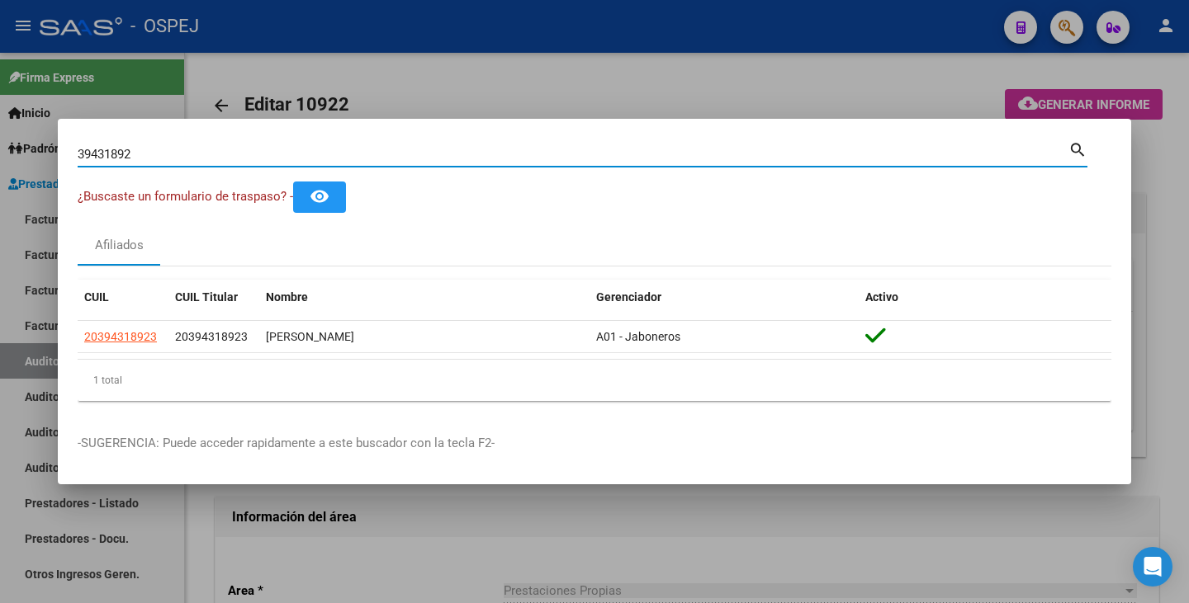
drag, startPoint x: 211, startPoint y: 156, endPoint x: 0, endPoint y: 101, distance: 217.7
click at [0, 101] on div "39431892 Buscar (apellido, dni, cuil, nro traspaso, cuit, obra social) search ¿…" at bounding box center [594, 301] width 1189 height 603
paste input "38688422"
type input "38688422"
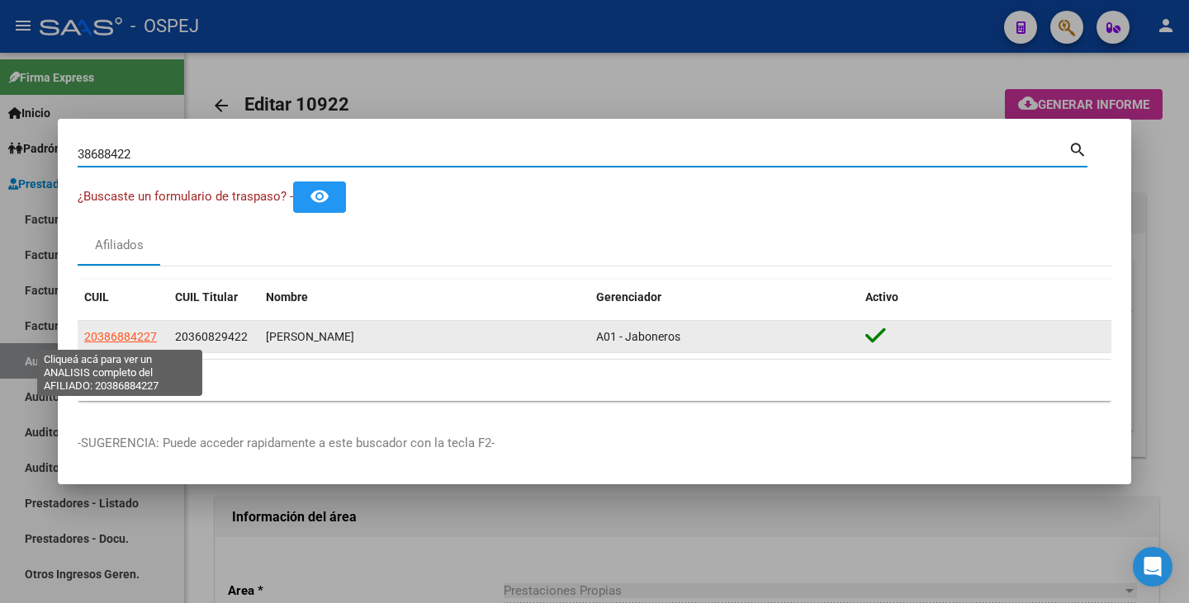
click at [147, 335] on span "20386884227" at bounding box center [120, 336] width 73 height 13
type textarea "20386884227"
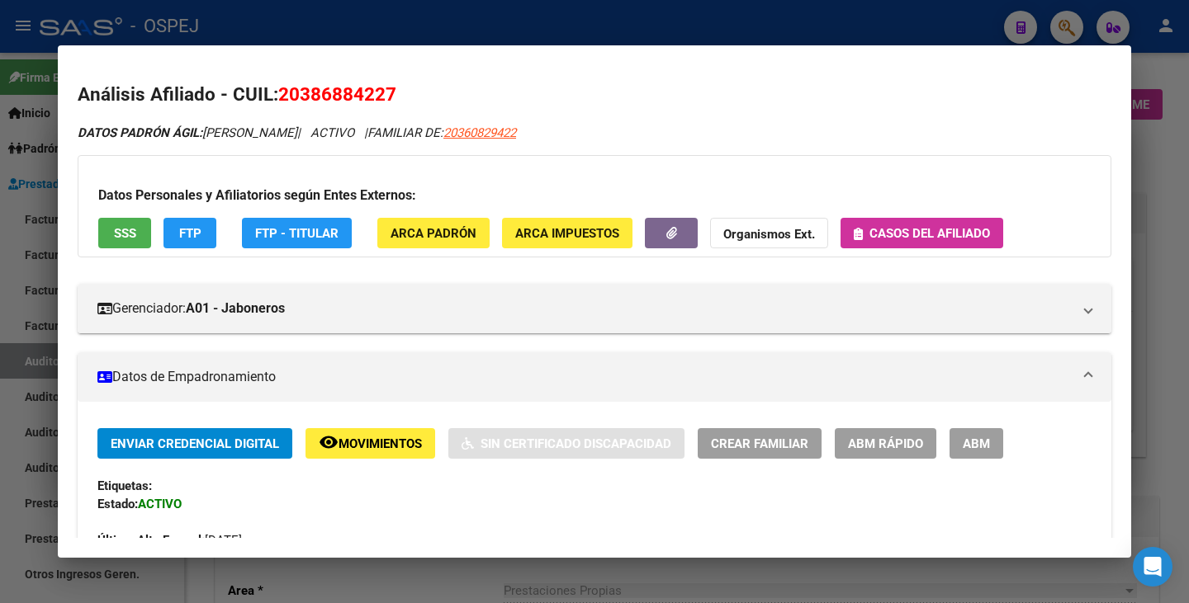
drag, startPoint x: 281, startPoint y: 92, endPoint x: 395, endPoint y: 97, distance: 114.9
click at [395, 97] on span "20386884227" at bounding box center [337, 93] width 118 height 21
copy span "20386884227"
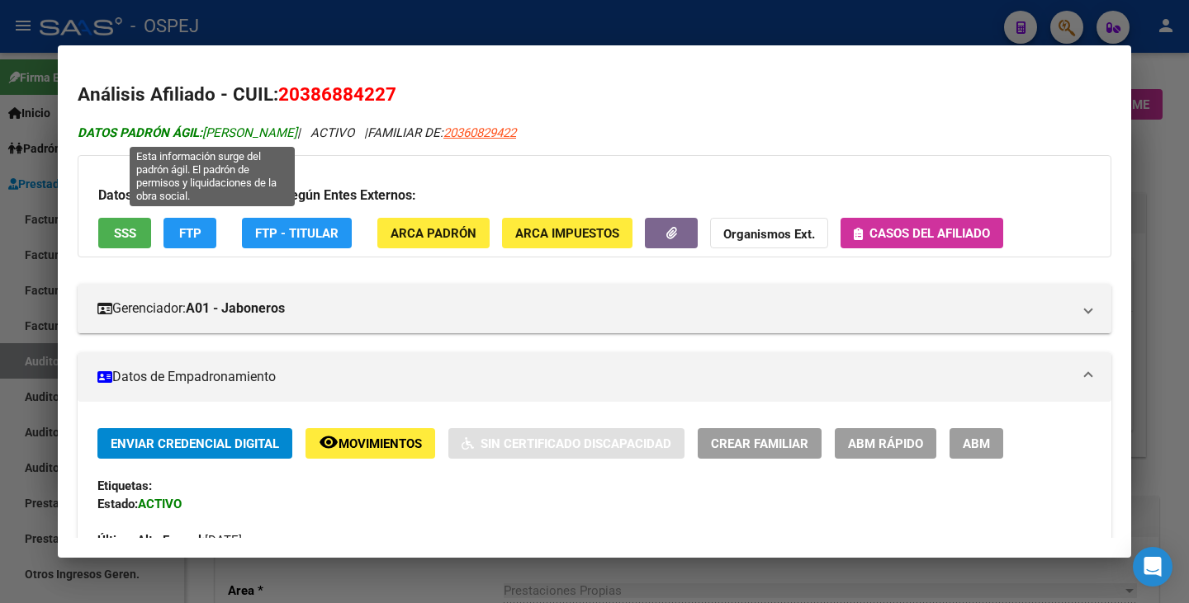
drag, startPoint x: 206, startPoint y: 132, endPoint x: 343, endPoint y: 135, distance: 137.1
click at [297, 135] on span "DATOS PADRÓN ÁGIL: PAJON MAIRA ELISABET" at bounding box center [188, 132] width 220 height 15
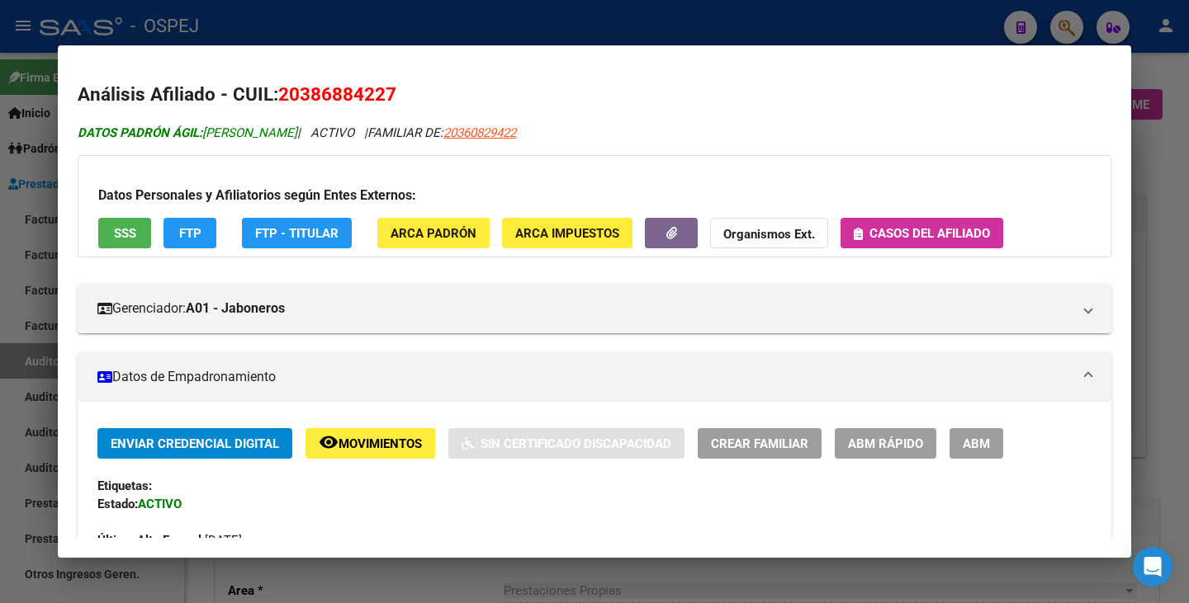
copy span "[PERSON_NAME]"
click at [438, 23] on div at bounding box center [594, 301] width 1189 height 603
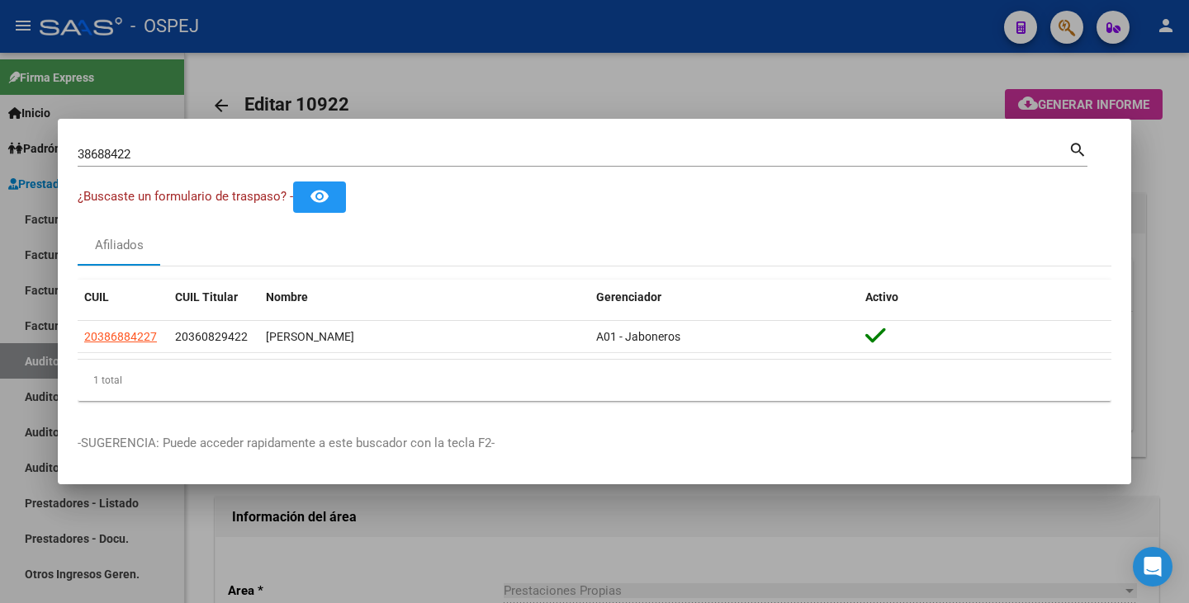
click at [444, 40] on div at bounding box center [594, 301] width 1189 height 603
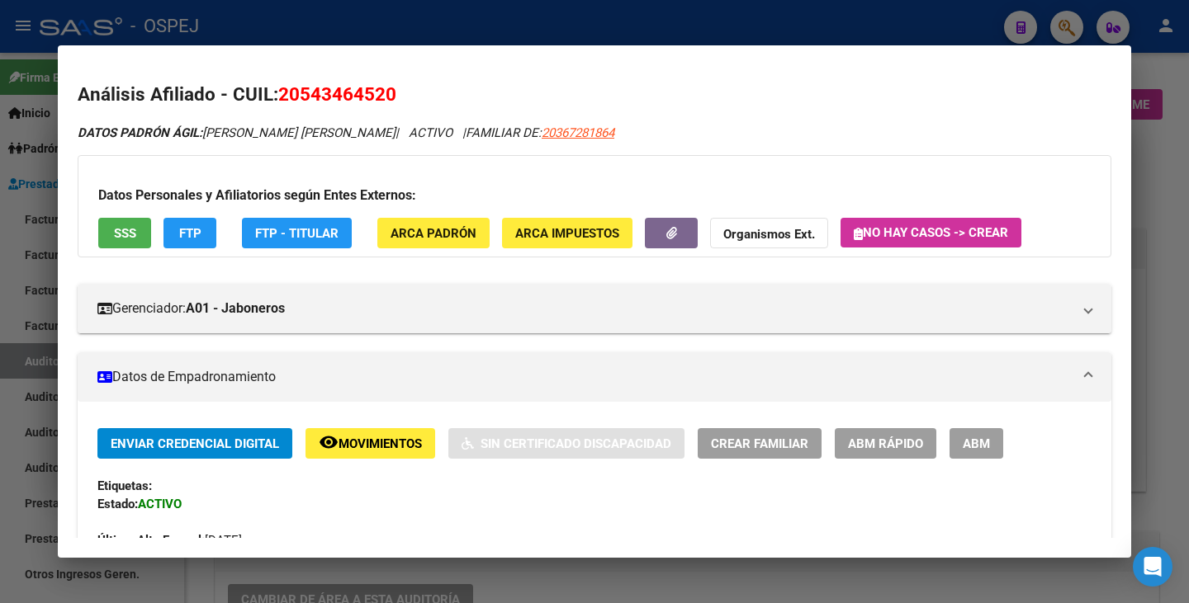
scroll to position [660, 0]
click at [0, 405] on div at bounding box center [594, 301] width 1189 height 603
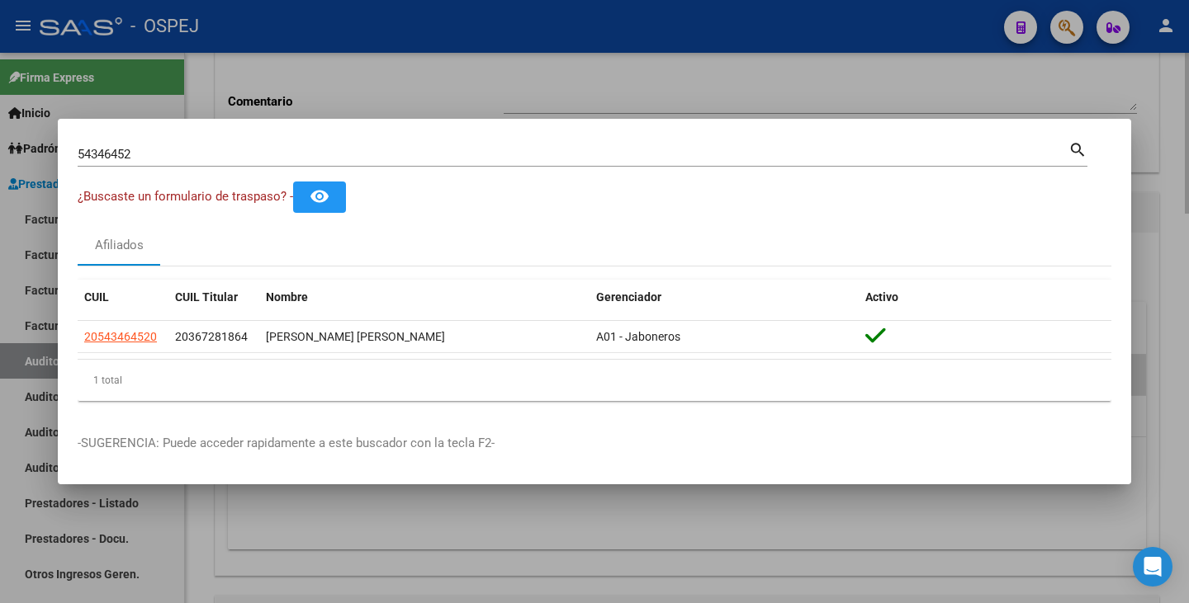
click at [613, 543] on div at bounding box center [594, 301] width 1189 height 603
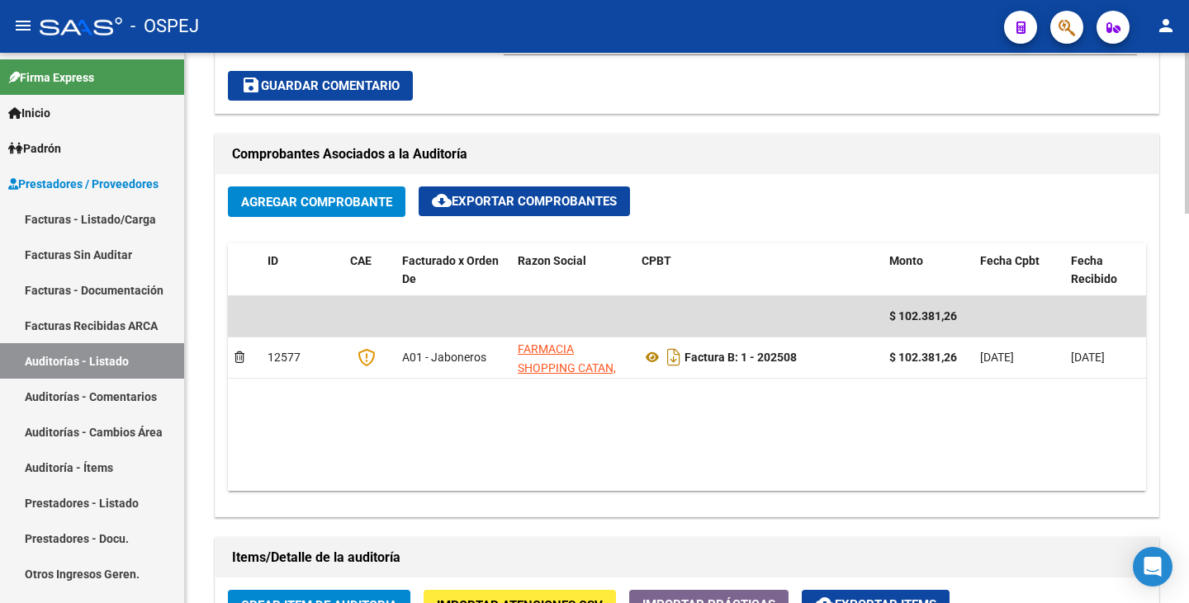
scroll to position [908, 0]
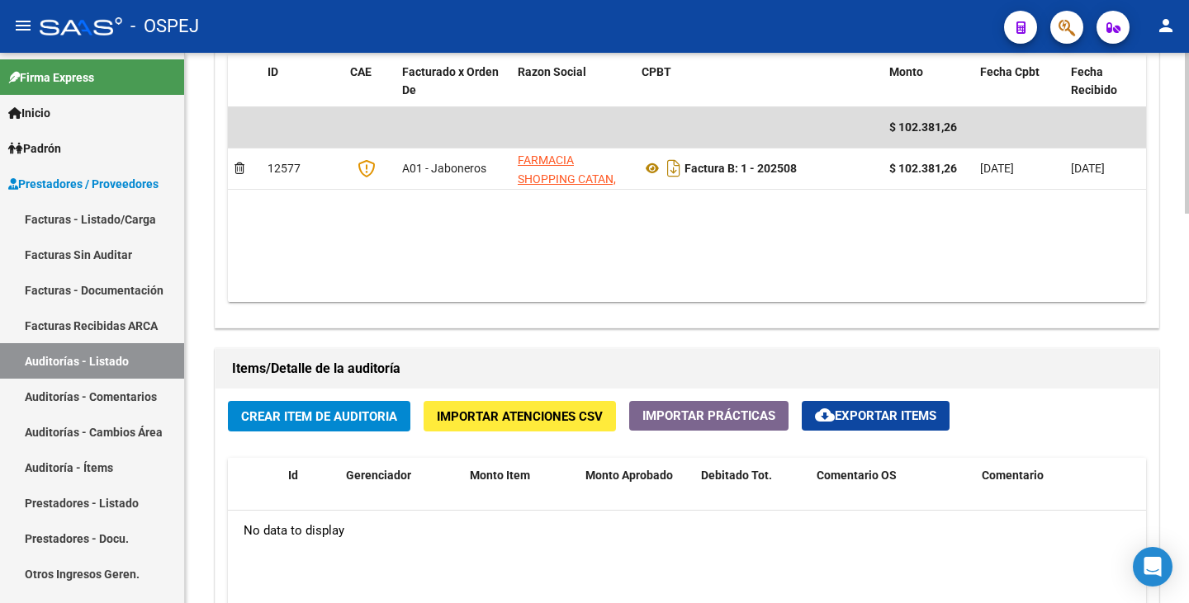
click at [521, 422] on span "Importar Atenciones CSV" at bounding box center [520, 416] width 166 height 15
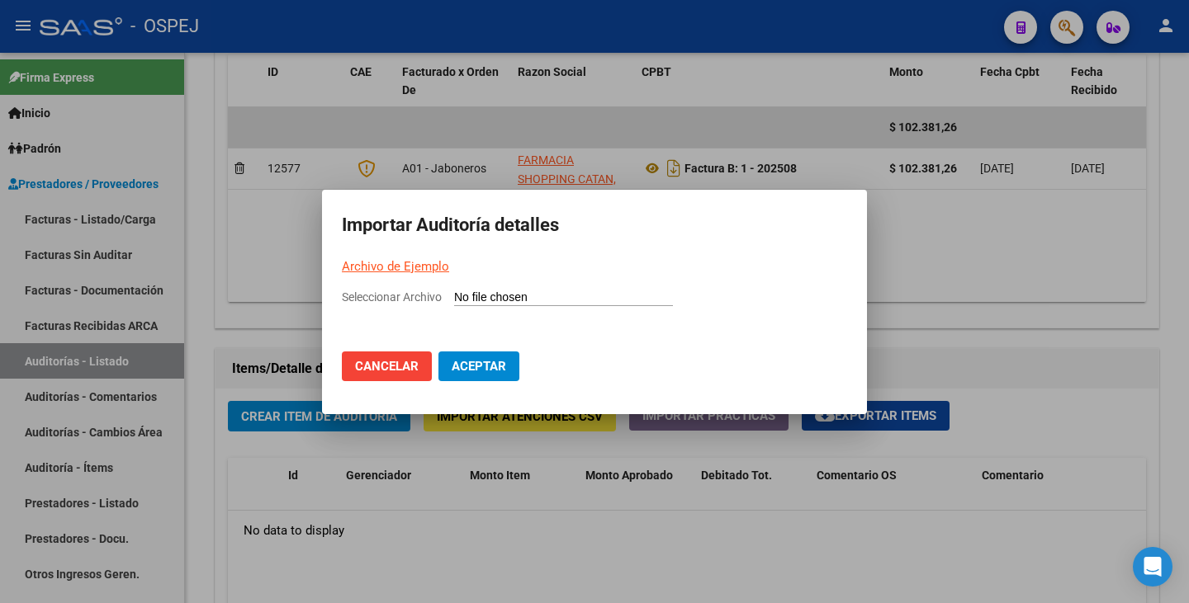
click at [469, 296] on input "Seleccionar Archivo" at bounding box center [563, 299] width 219 height 16
type input "C:\fakepath\Farmacia Shopping Catan.csv"
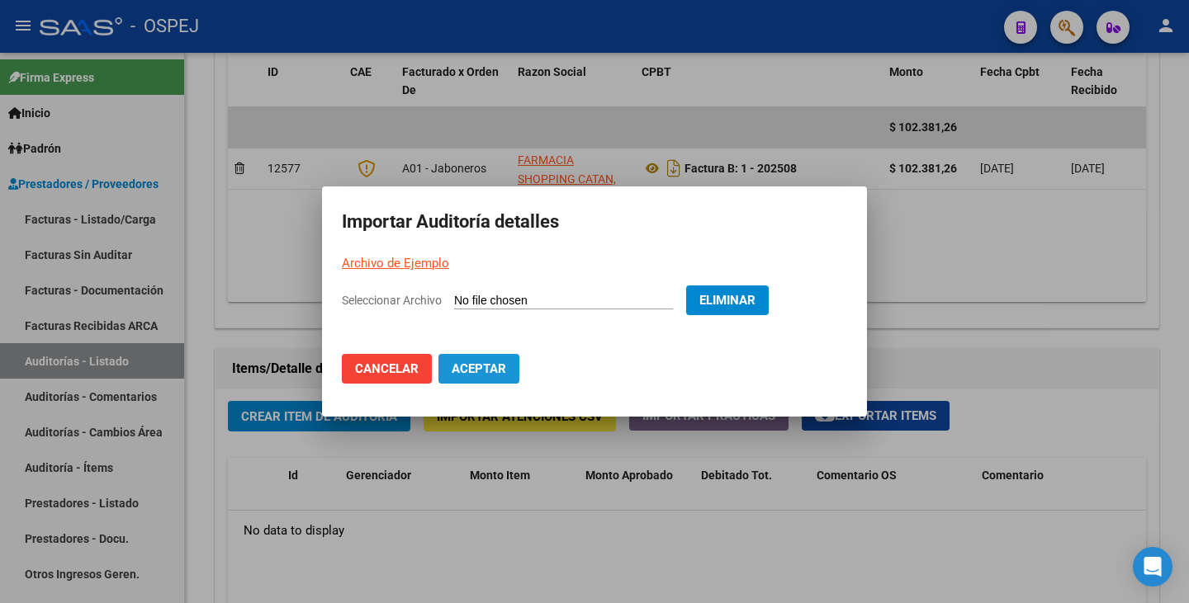
click at [503, 369] on span "Aceptar" at bounding box center [479, 369] width 54 height 15
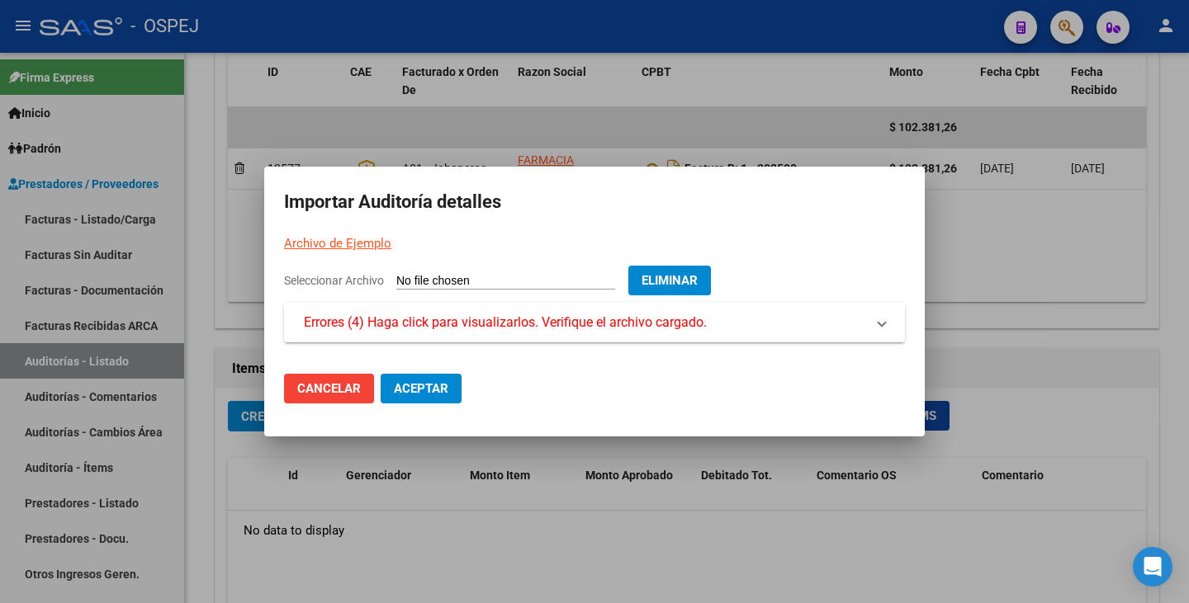
click at [537, 336] on mat-expansion-panel-header "Errores (4) Haga click para visualizarlos. Verifique el archivo cargado." at bounding box center [594, 323] width 621 height 40
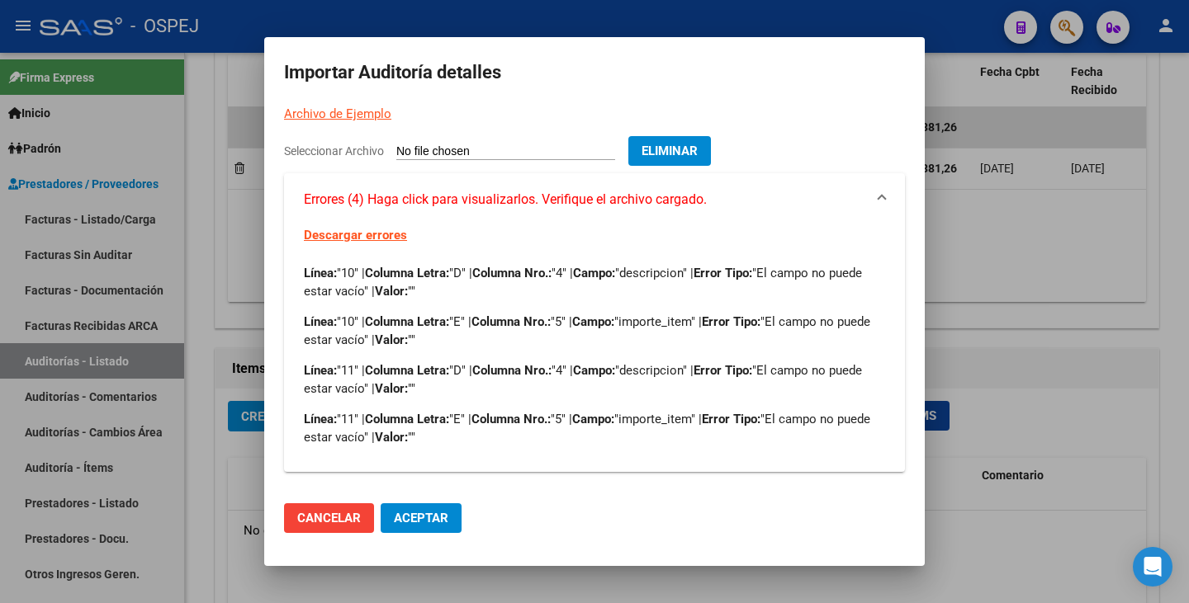
click at [660, 151] on button "Eliminar" at bounding box center [669, 151] width 83 height 30
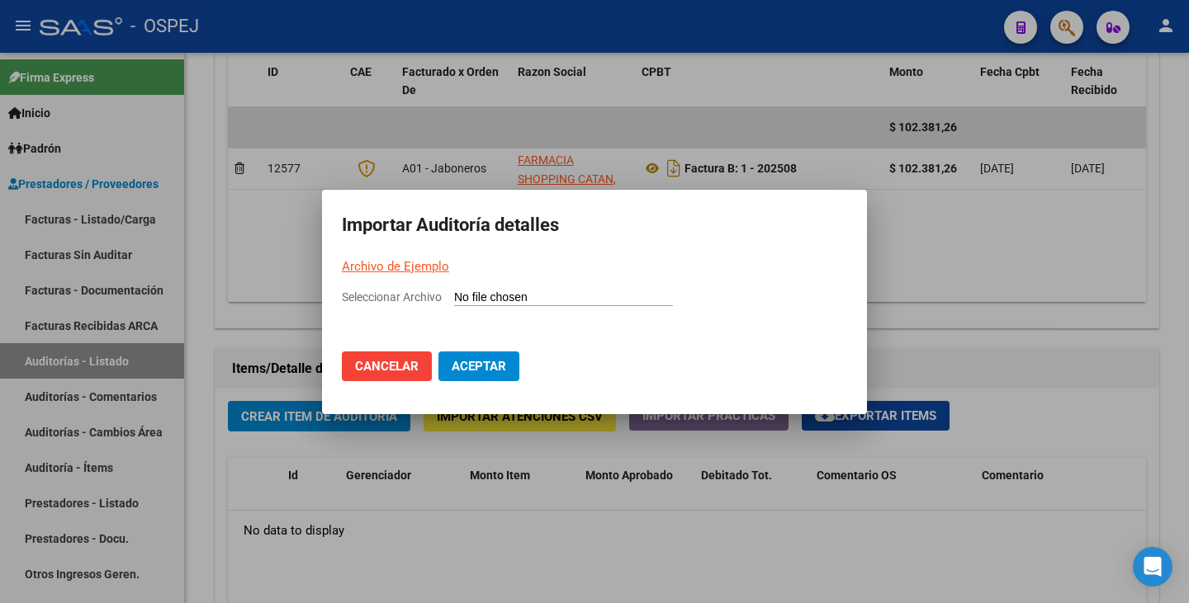
click at [451, 296] on app-file-uploader "Seleccionar Archivo" at bounding box center [514, 297] width 344 height 15
click at [464, 303] on input "Seleccionar Archivo" at bounding box center [563, 299] width 219 height 16
type input "C:\fakepath\Farmacia Shopping Catan.csv"
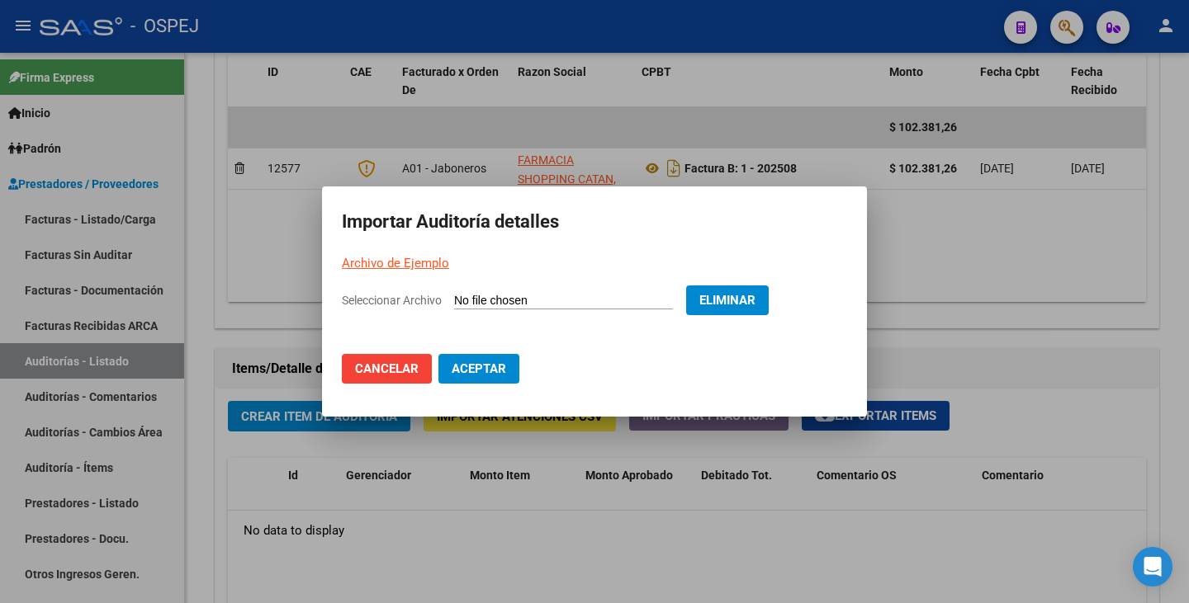
click at [471, 362] on span "Aceptar" at bounding box center [479, 369] width 54 height 15
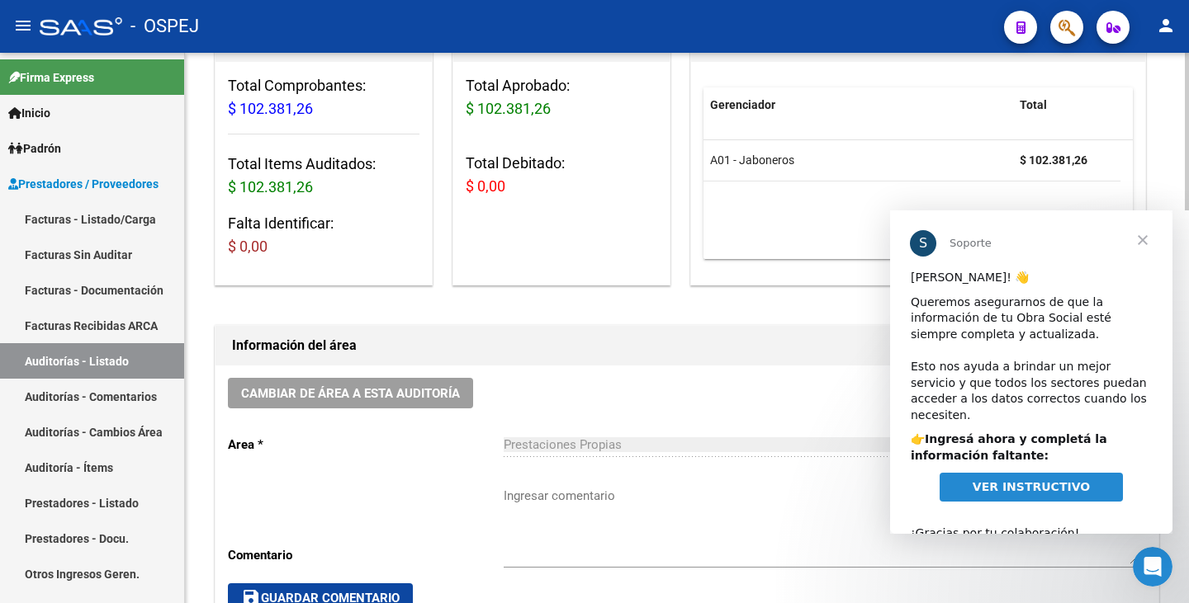
scroll to position [83, 0]
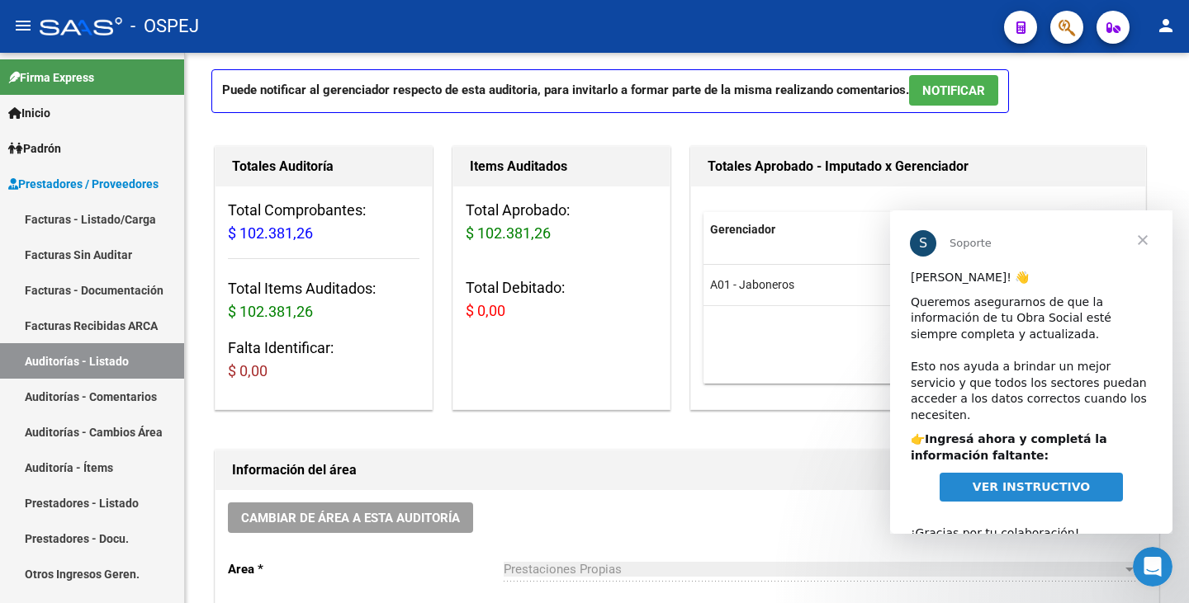
click at [1142, 243] on span "Cerrar" at bounding box center [1142, 240] width 59 height 59
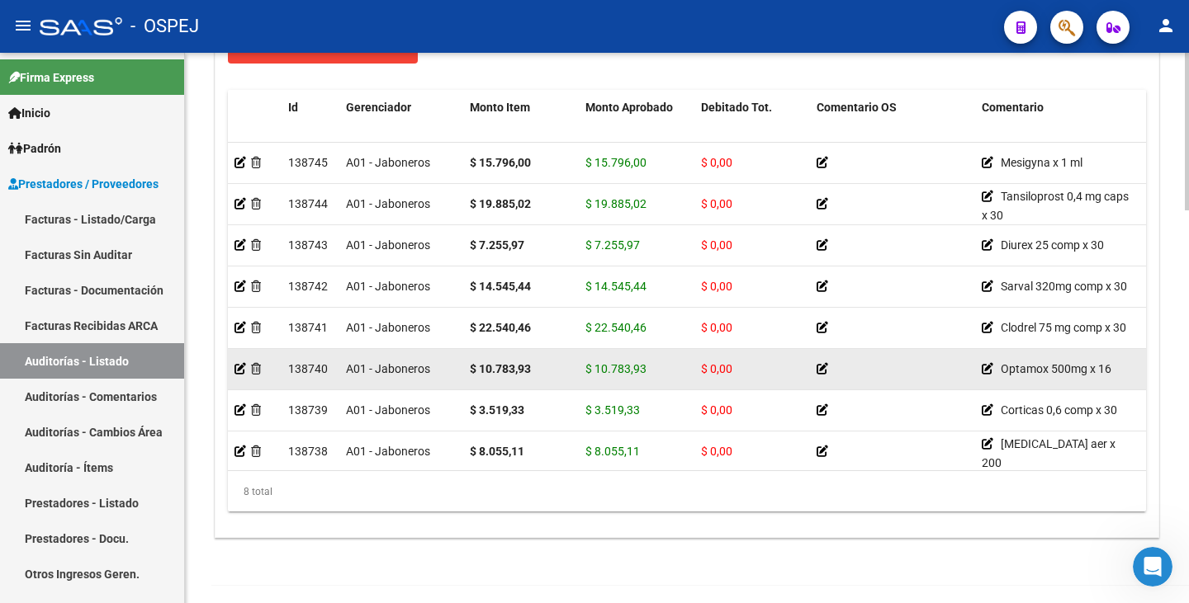
scroll to position [1373, 0]
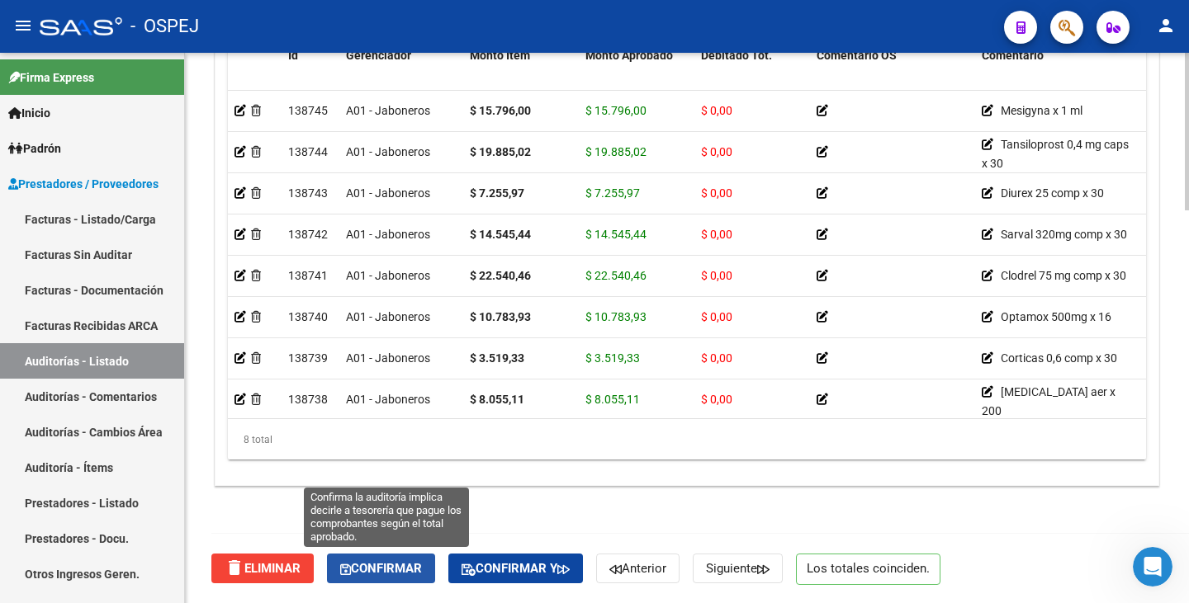
click at [374, 569] on span "Confirmar" at bounding box center [381, 568] width 82 height 15
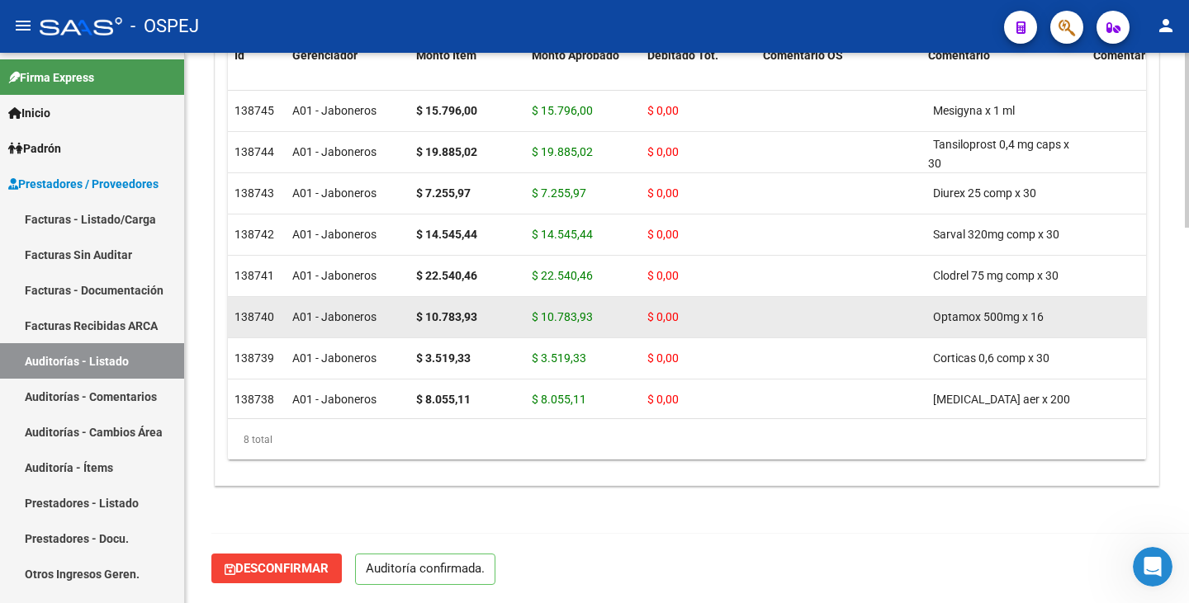
scroll to position [1182, 0]
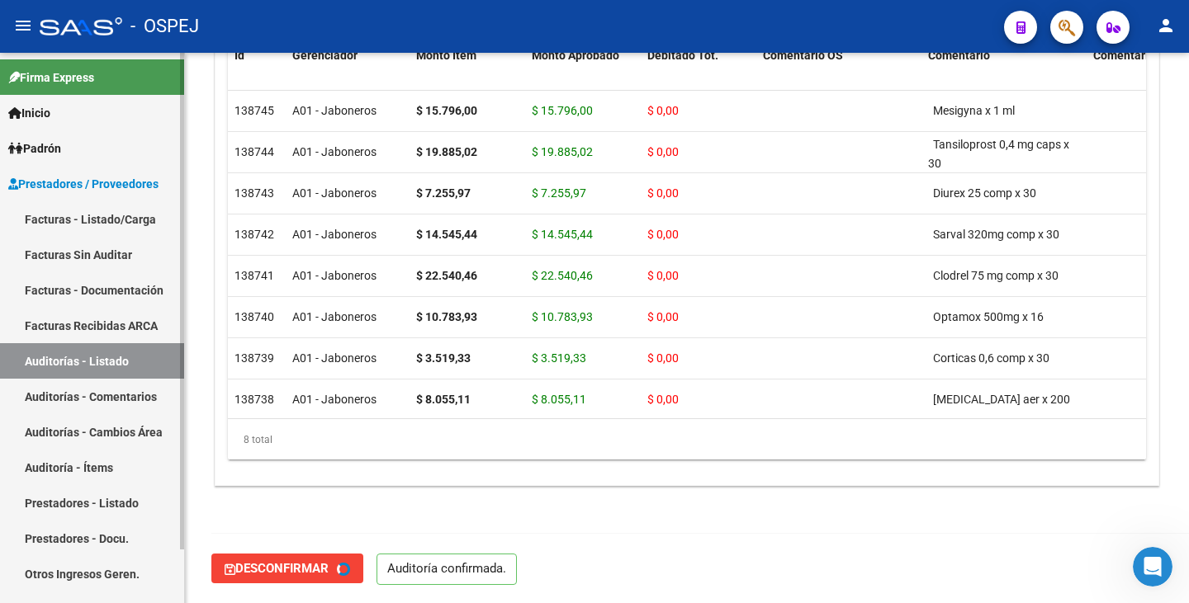
type input "202510"
click at [140, 257] on link "Facturas Sin Auditar" at bounding box center [92, 254] width 184 height 35
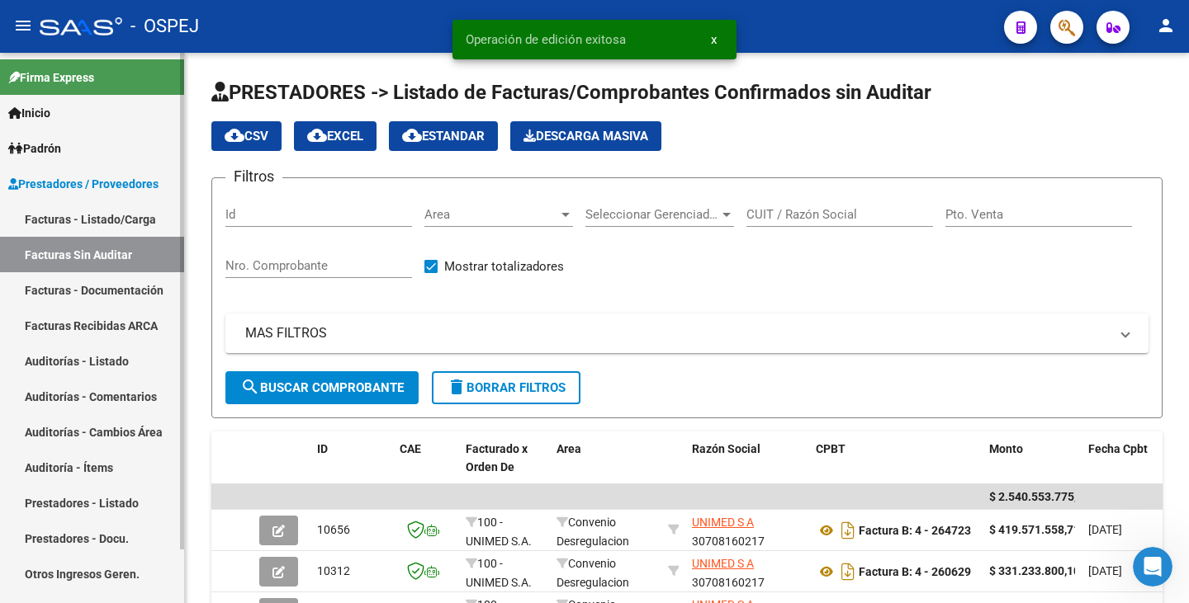
click at [105, 215] on link "Facturas - Listado/Carga" at bounding box center [92, 218] width 184 height 35
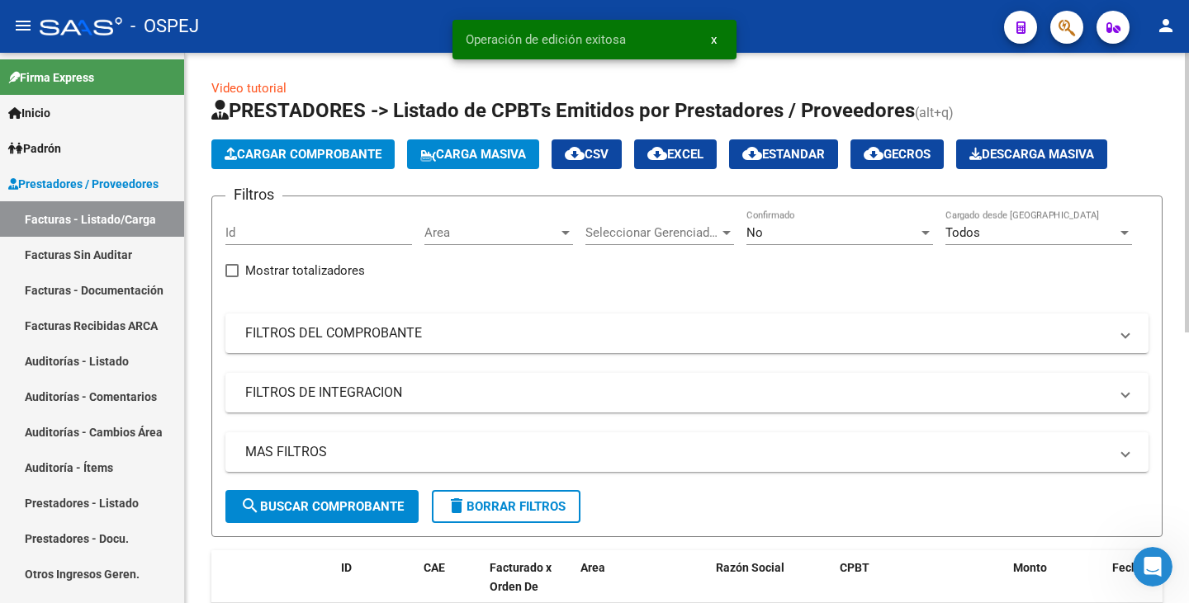
click at [254, 153] on span "Cargar Comprobante" at bounding box center [303, 154] width 157 height 15
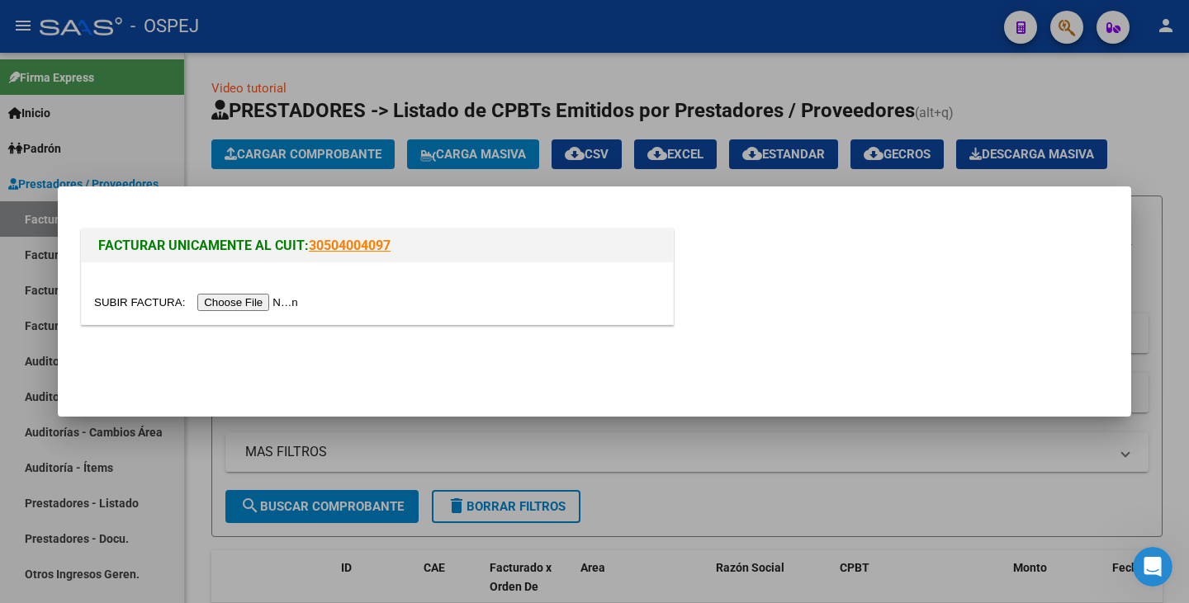
click at [220, 301] on input "file" at bounding box center [198, 302] width 209 height 17
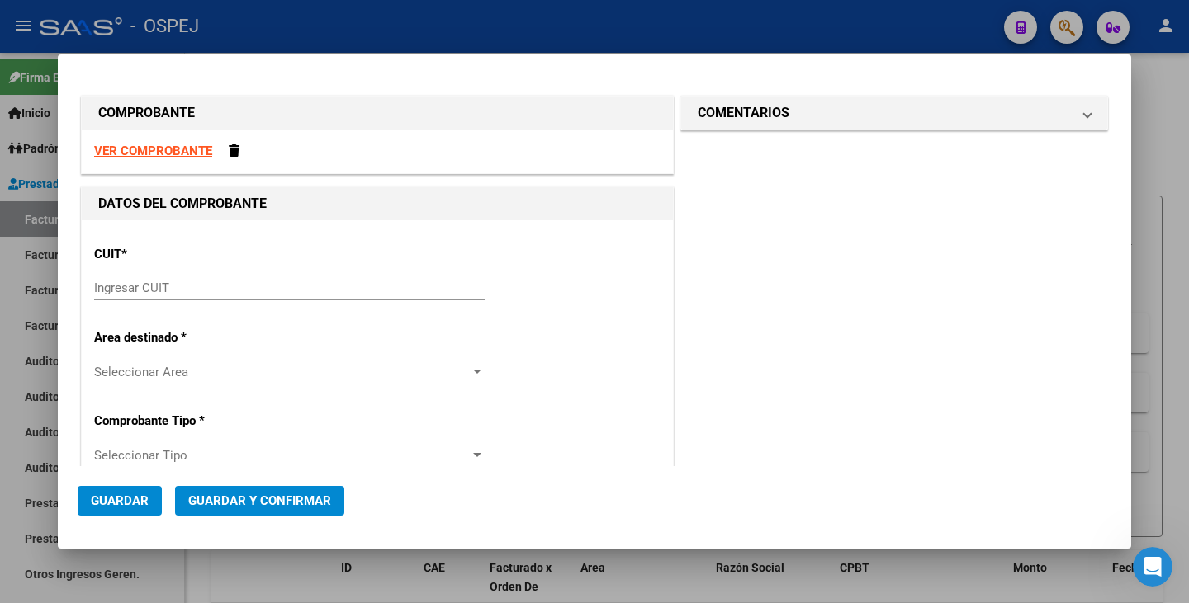
click at [408, 292] on input "Ingresar CUIT" at bounding box center [289, 288] width 390 height 15
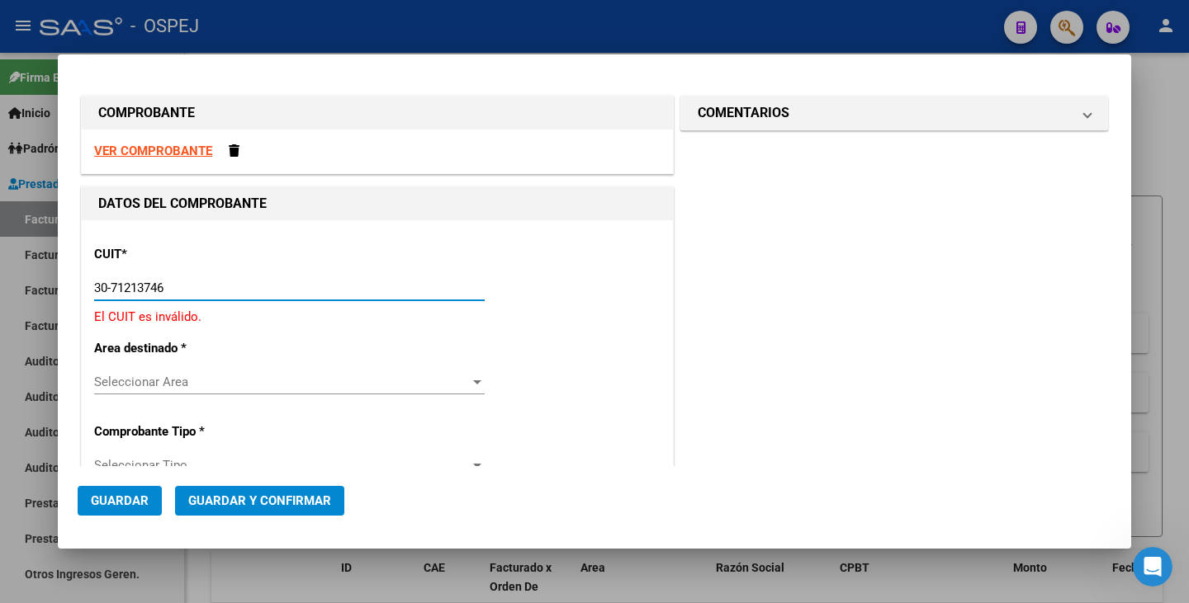
type input "30-71213746-7"
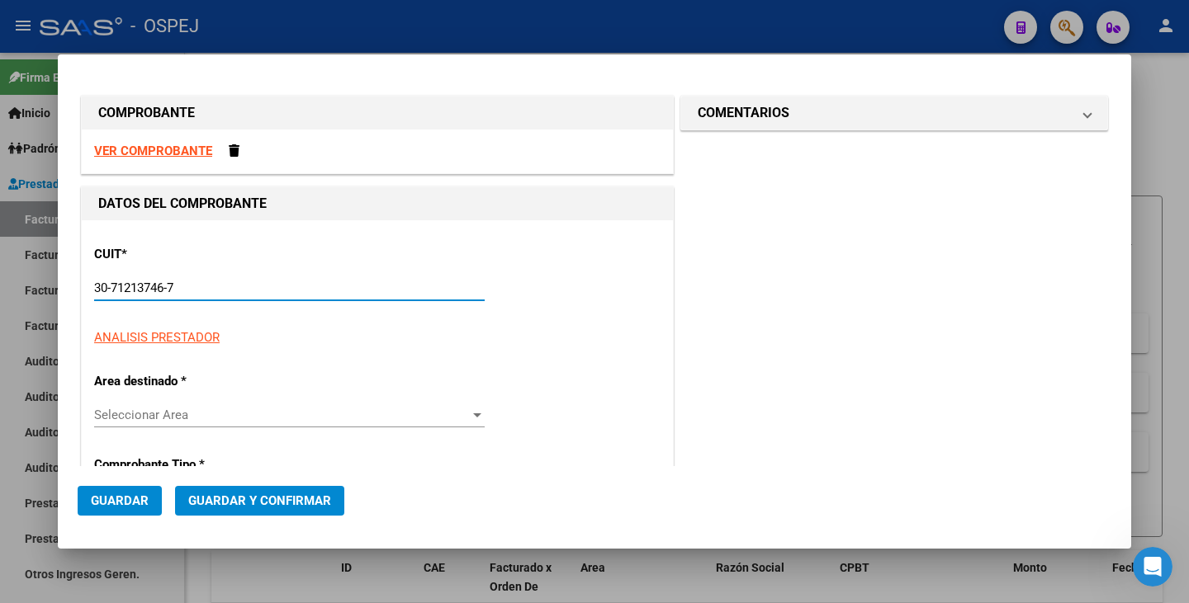
type input "1"
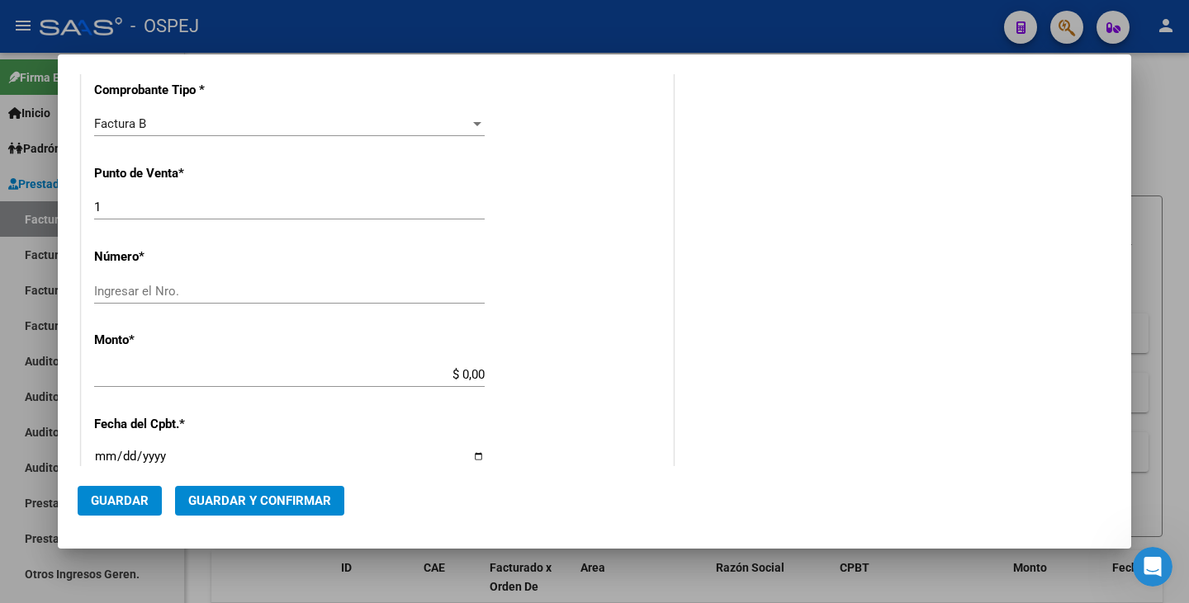
scroll to position [578, 0]
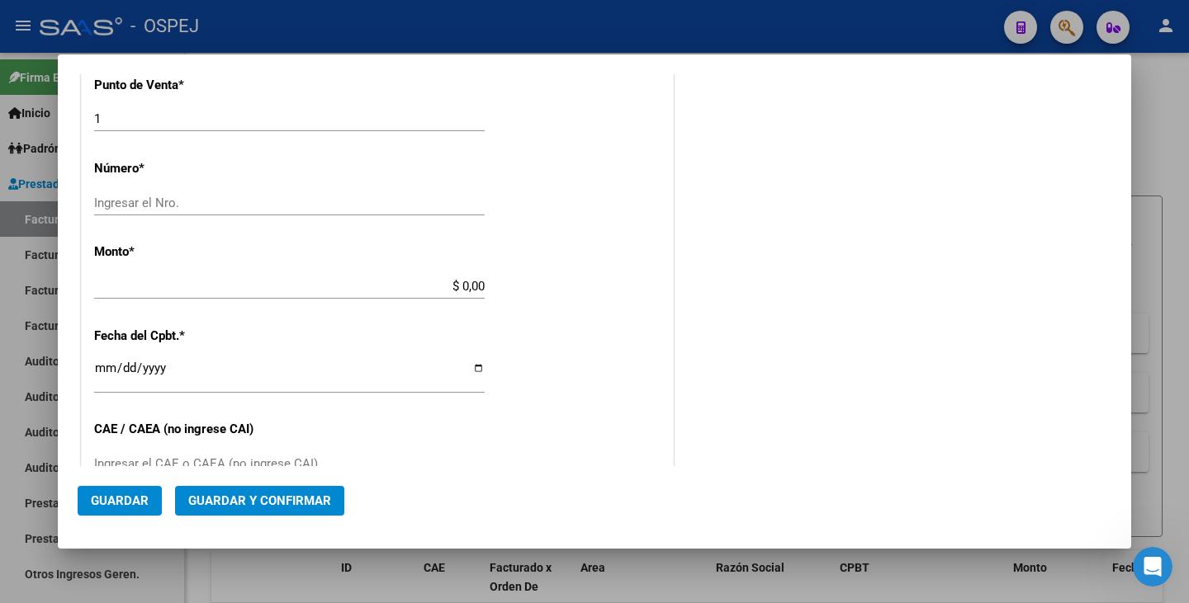
type input "30-71213746-7"
click at [146, 205] on input "Ingresar el Nro." at bounding box center [289, 203] width 390 height 15
type input "202509"
click at [478, 288] on input "$ 0,00" at bounding box center [289, 286] width 390 height 15
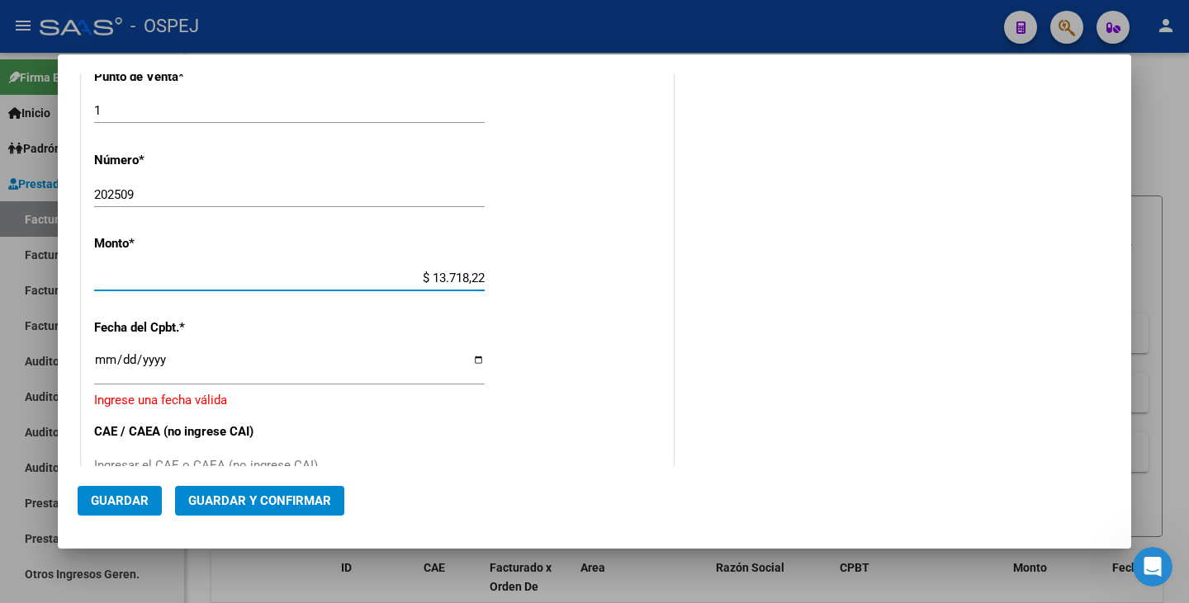
type input "$ 137.182,26"
click at [104, 365] on input "Ingresar la fecha" at bounding box center [289, 366] width 390 height 26
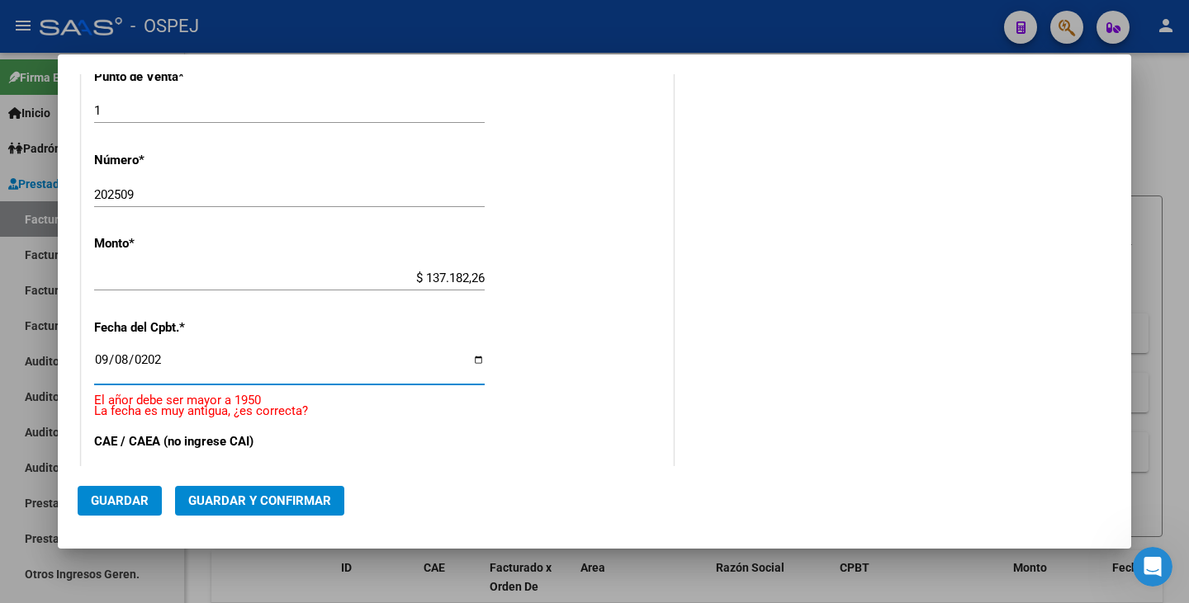
type input "[DATE]"
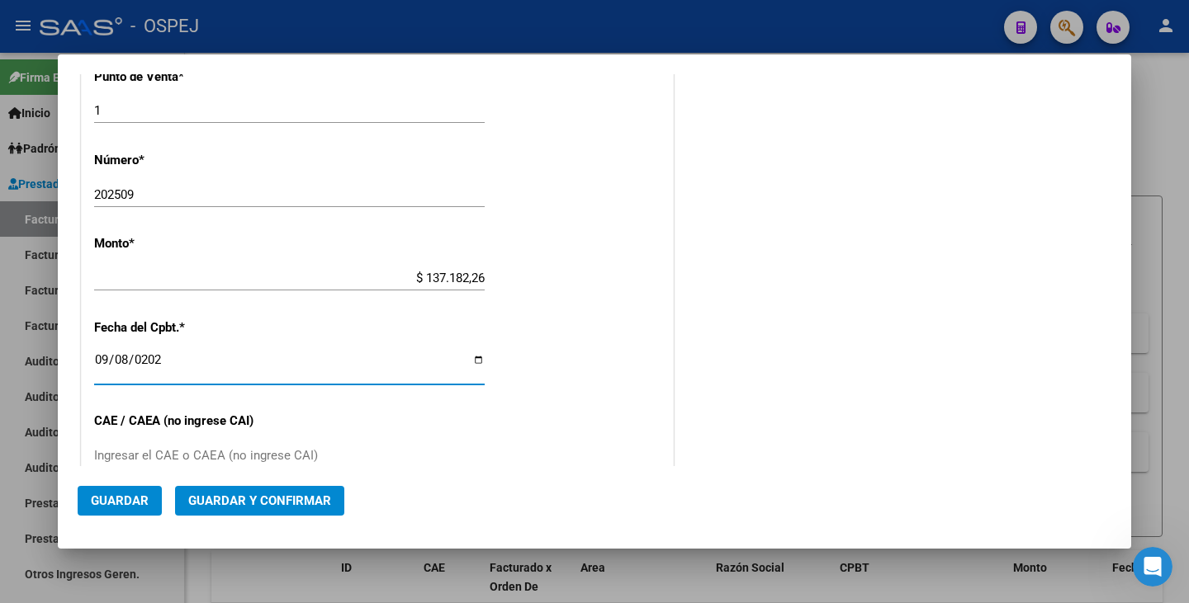
click at [295, 505] on span "Guardar y Confirmar" at bounding box center [259, 501] width 143 height 15
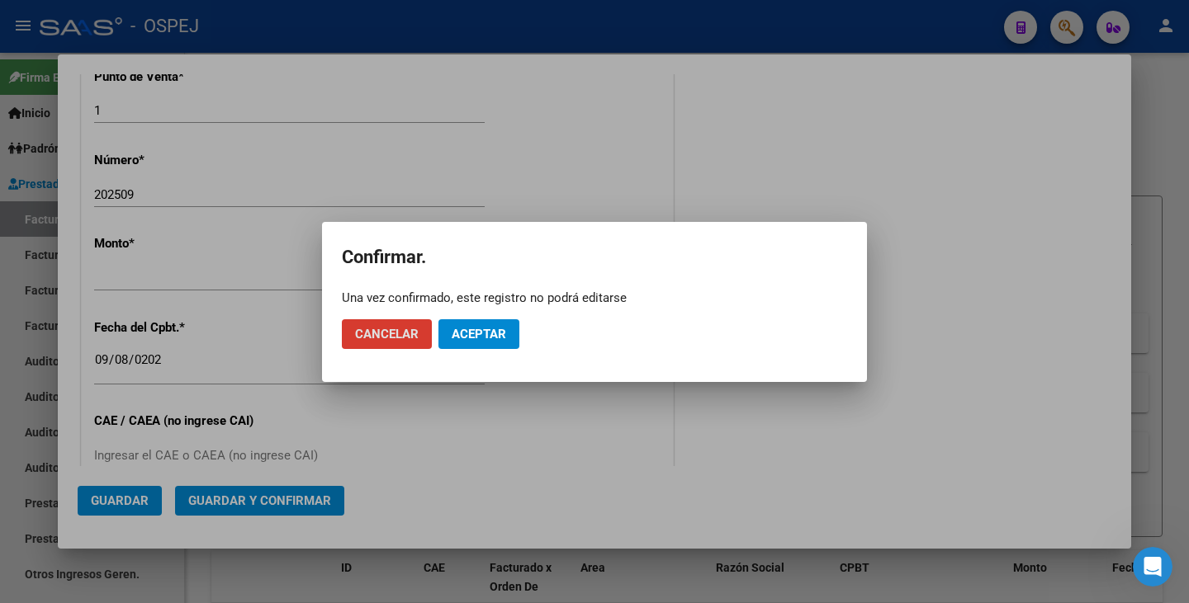
click at [463, 341] on span "Aceptar" at bounding box center [479, 334] width 54 height 15
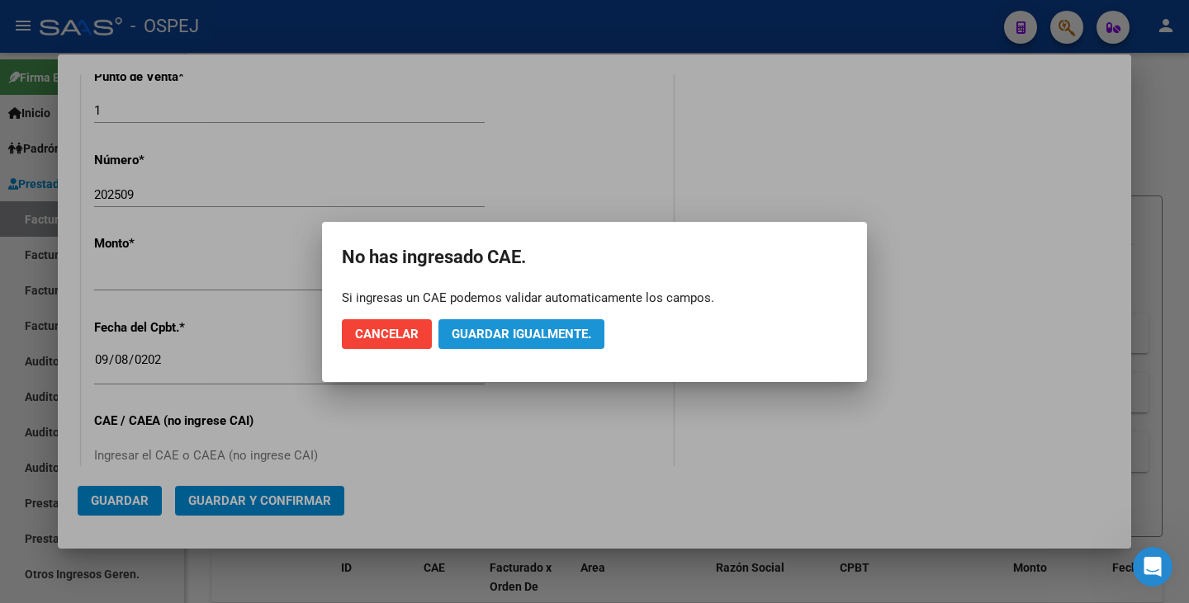
click at [463, 341] on span "Guardar igualmente." at bounding box center [522, 334] width 140 height 15
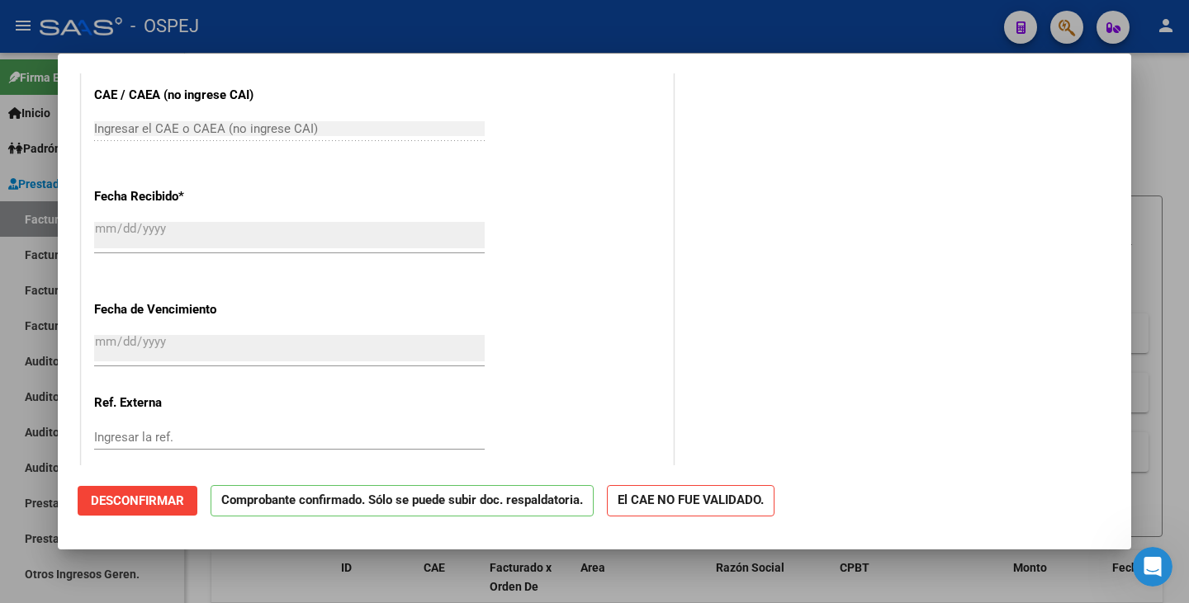
scroll to position [796, 0]
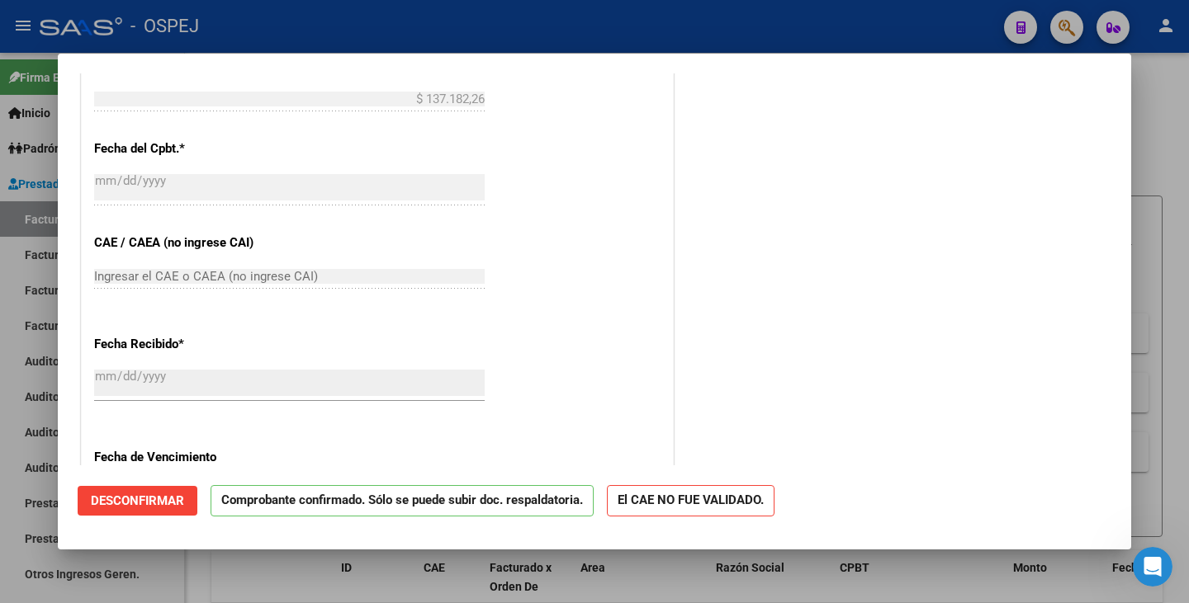
click at [22, 234] on div at bounding box center [594, 301] width 1189 height 603
type input "$ 0,00"
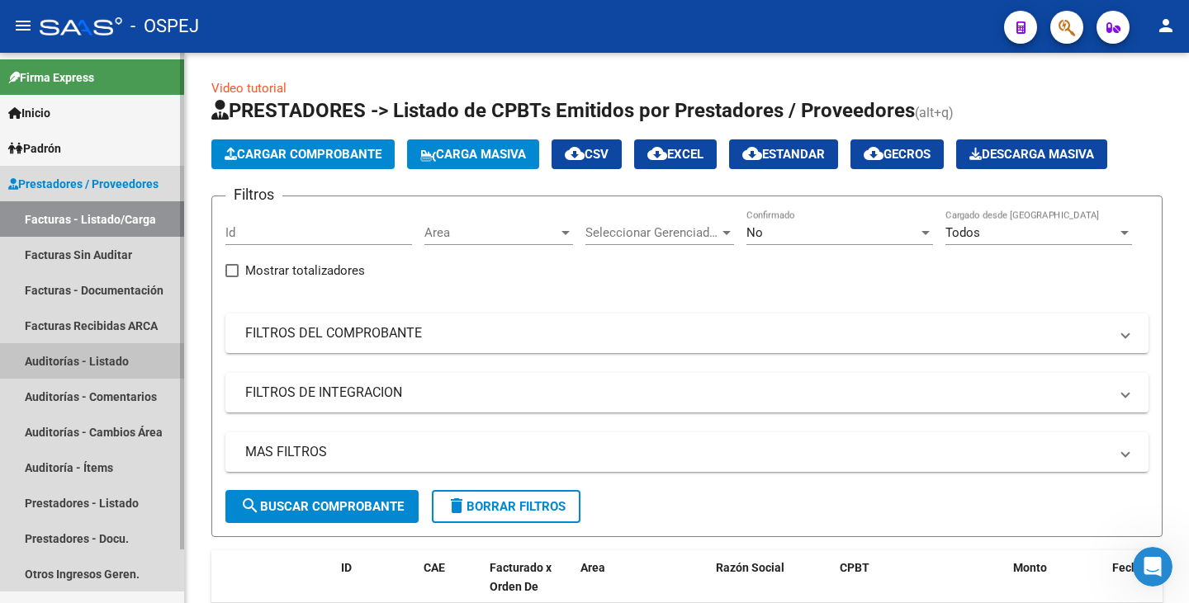
click at [83, 363] on link "Auditorías - Listado" at bounding box center [92, 360] width 184 height 35
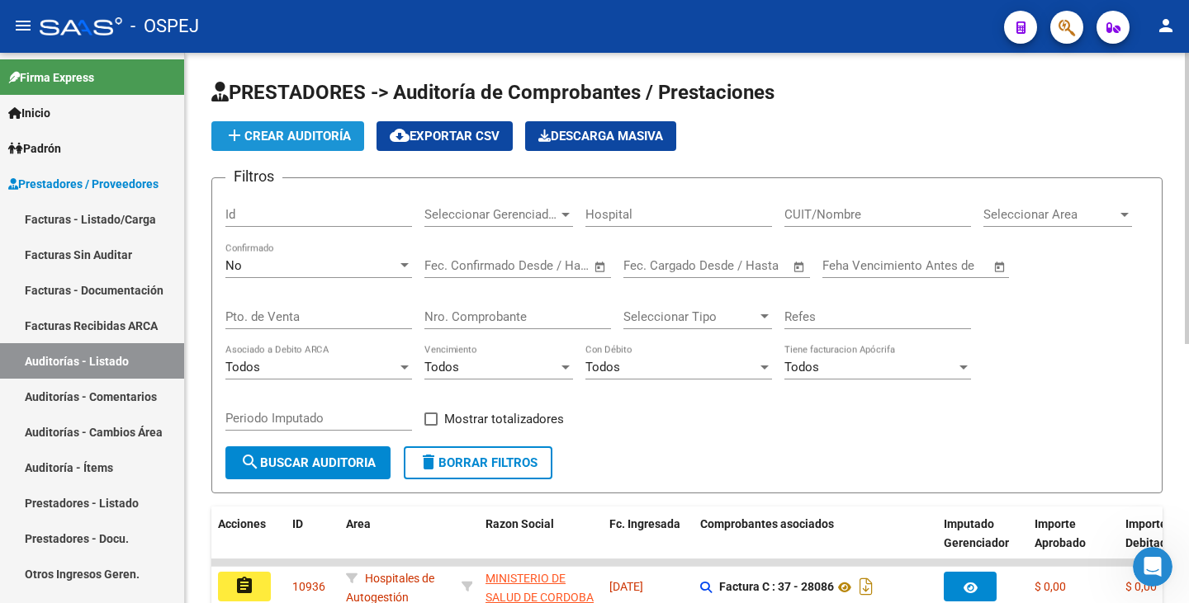
click at [259, 145] on button "add Crear Auditoría" at bounding box center [287, 136] width 153 height 30
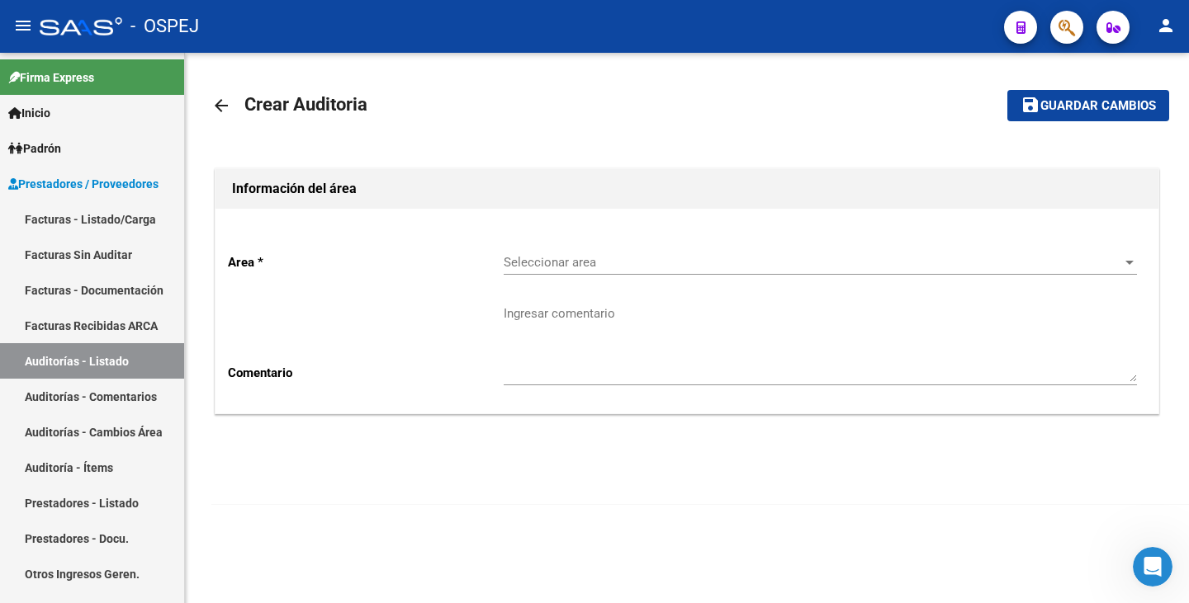
click at [594, 270] on div "Seleccionar area Seleccionar area" at bounding box center [820, 256] width 633 height 35
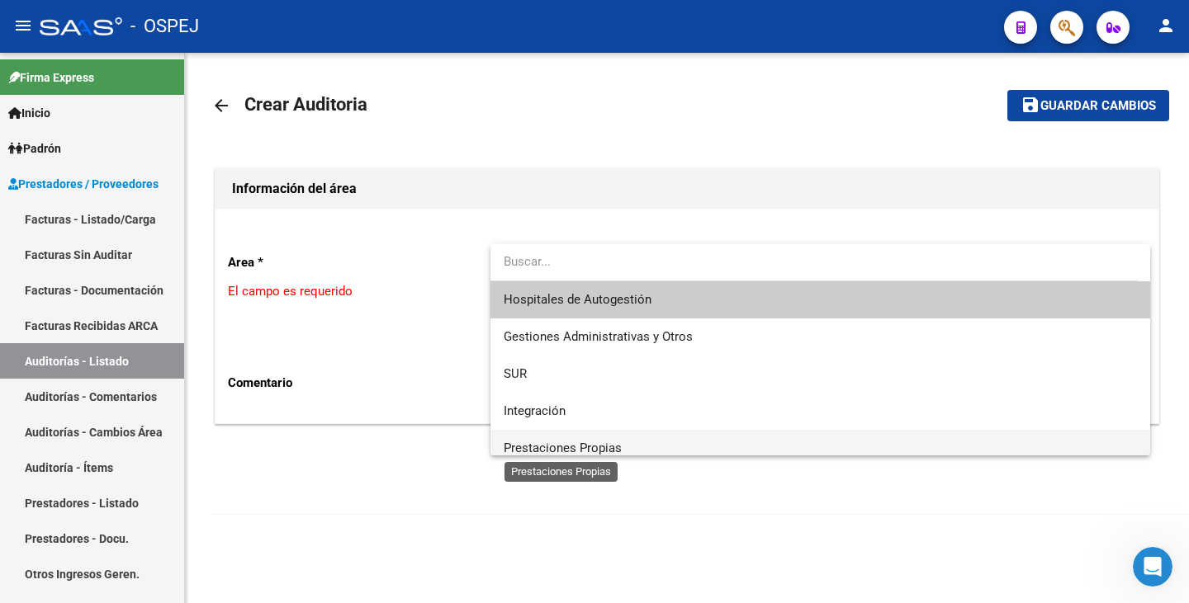
click at [580, 453] on span "Prestaciones Propias" at bounding box center [563, 448] width 118 height 15
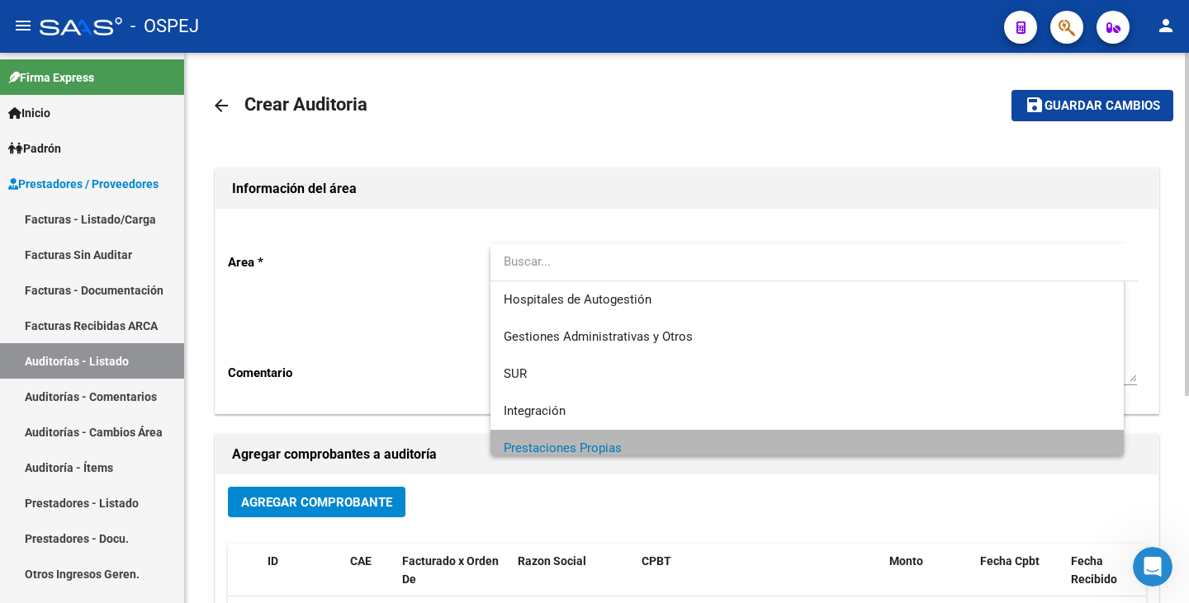
scroll to position [12, 0]
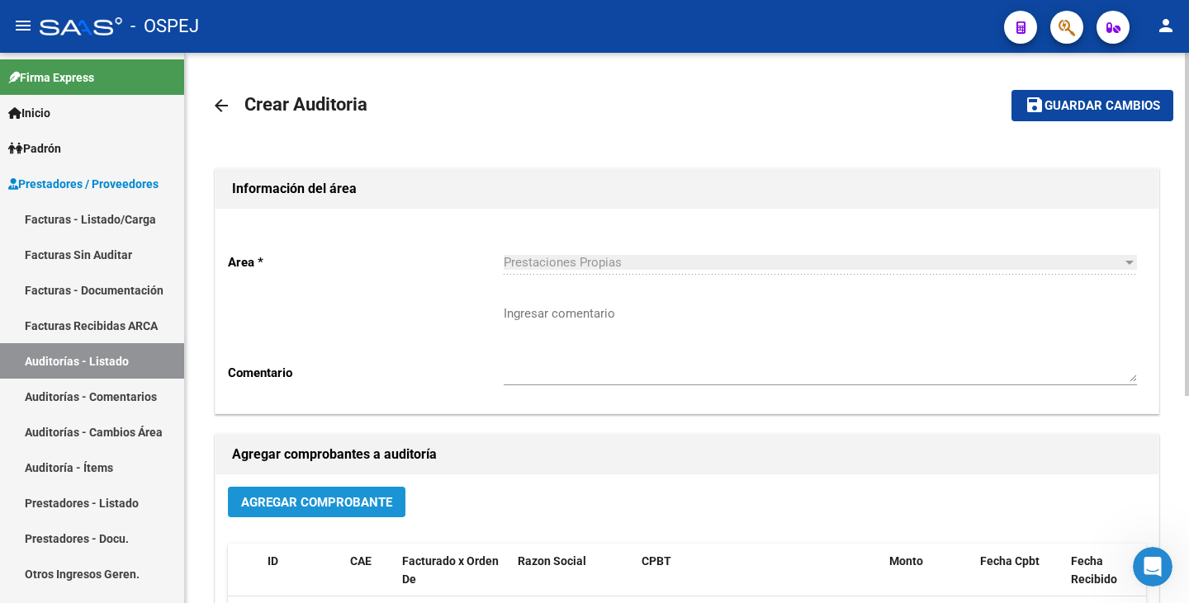
click at [347, 517] on button "Agregar Comprobante" at bounding box center [316, 502] width 177 height 31
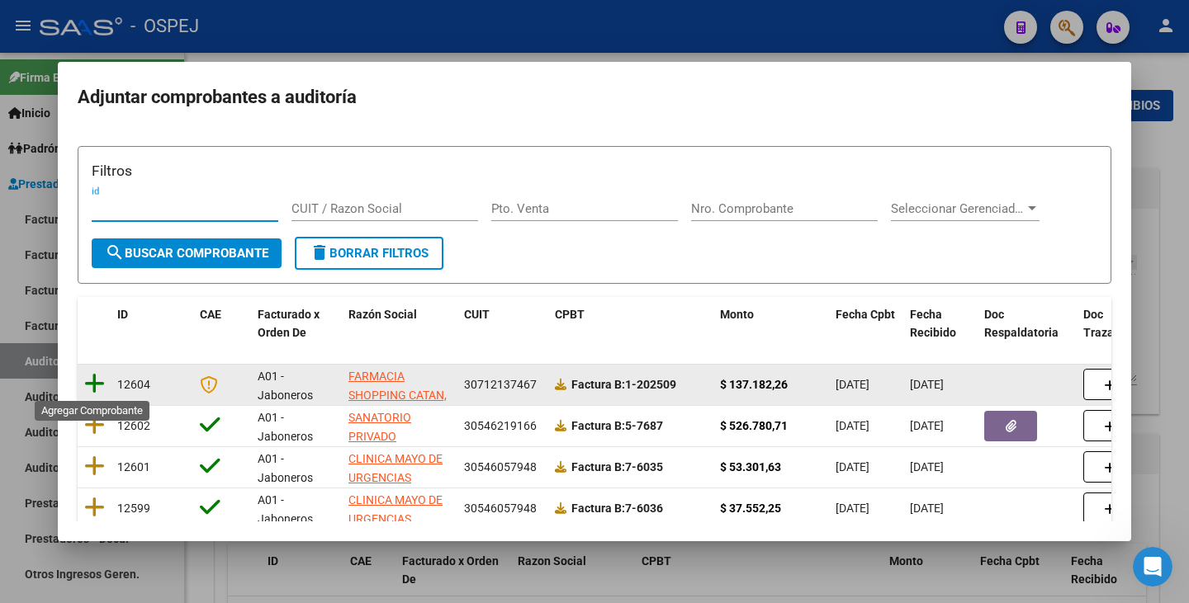
click at [98, 385] on icon at bounding box center [94, 383] width 21 height 23
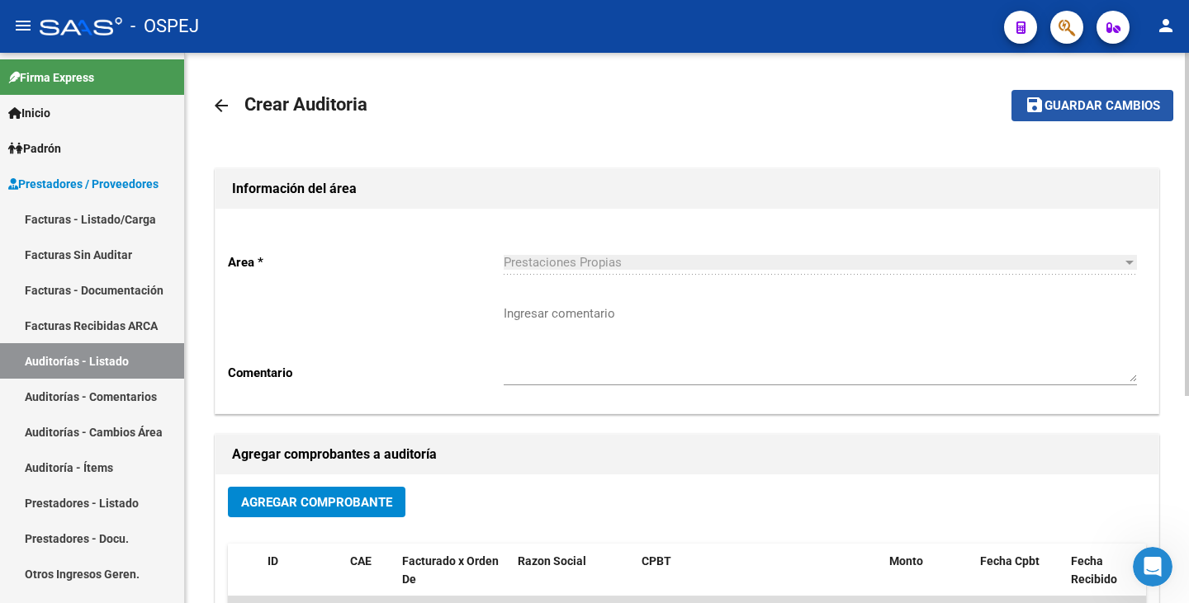
click at [1038, 105] on mat-icon "save" at bounding box center [1034, 105] width 20 height 20
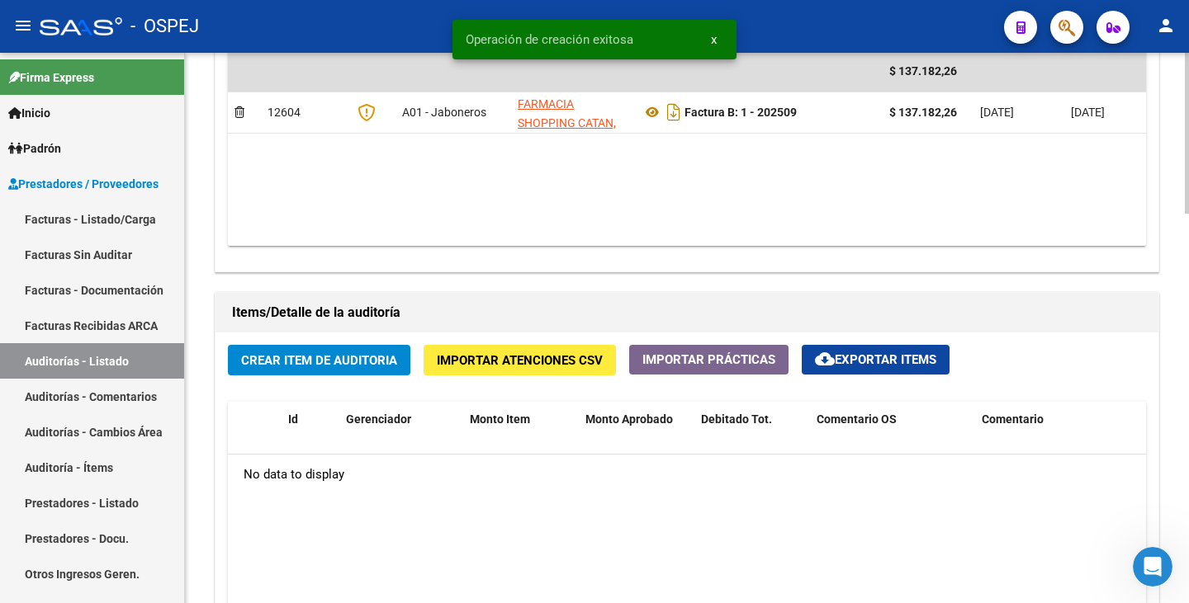
scroll to position [991, 0]
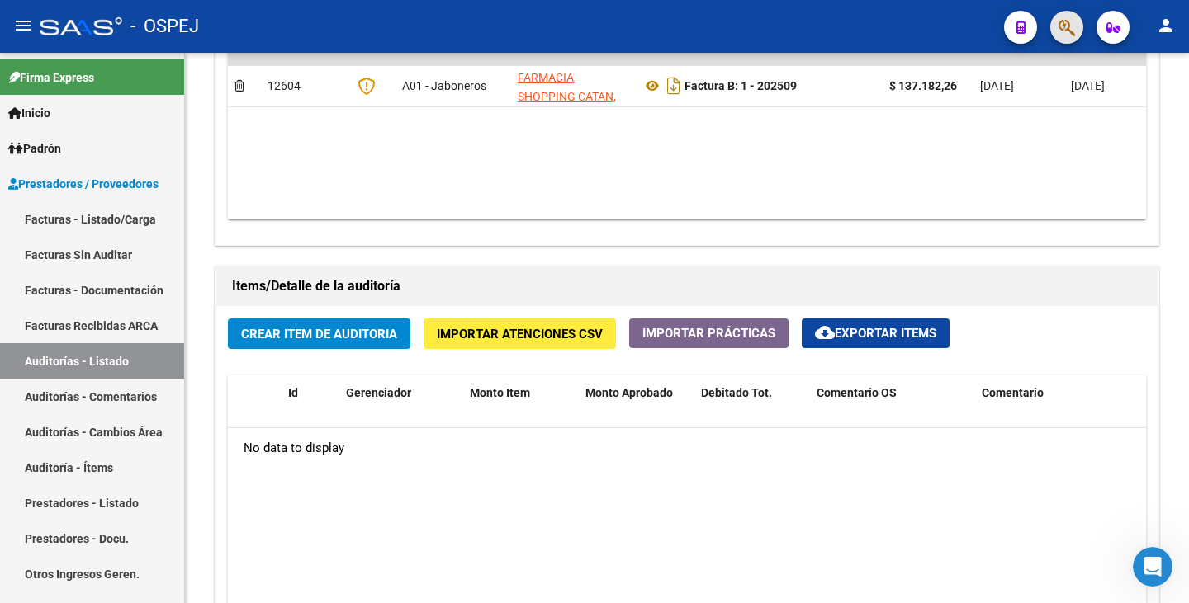
click at [1057, 29] on button "button" at bounding box center [1066, 27] width 33 height 33
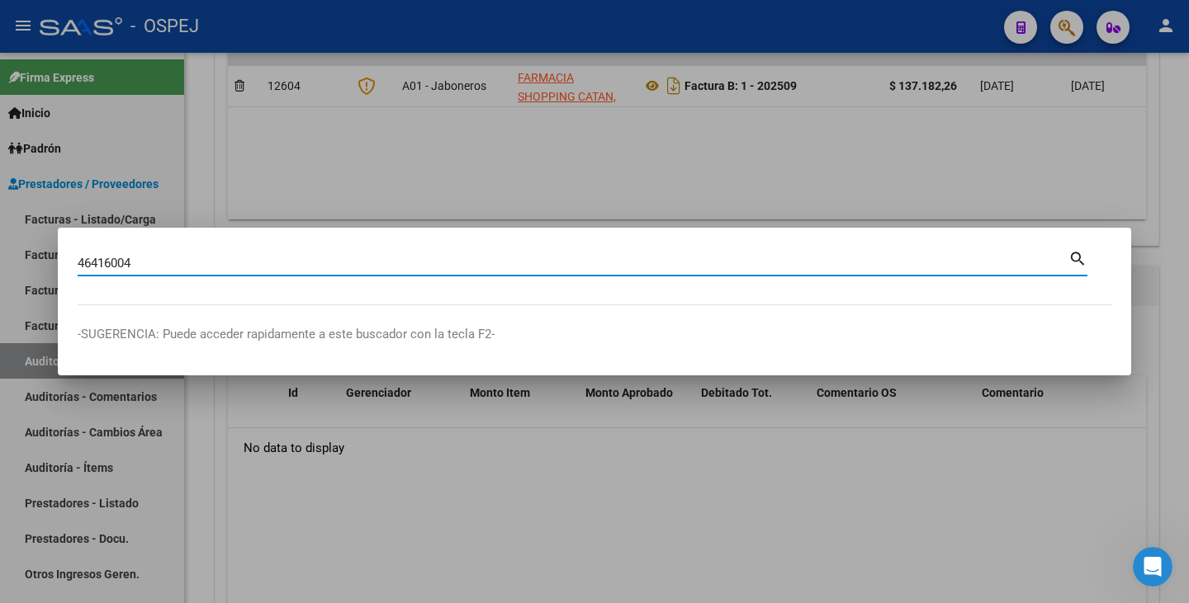
type input "46416004"
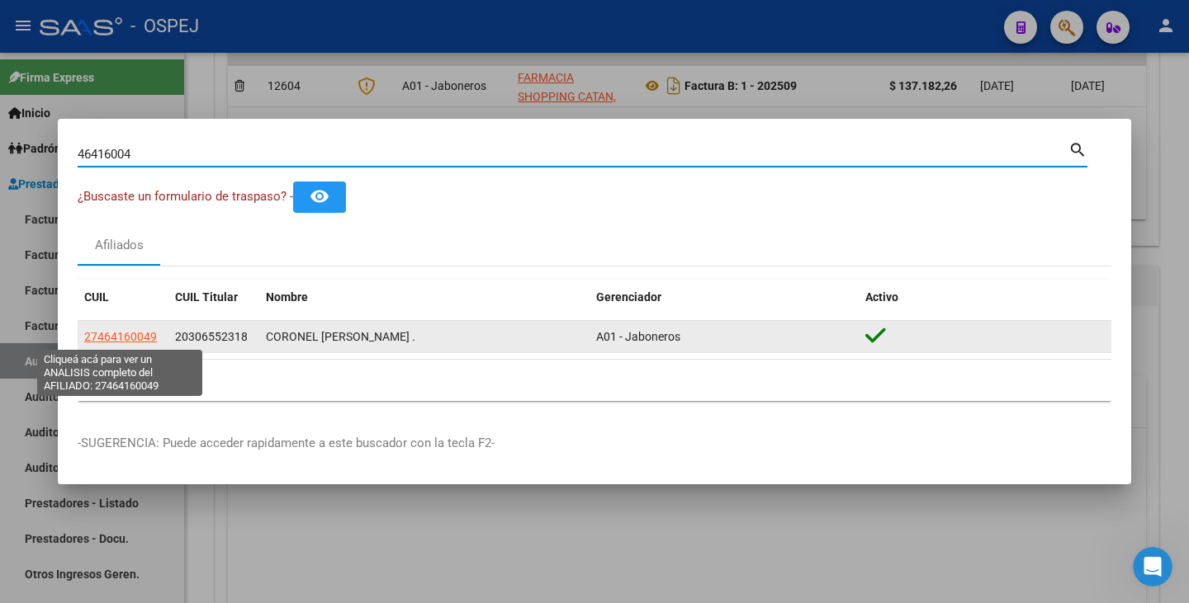
click at [95, 333] on span "27464160049" at bounding box center [120, 336] width 73 height 13
type textarea "27464160049"
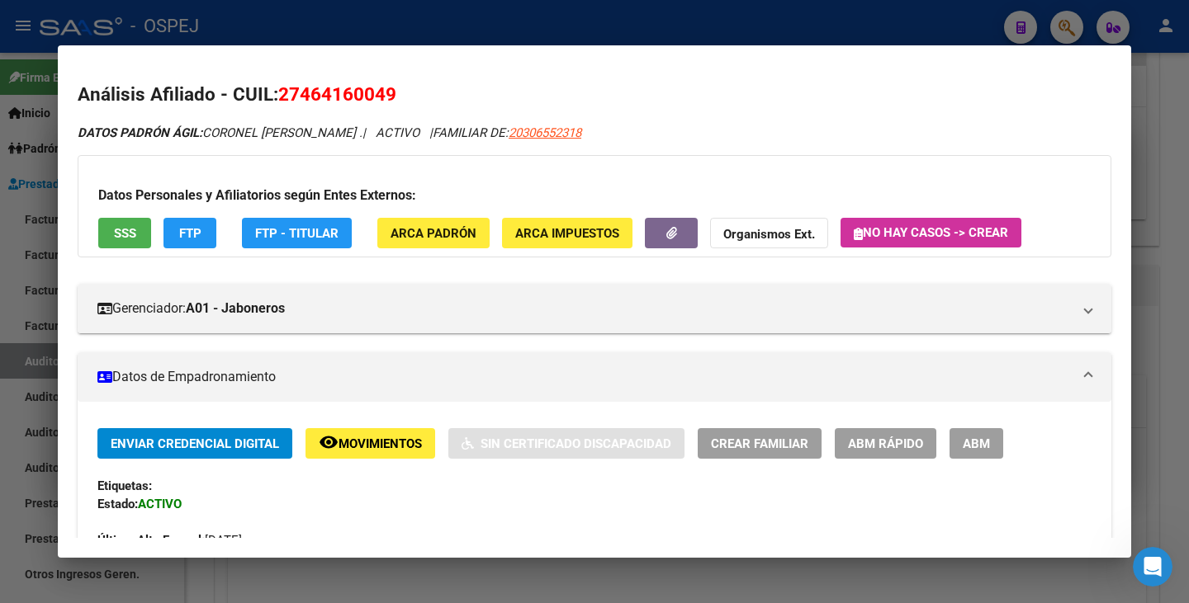
click at [17, 229] on div at bounding box center [594, 301] width 1189 height 603
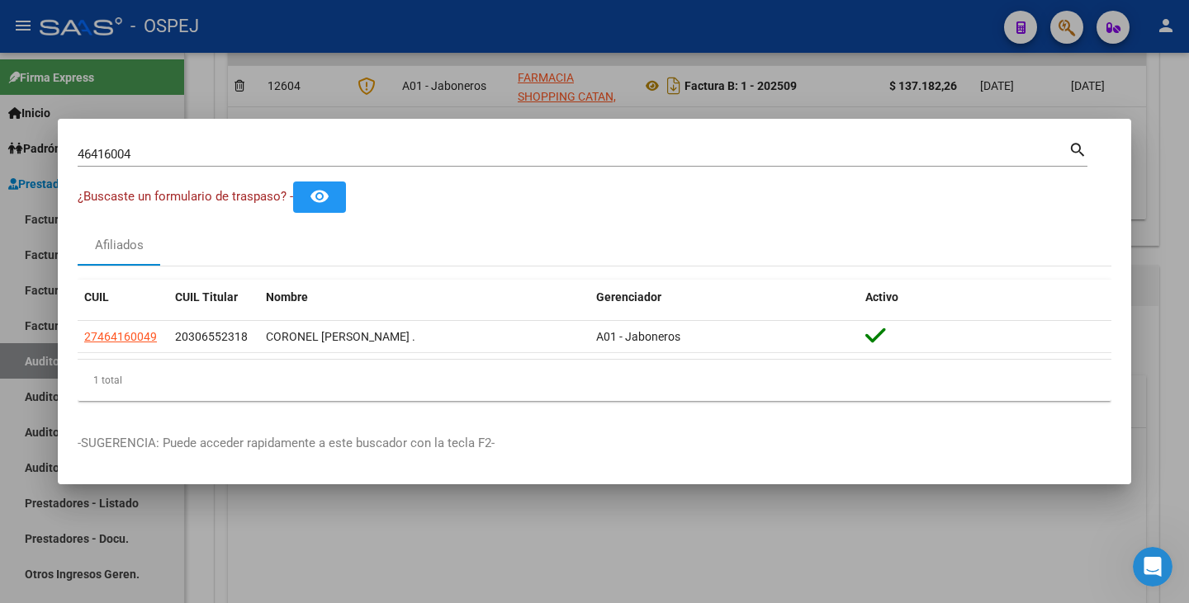
drag, startPoint x: 138, startPoint y: 168, endPoint x: 138, endPoint y: 156, distance: 12.4
click at [138, 167] on div "46416004 Buscar (apellido, dni, cuil, nro traspaso, cuit, obra social) search" at bounding box center [583, 161] width 1010 height 44
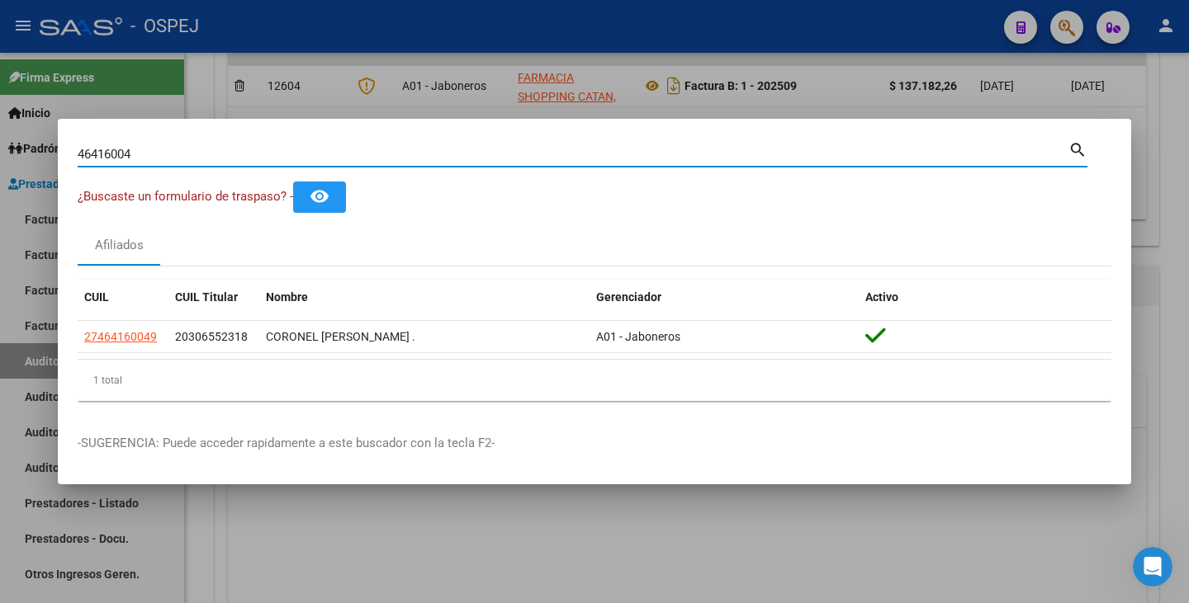
drag, startPoint x: 139, startPoint y: 153, endPoint x: 0, endPoint y: 125, distance: 141.5
click at [0, 125] on div "46416004 Buscar (apellido, dni, cuil, nro traspaso, cuit, obra social) search ¿…" at bounding box center [594, 301] width 1189 height 603
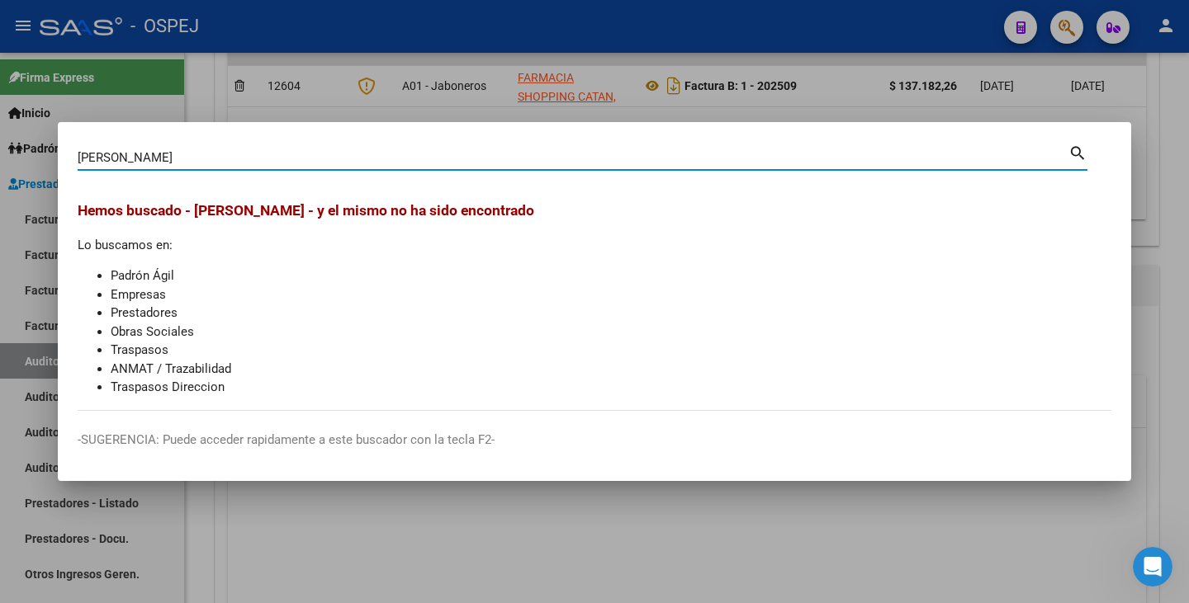
type input "[PERSON_NAME]"
